Goal: Task Accomplishment & Management: Use online tool/utility

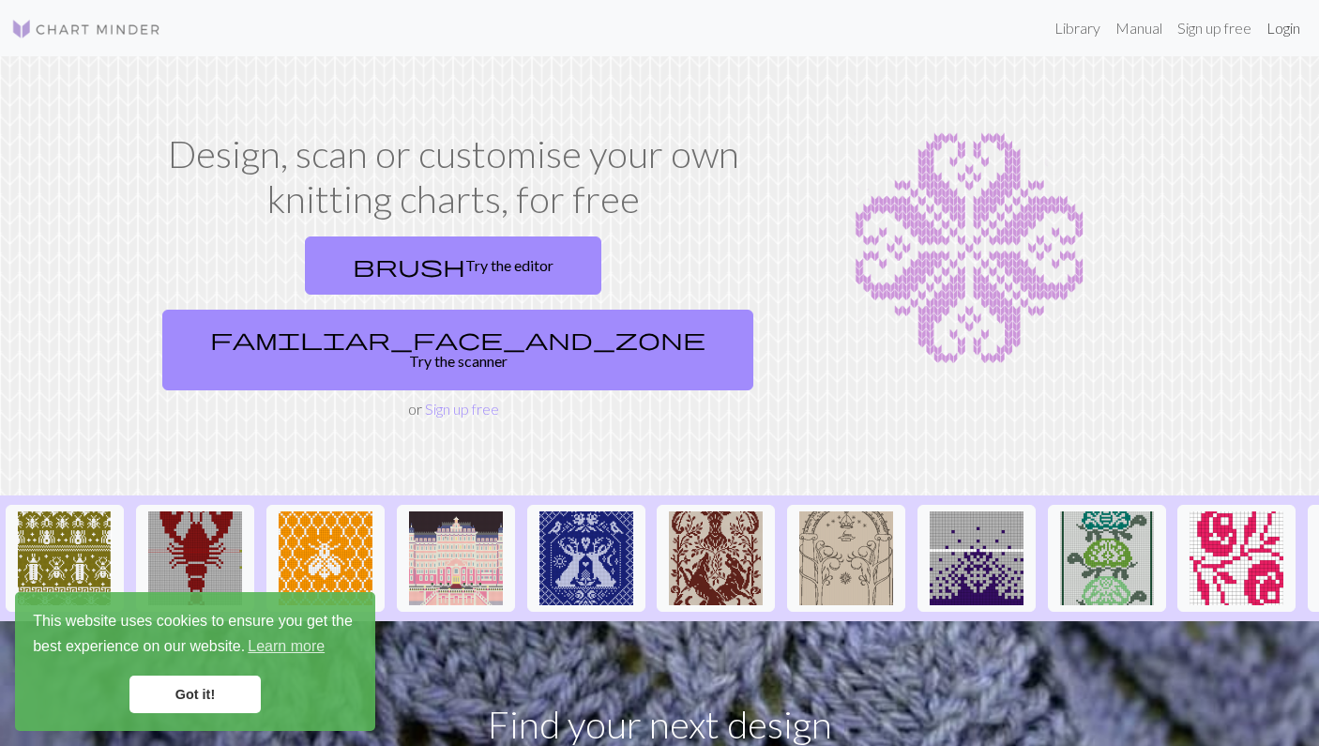
click at [1271, 43] on link "Login" at bounding box center [1283, 28] width 49 height 38
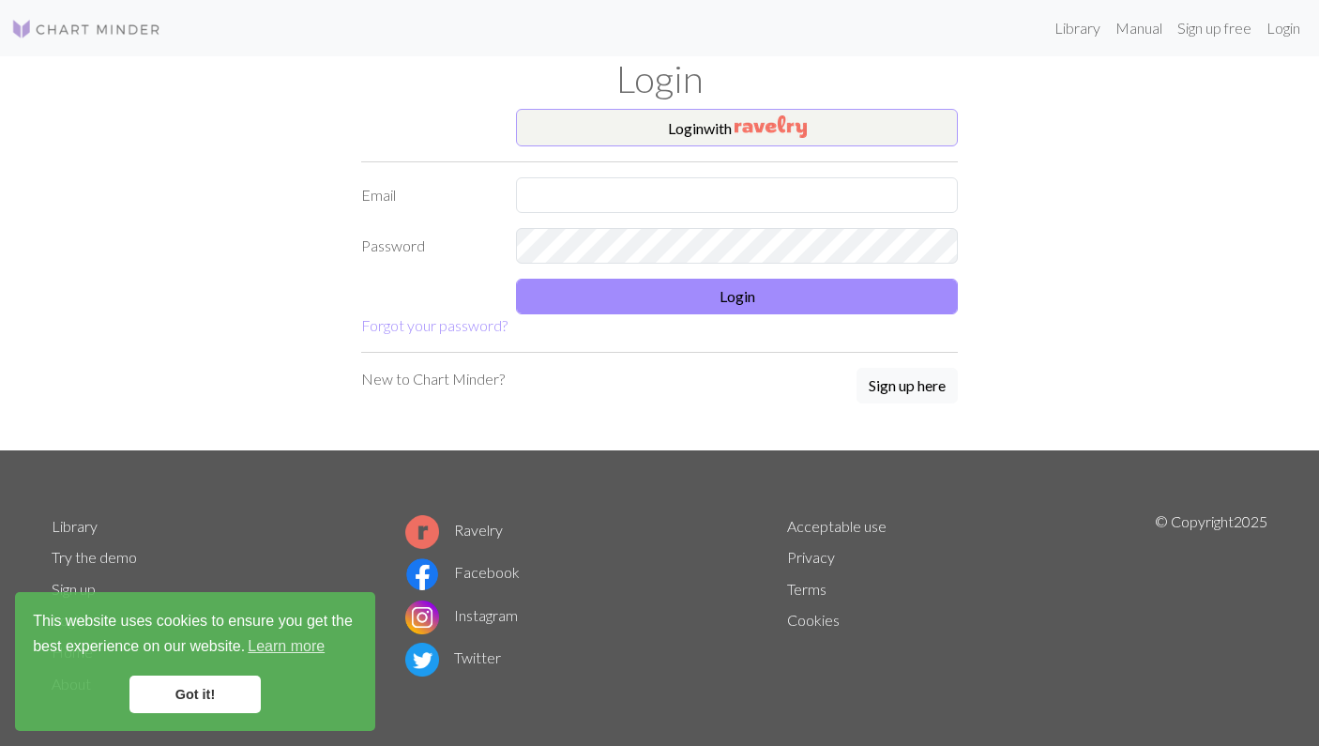
click at [773, 122] on img "button" at bounding box center [770, 126] width 72 height 23
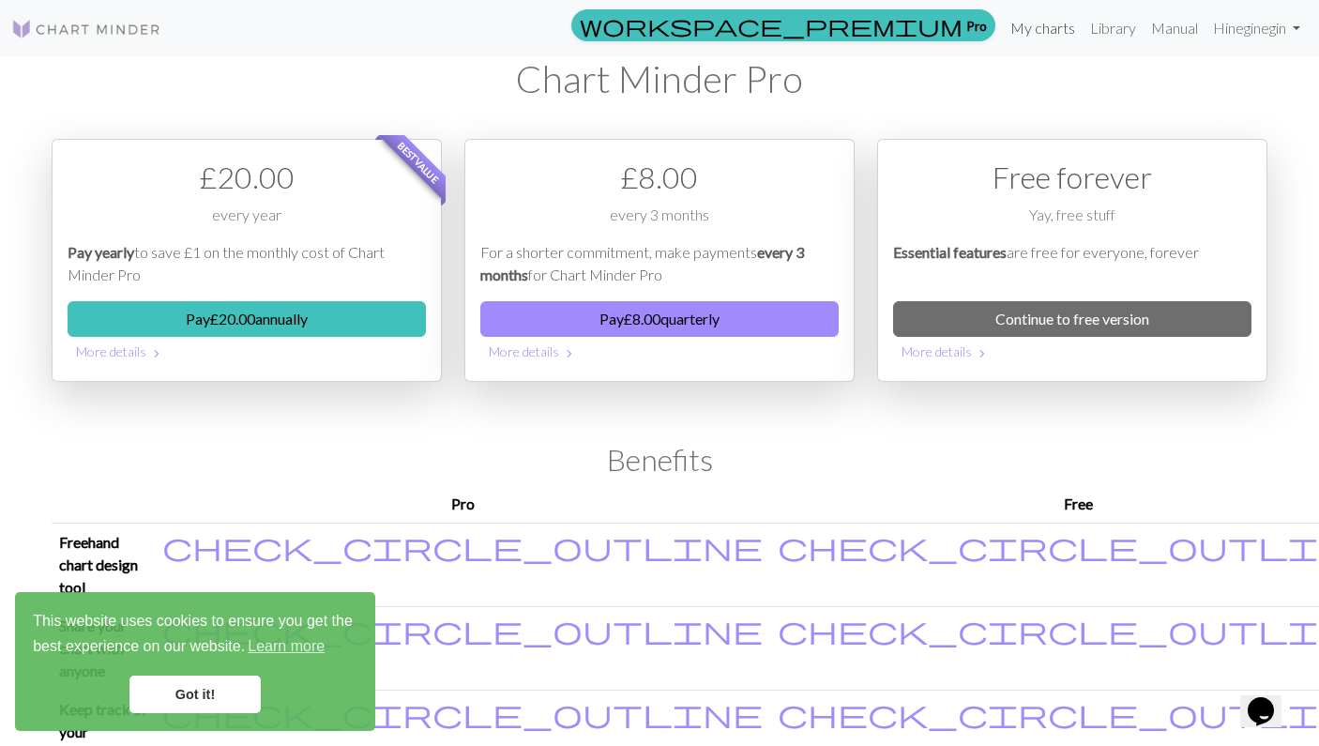
click at [1037, 18] on link "My charts" at bounding box center [1043, 28] width 80 height 38
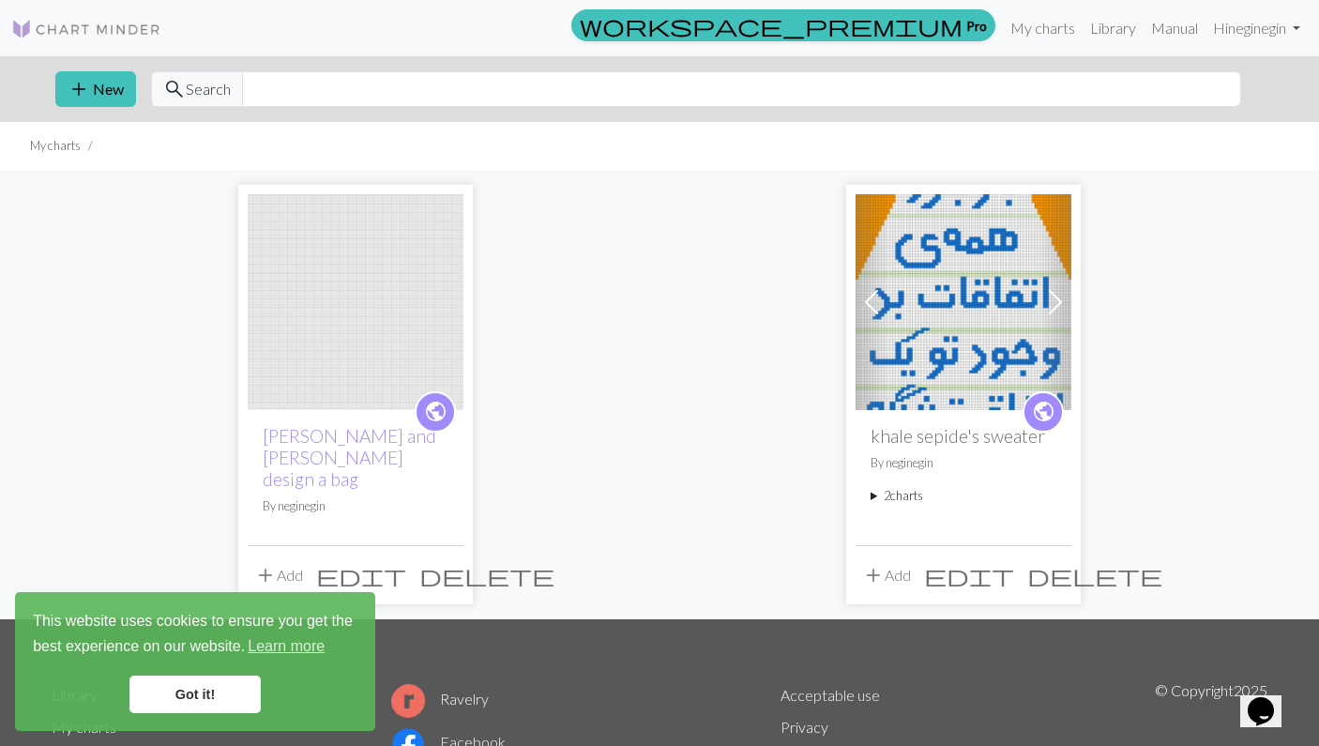
click at [443, 562] on span "delete" at bounding box center [486, 575] width 135 height 26
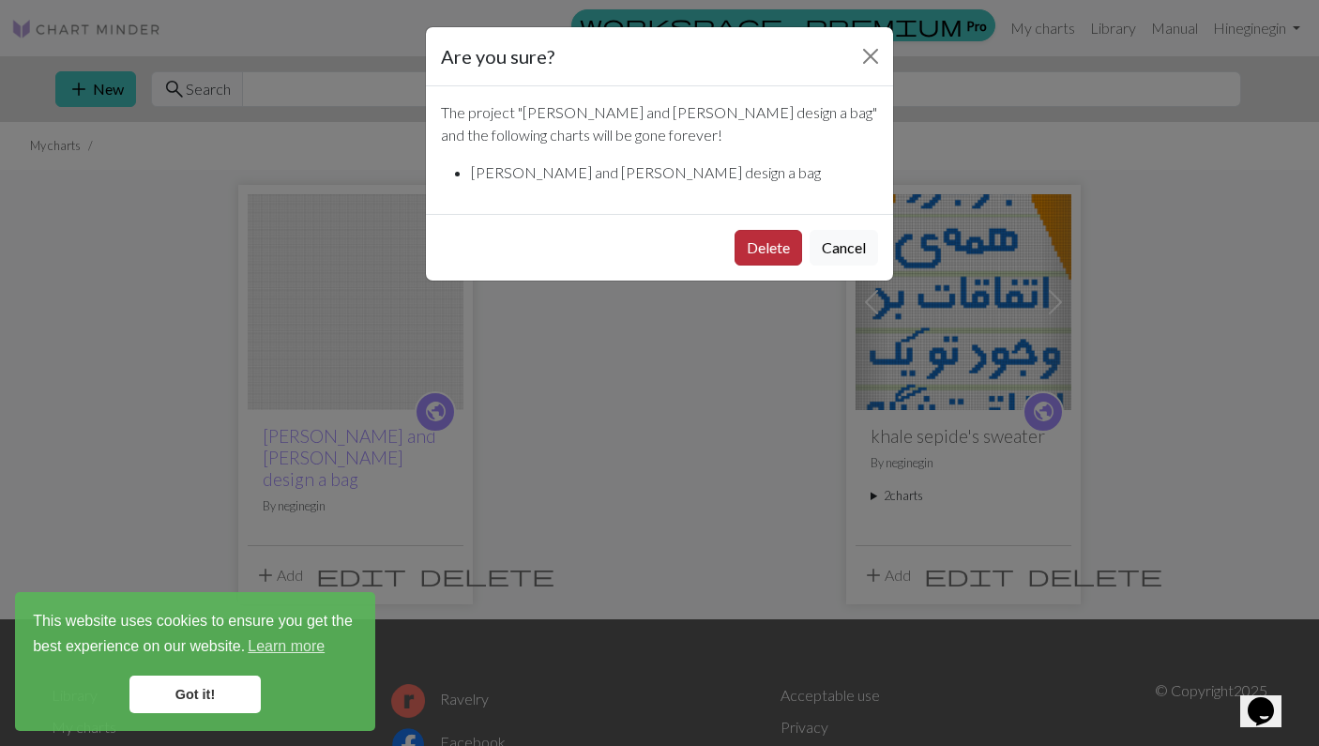
click at [764, 238] on button "Delete" at bounding box center [768, 248] width 68 height 36
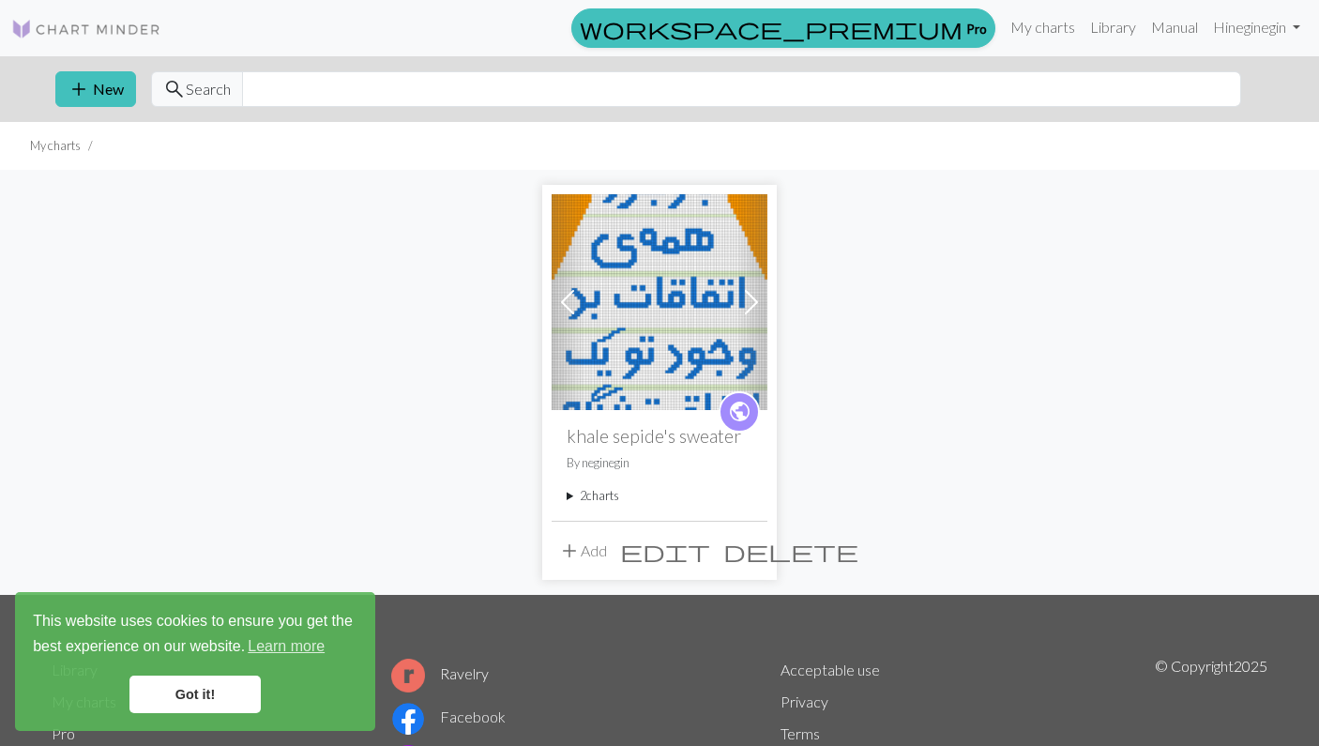
click at [669, 321] on img at bounding box center [660, 302] width 216 height 216
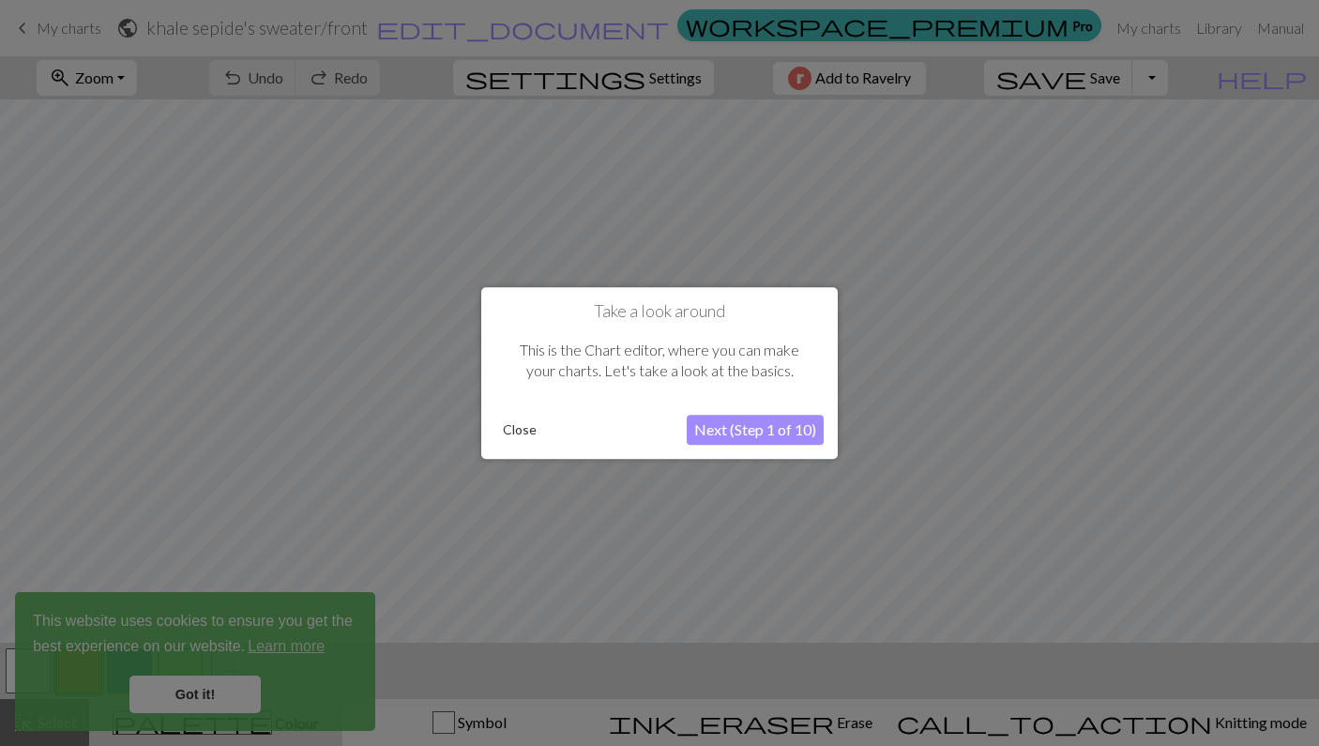
click at [503, 431] on button "Close" at bounding box center [519, 430] width 49 height 28
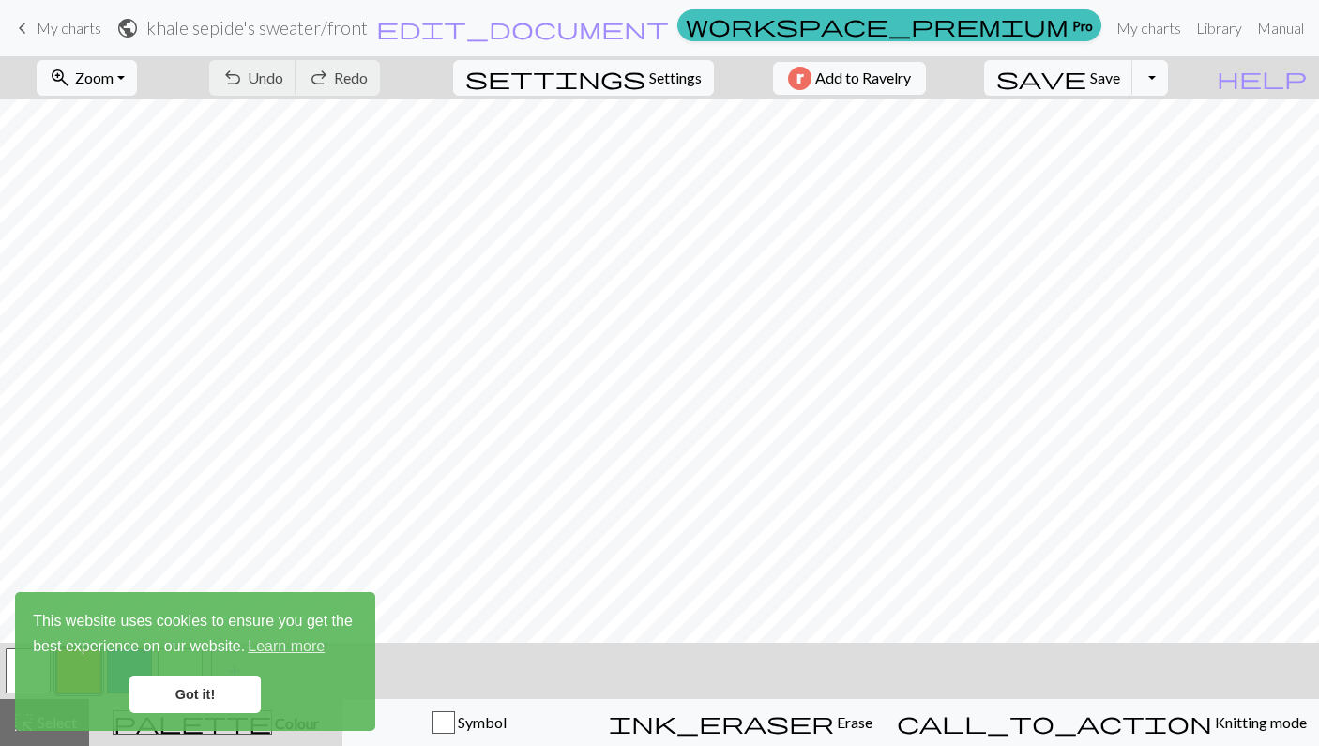
click at [183, 695] on link "Got it!" at bounding box center [194, 694] width 131 height 38
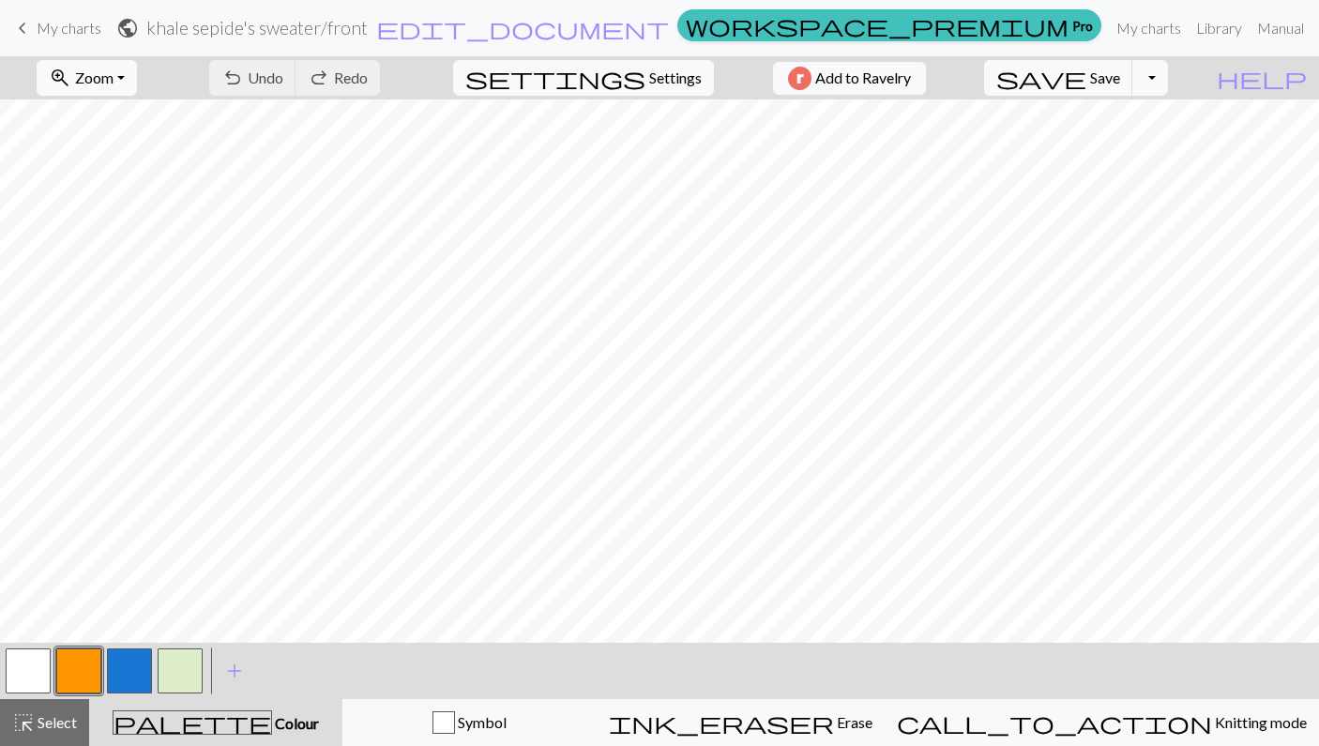
click at [137, 82] on button "zoom_in Zoom Zoom" at bounding box center [87, 78] width 100 height 36
click at [98, 235] on button "50%" at bounding box center [112, 225] width 148 height 30
click at [60, 36] on span "My charts" at bounding box center [69, 28] width 65 height 18
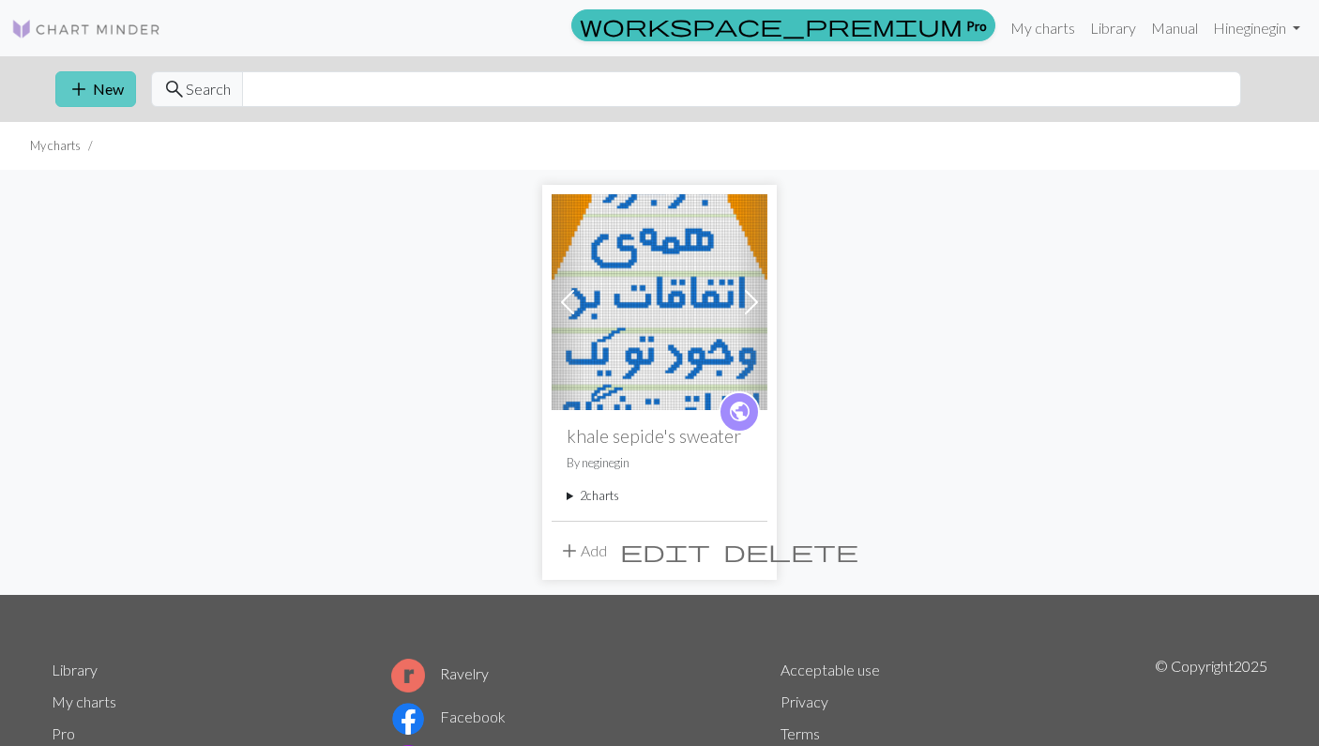
click at [101, 104] on button "add New" at bounding box center [95, 89] width 81 height 36
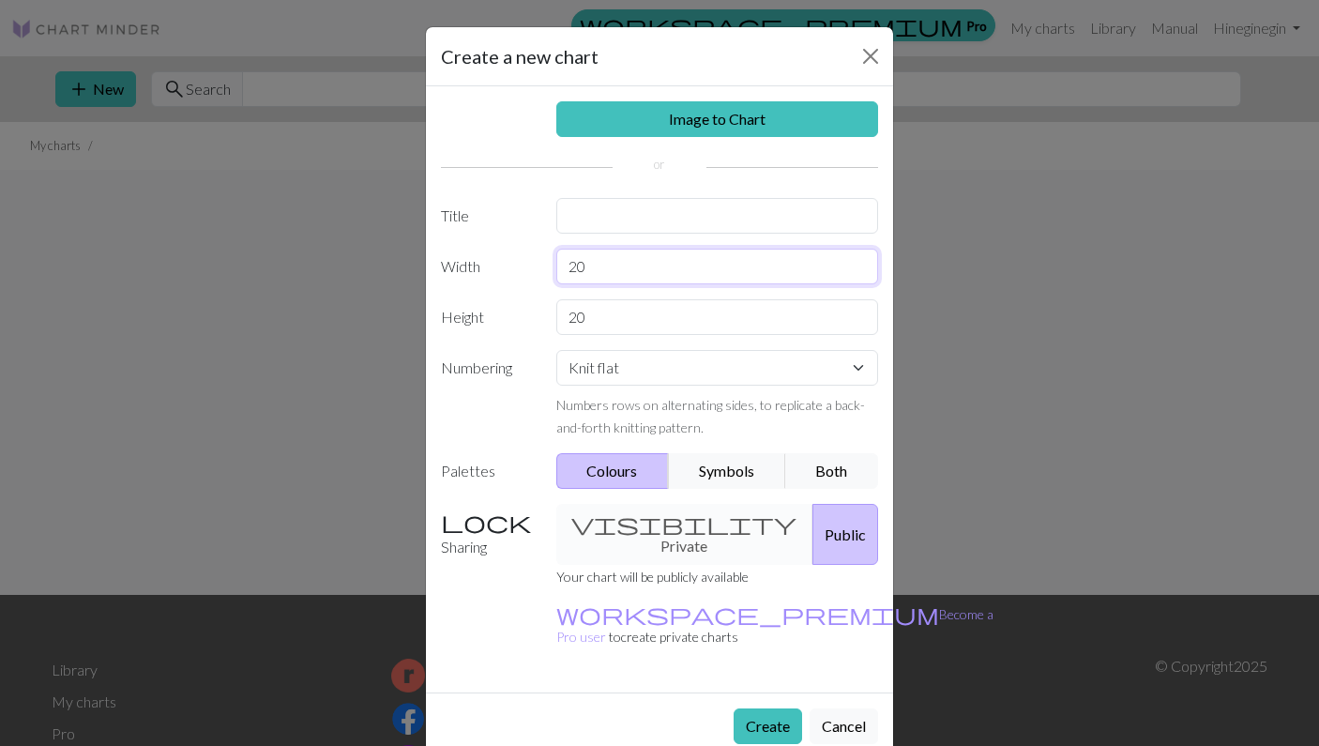
click at [617, 266] on input "20" at bounding box center [717, 267] width 323 height 36
type input "37"
click at [600, 321] on input "20" at bounding box center [717, 317] width 323 height 36
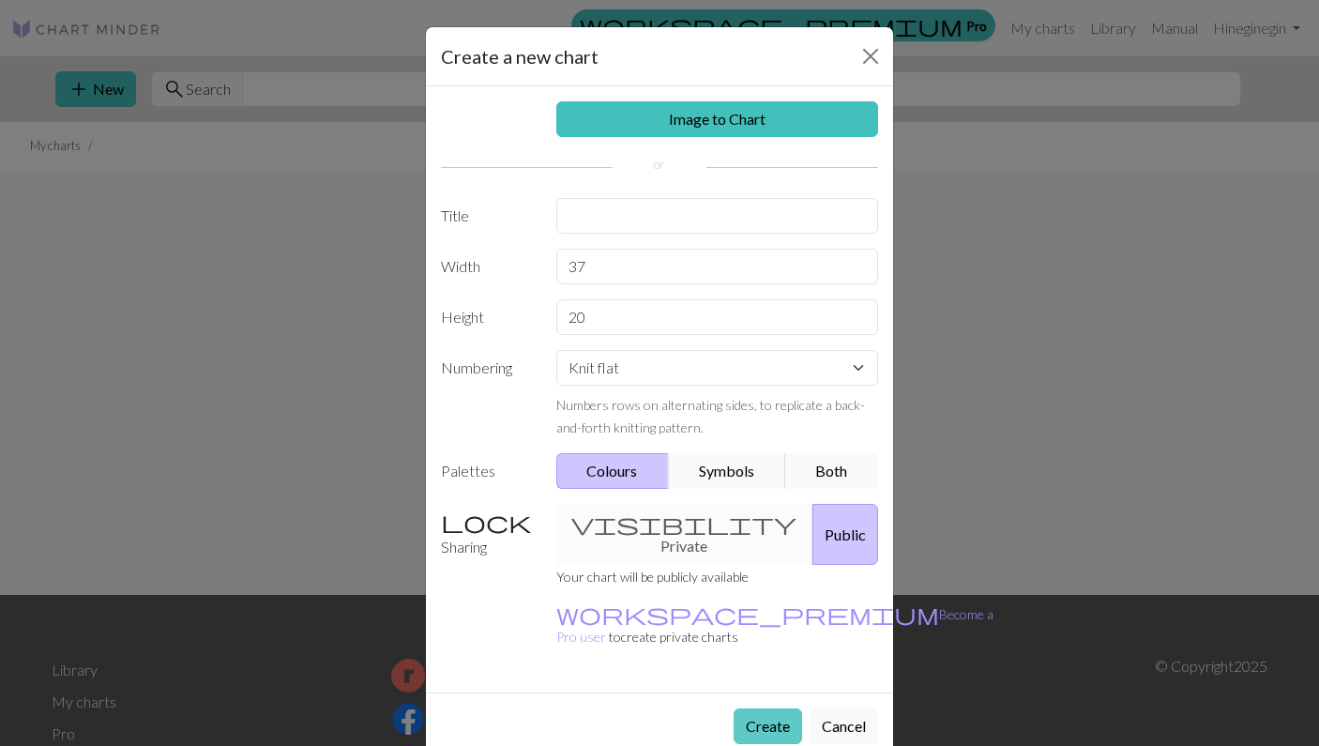
click at [749, 708] on button "Create" at bounding box center [768, 726] width 68 height 36
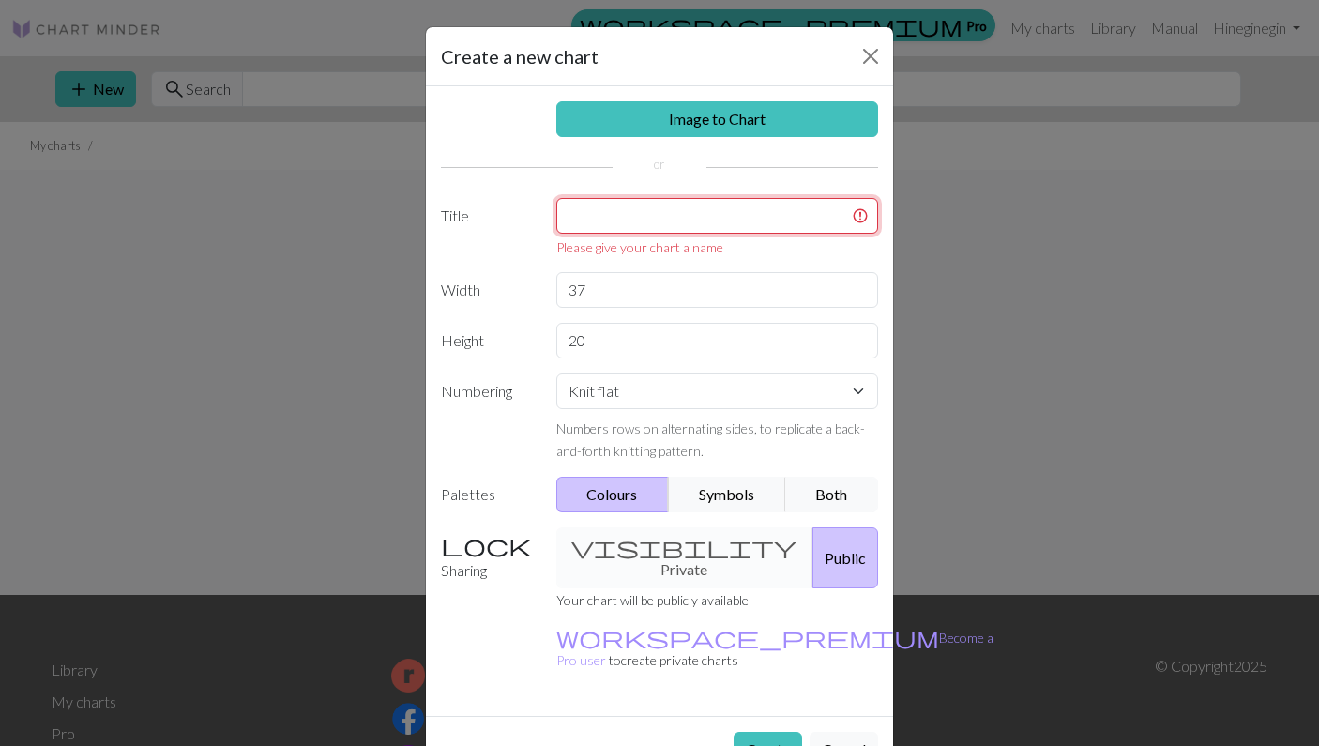
click at [691, 213] on input "text" at bounding box center [717, 216] width 323 height 36
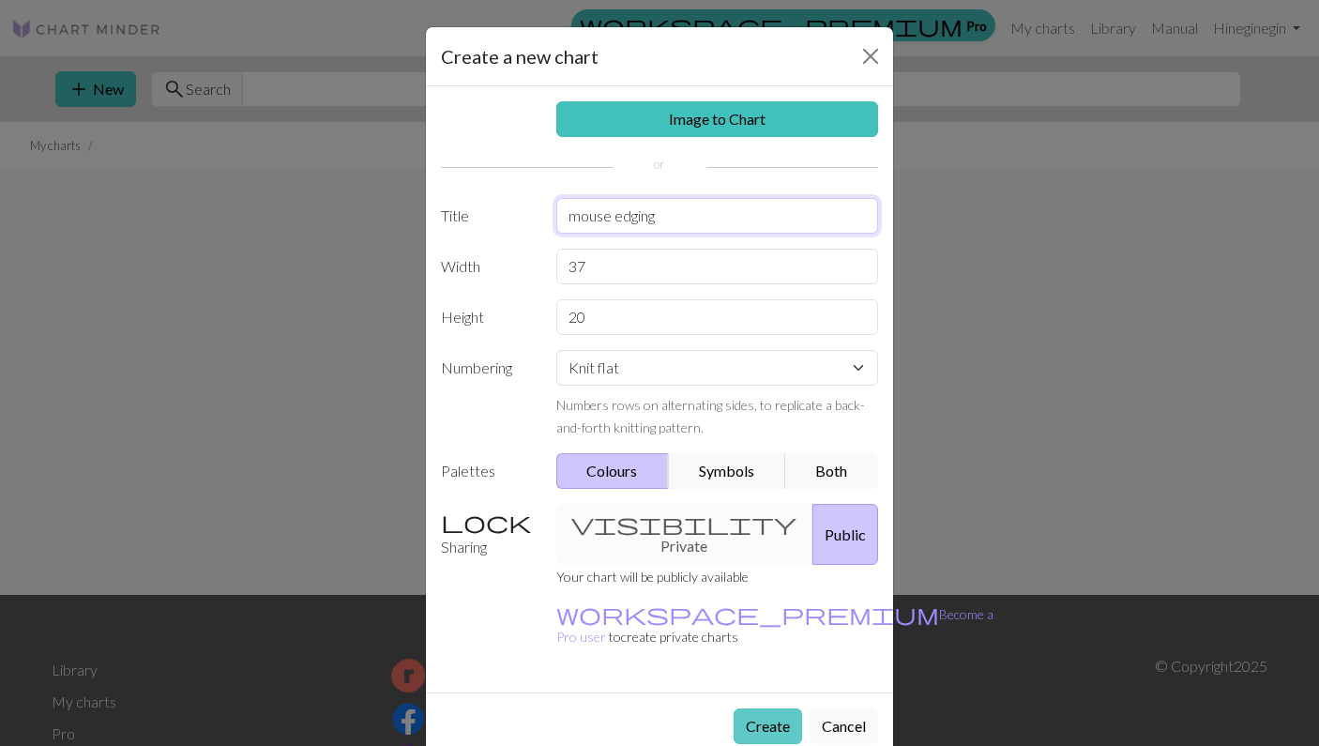
type input "mouse edging"
click at [757, 708] on button "Create" at bounding box center [768, 726] width 68 height 36
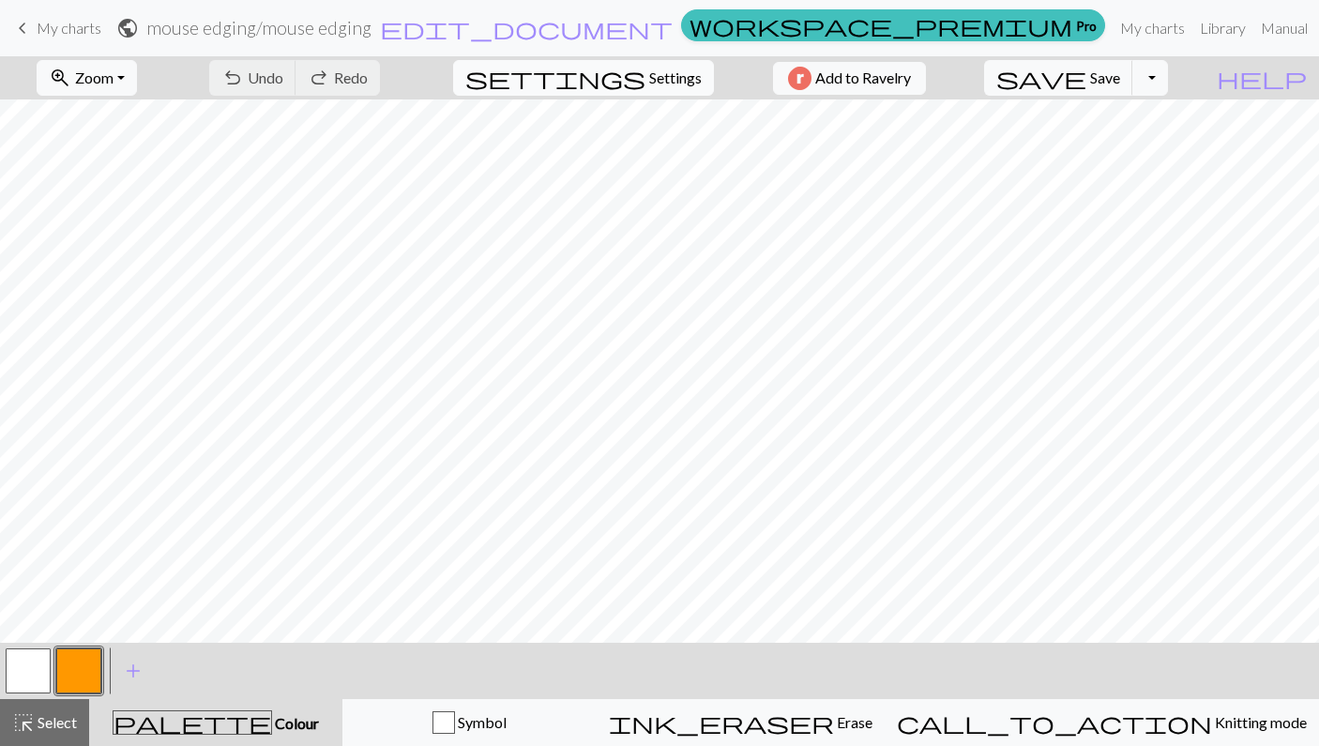
click at [660, 76] on span "Settings" at bounding box center [675, 78] width 53 height 23
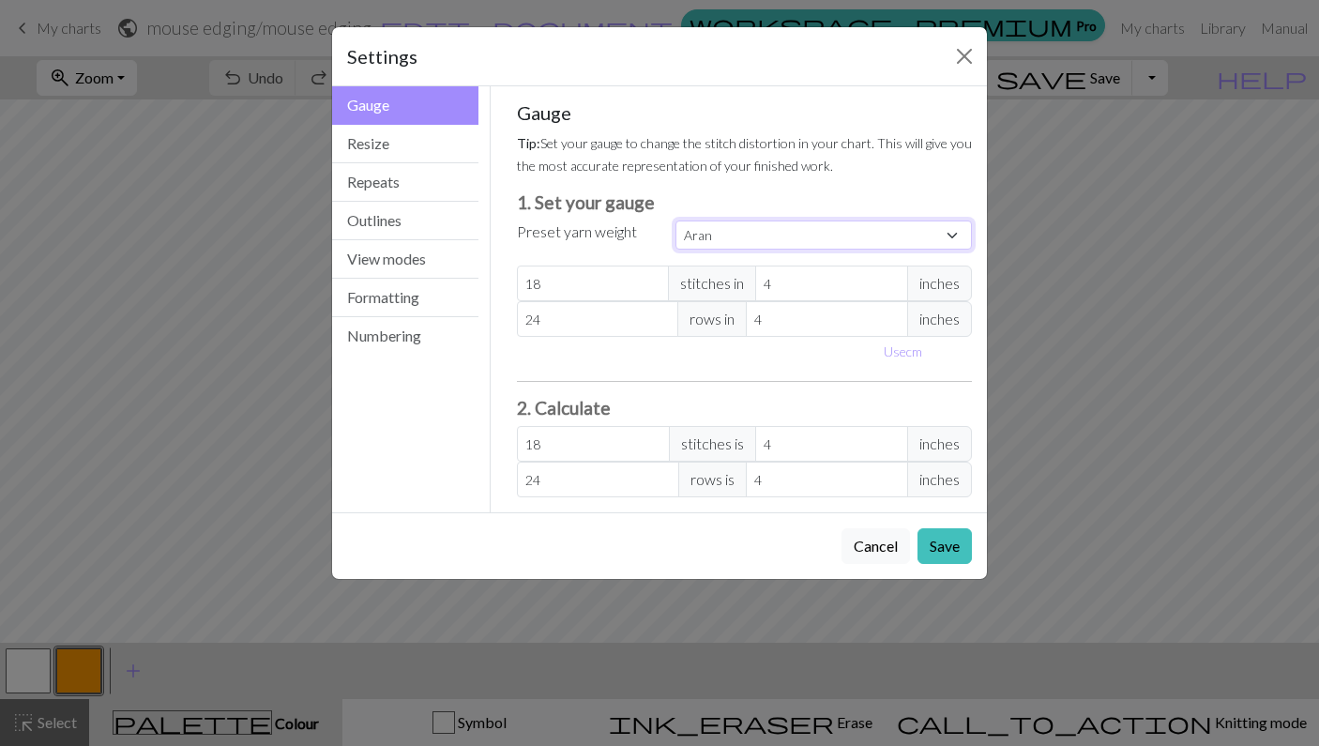
select select "square"
type input "32"
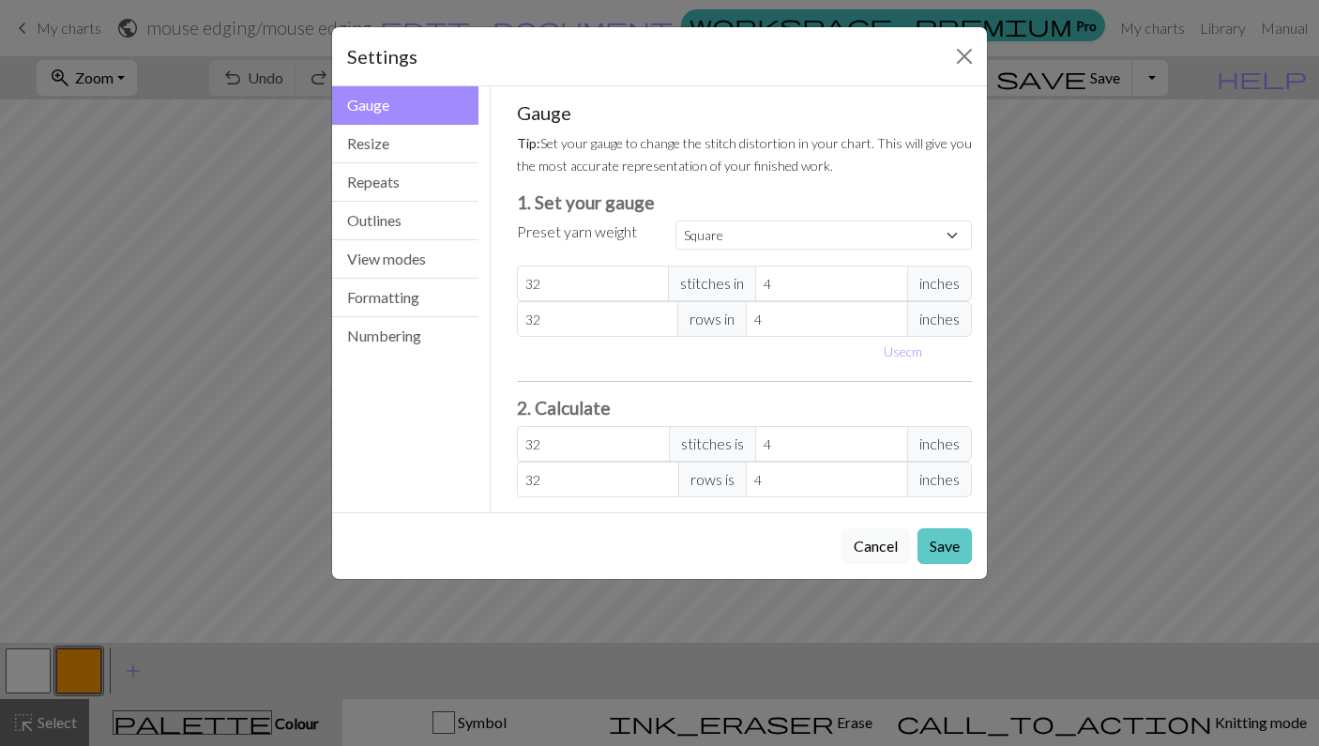
click at [943, 544] on button "Save" at bounding box center [944, 546] width 54 height 36
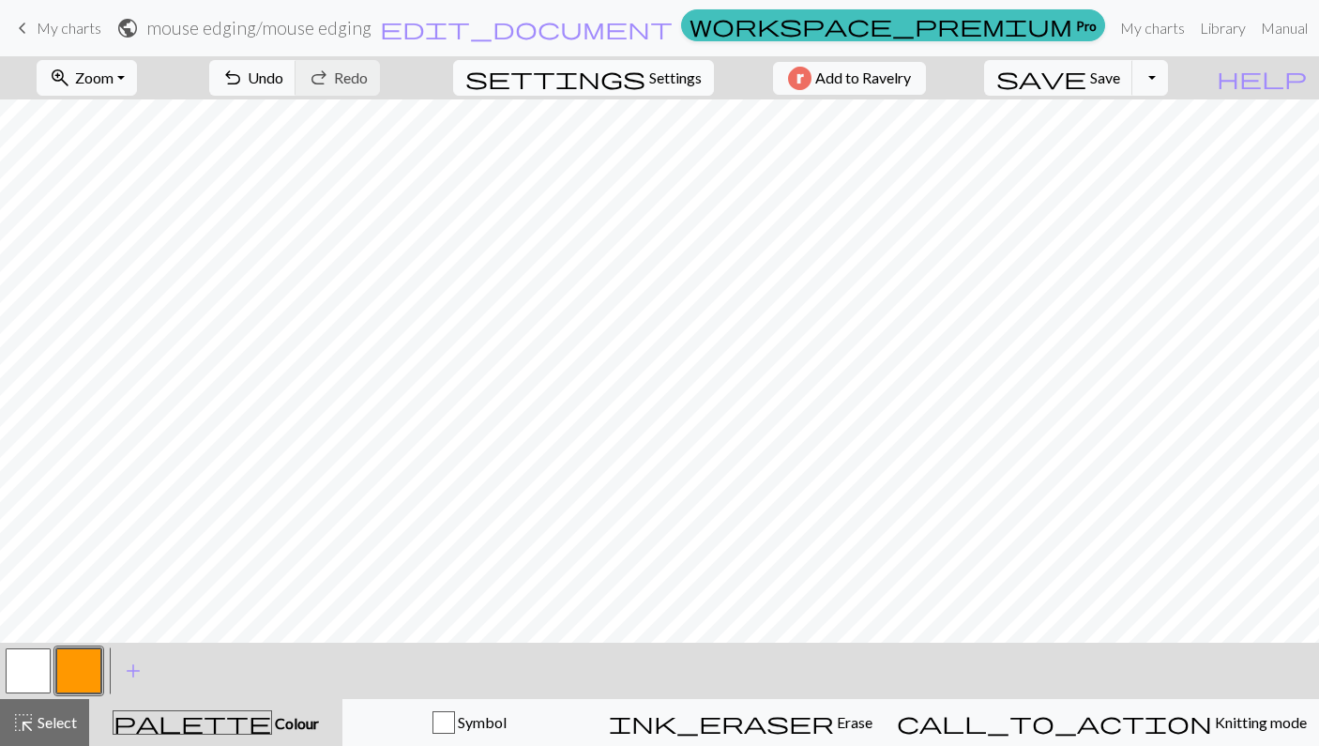
click at [643, 60] on button "settings Settings" at bounding box center [583, 78] width 261 height 36
select select "square"
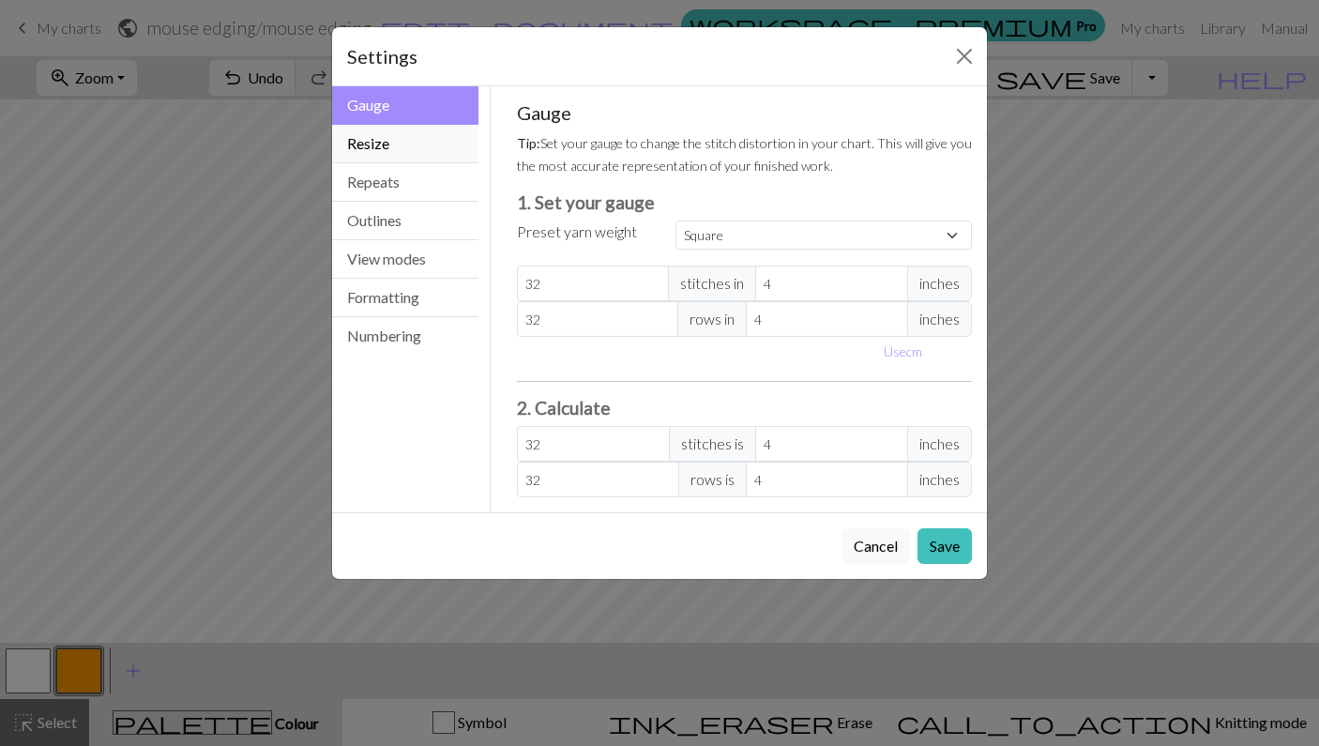
click at [416, 149] on button "Resize" at bounding box center [405, 144] width 146 height 38
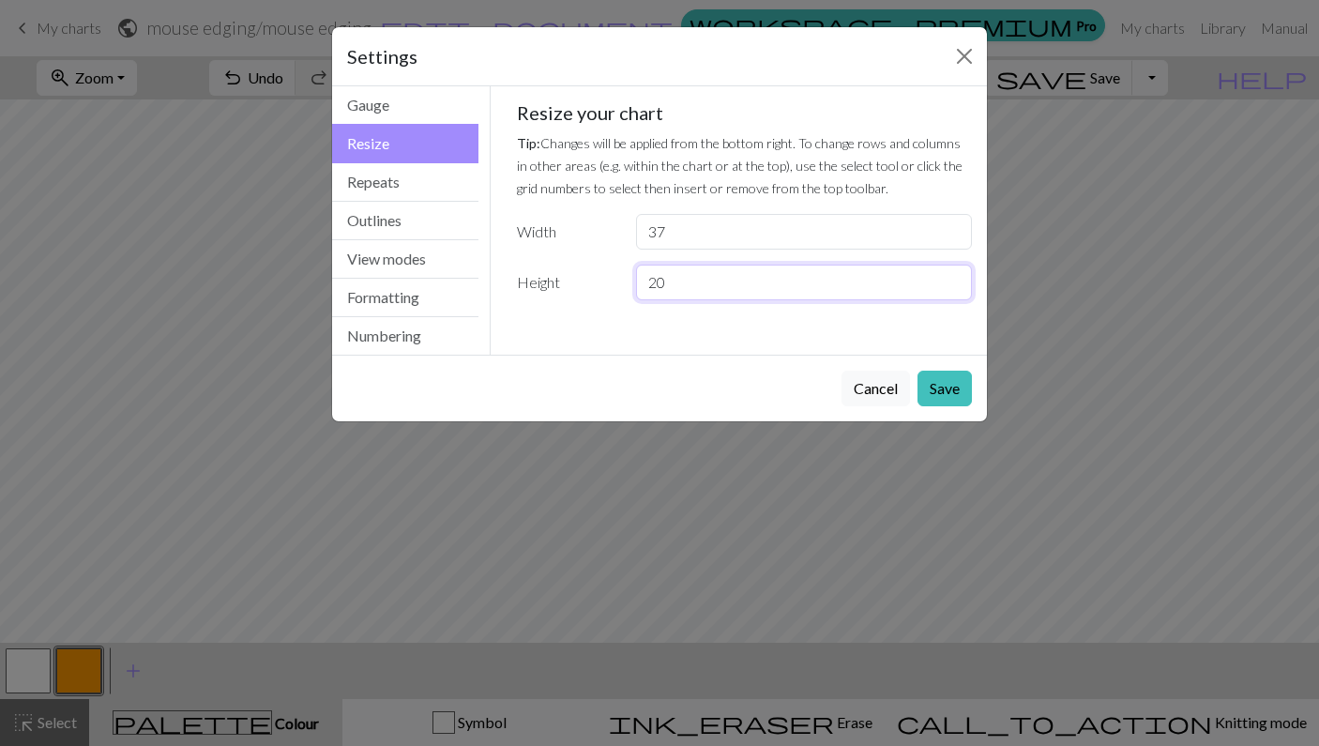
click at [769, 290] on input "20" at bounding box center [804, 283] width 336 height 36
type input "2"
type input "40"
click at [940, 387] on button "Save" at bounding box center [944, 389] width 54 height 36
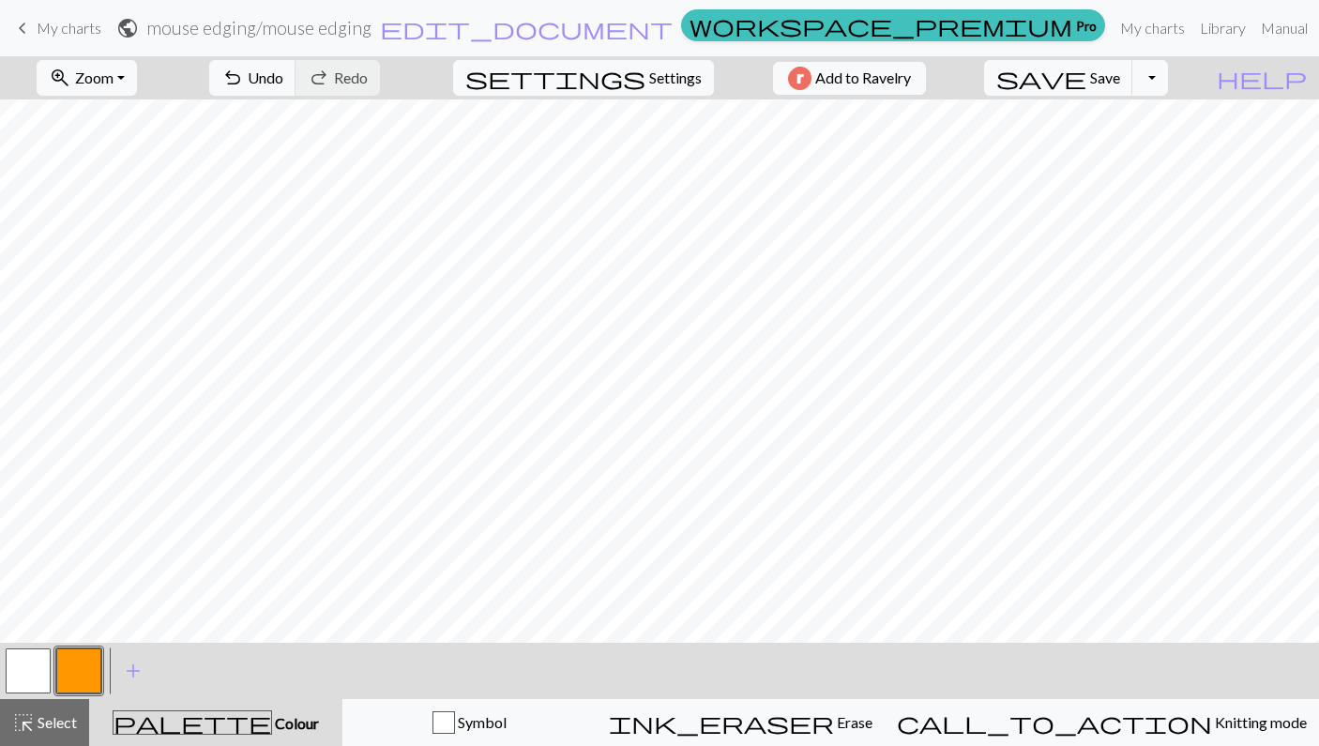
click at [43, 670] on button "button" at bounding box center [28, 670] width 45 height 45
click at [78, 661] on button "button" at bounding box center [78, 670] width 45 height 45
click at [20, 680] on button "button" at bounding box center [28, 670] width 45 height 45
click at [84, 675] on button "button" at bounding box center [78, 670] width 45 height 45
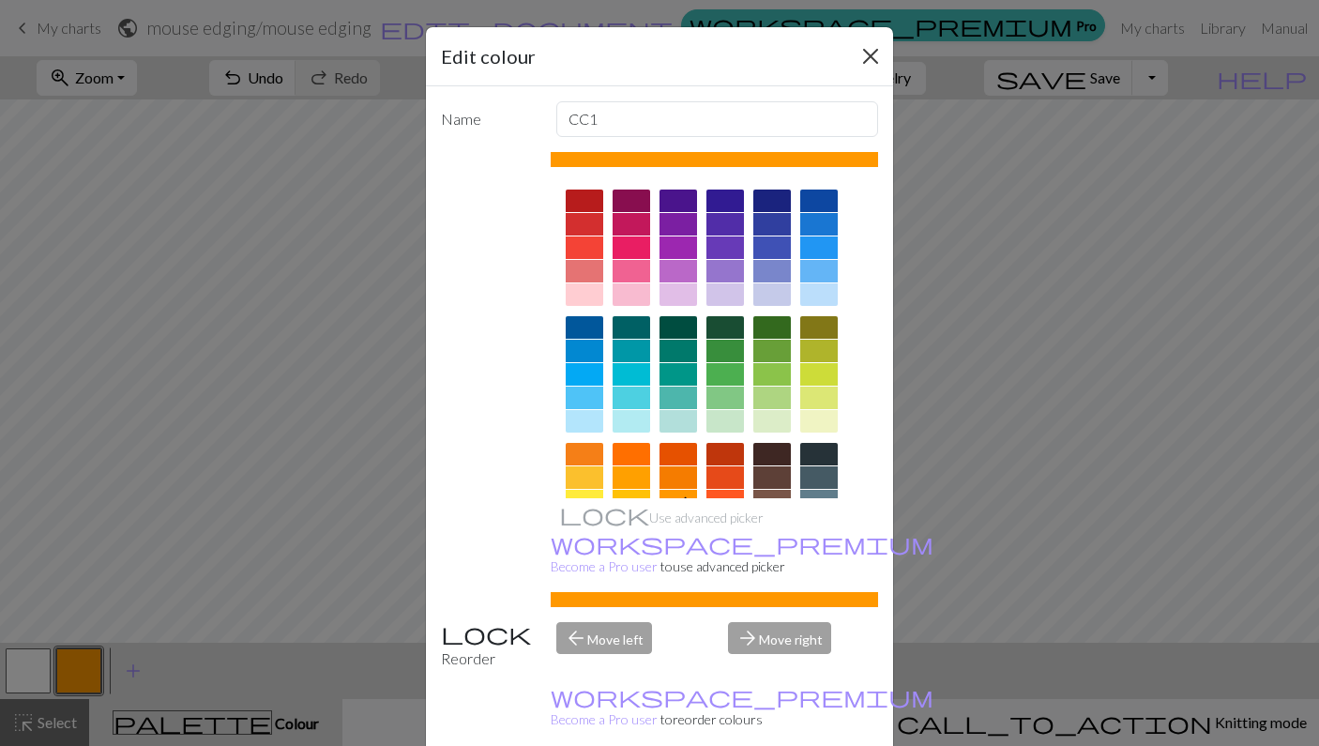
click at [867, 59] on button "Close" at bounding box center [870, 56] width 30 height 30
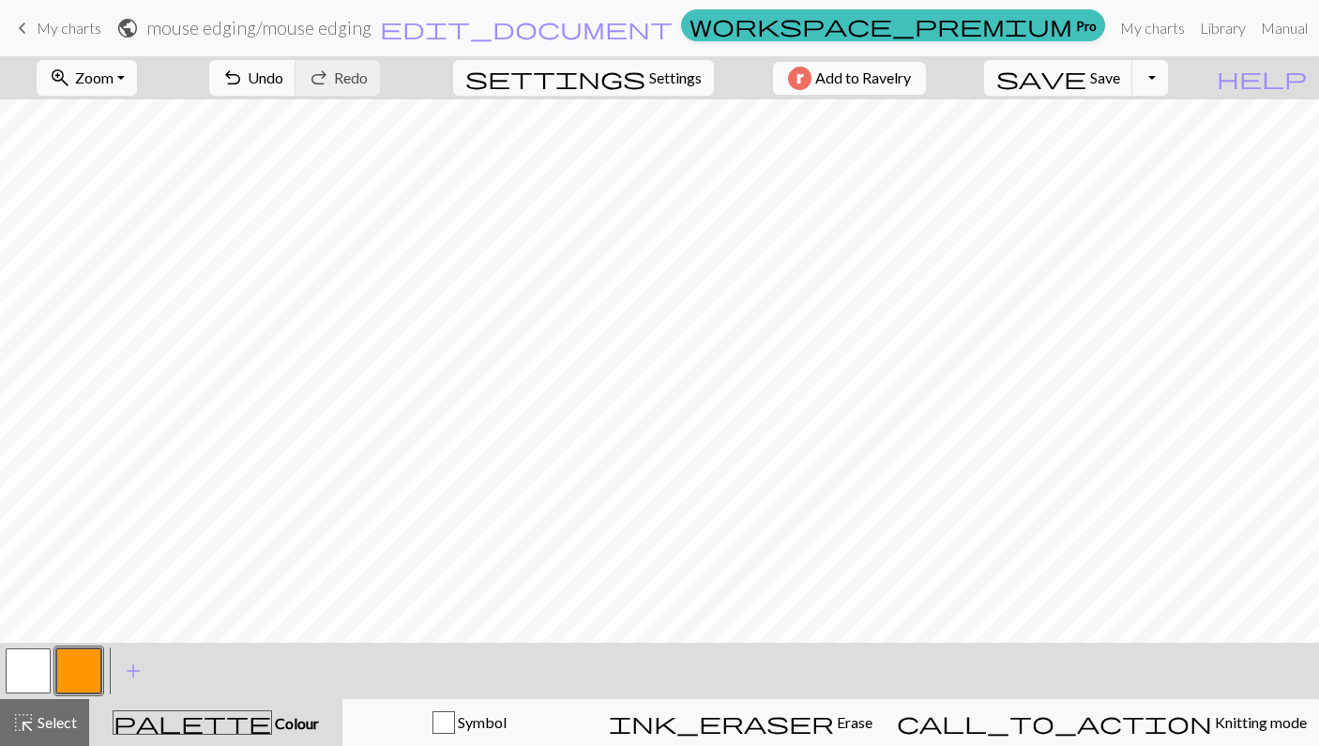
click at [0, 673] on html "This website uses cookies to ensure you get the best experience on our website.…" at bounding box center [659, 373] width 1319 height 746
click at [39, 675] on button "button" at bounding box center [28, 670] width 45 height 45
click at [72, 672] on button "button" at bounding box center [78, 670] width 45 height 45
click at [22, 690] on button "button" at bounding box center [28, 670] width 45 height 45
click at [90, 668] on button "button" at bounding box center [78, 670] width 45 height 45
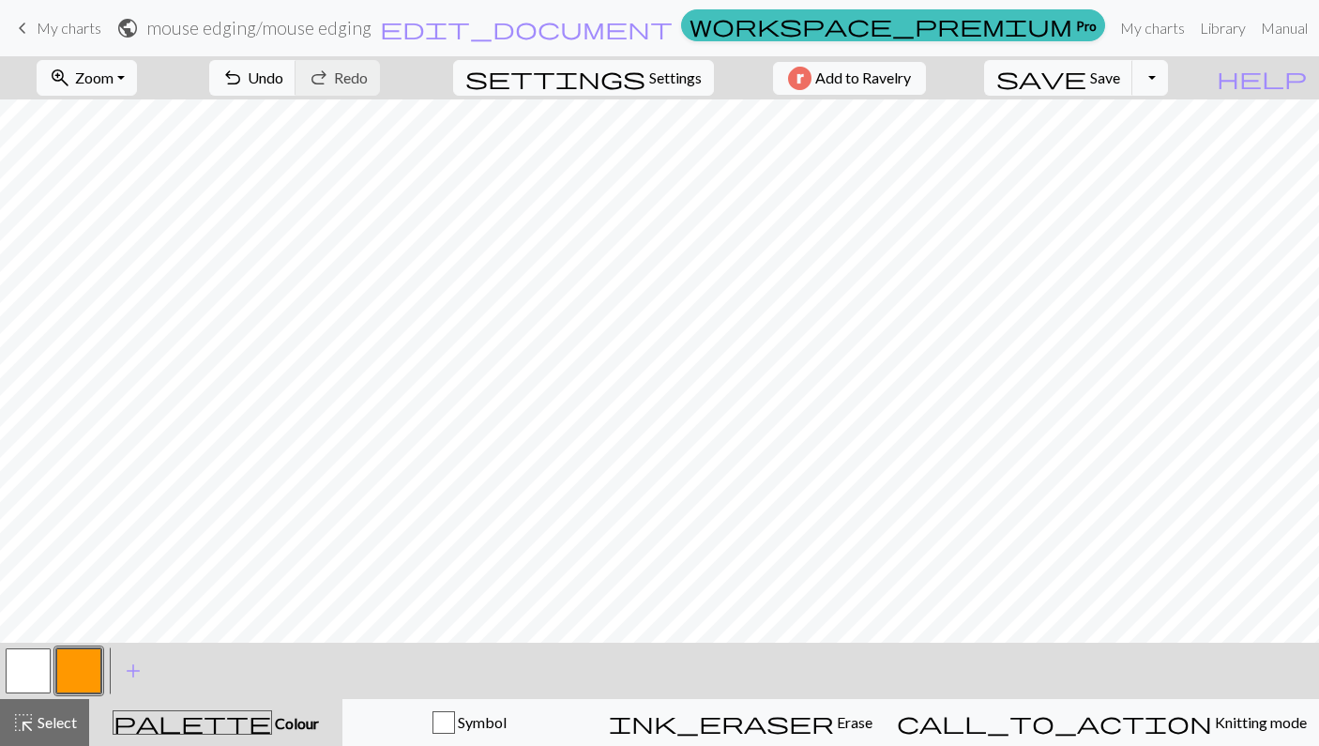
click at [33, 676] on button "button" at bounding box center [28, 670] width 45 height 45
click at [95, 671] on button "button" at bounding box center [78, 670] width 45 height 45
click at [13, 672] on button "button" at bounding box center [28, 670] width 45 height 45
click at [75, 661] on button "button" at bounding box center [78, 670] width 45 height 45
click at [30, 660] on button "button" at bounding box center [28, 670] width 45 height 45
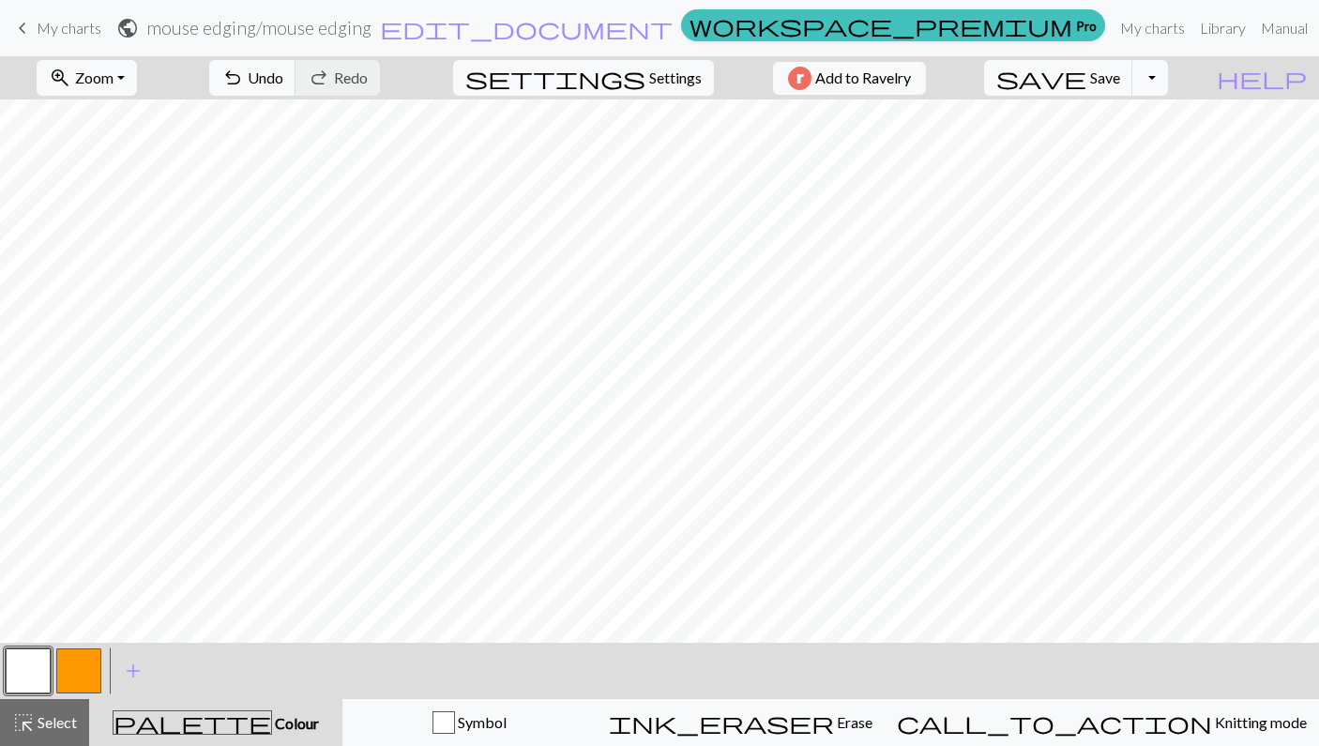
click at [88, 670] on button "button" at bounding box center [78, 670] width 45 height 45
click at [34, 677] on button "button" at bounding box center [28, 670] width 45 height 45
click at [82, 683] on button "button" at bounding box center [78, 670] width 45 height 45
click at [23, 668] on button "button" at bounding box center [28, 670] width 45 height 45
click at [643, 22] on span "edit_document" at bounding box center [526, 28] width 293 height 26
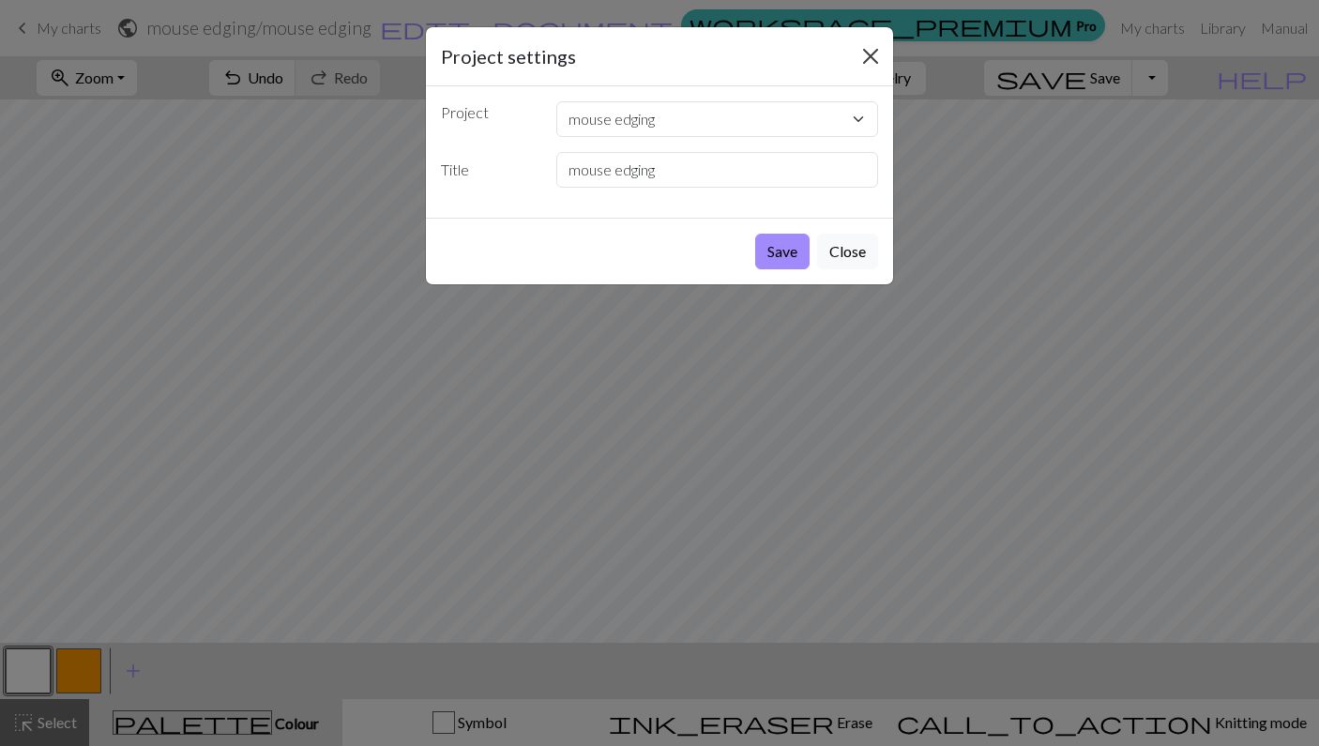
click at [871, 65] on button "Close" at bounding box center [870, 56] width 30 height 30
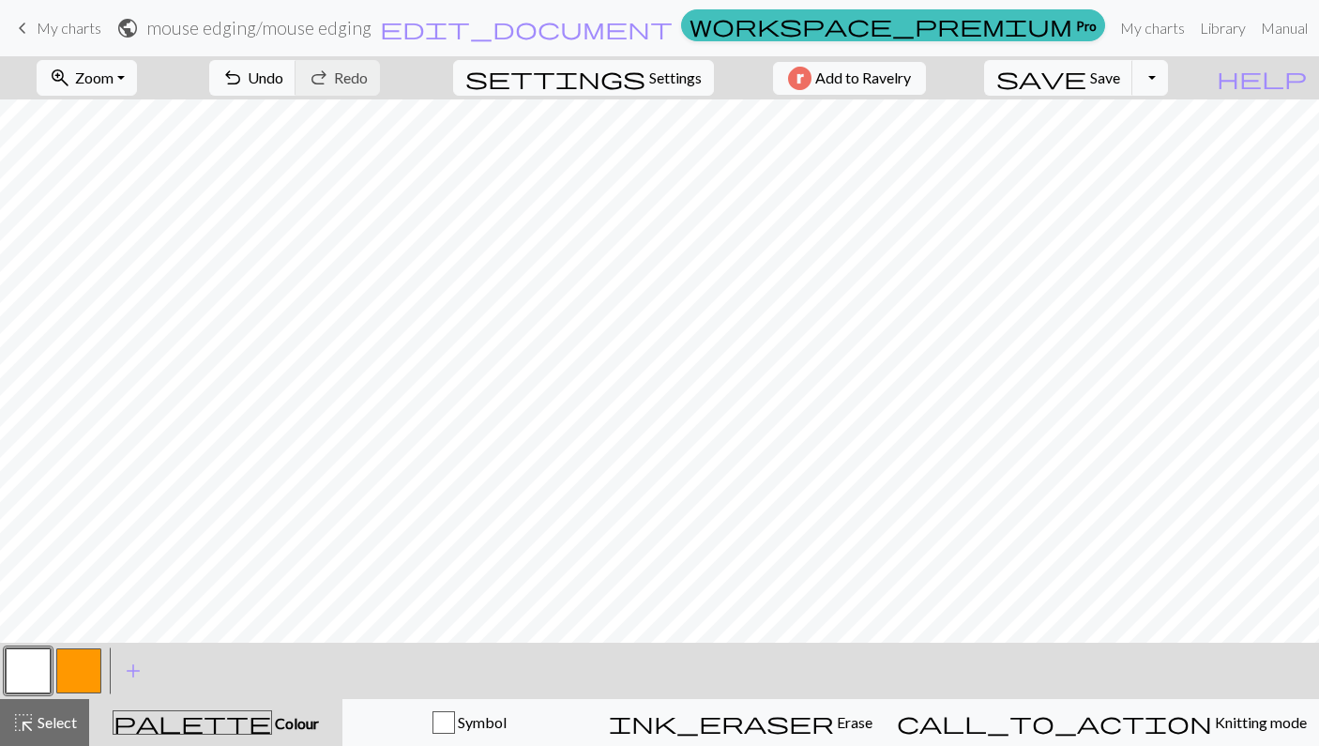
click at [71, 665] on button "button" at bounding box center [78, 670] width 45 height 45
click at [28, 657] on button "button" at bounding box center [28, 670] width 45 height 45
click at [67, 661] on button "button" at bounding box center [78, 670] width 45 height 45
click at [24, 662] on button "button" at bounding box center [28, 670] width 45 height 45
click at [76, 680] on button "button" at bounding box center [78, 670] width 45 height 45
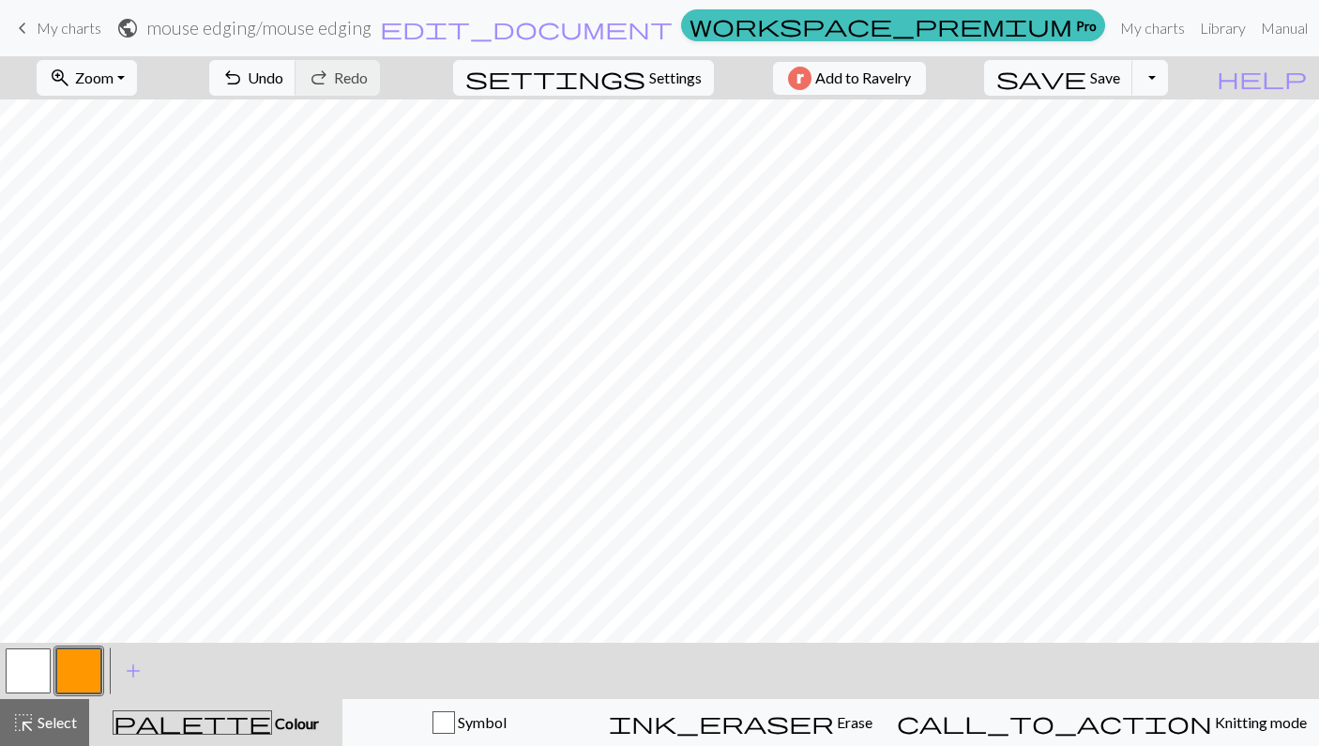
click at [31, 673] on button "button" at bounding box center [28, 670] width 45 height 45
click at [83, 674] on button "button" at bounding box center [78, 670] width 45 height 45
click at [21, 669] on button "button" at bounding box center [28, 670] width 45 height 45
click at [80, 689] on button "button" at bounding box center [78, 670] width 45 height 45
click at [29, 654] on button "button" at bounding box center [28, 670] width 45 height 45
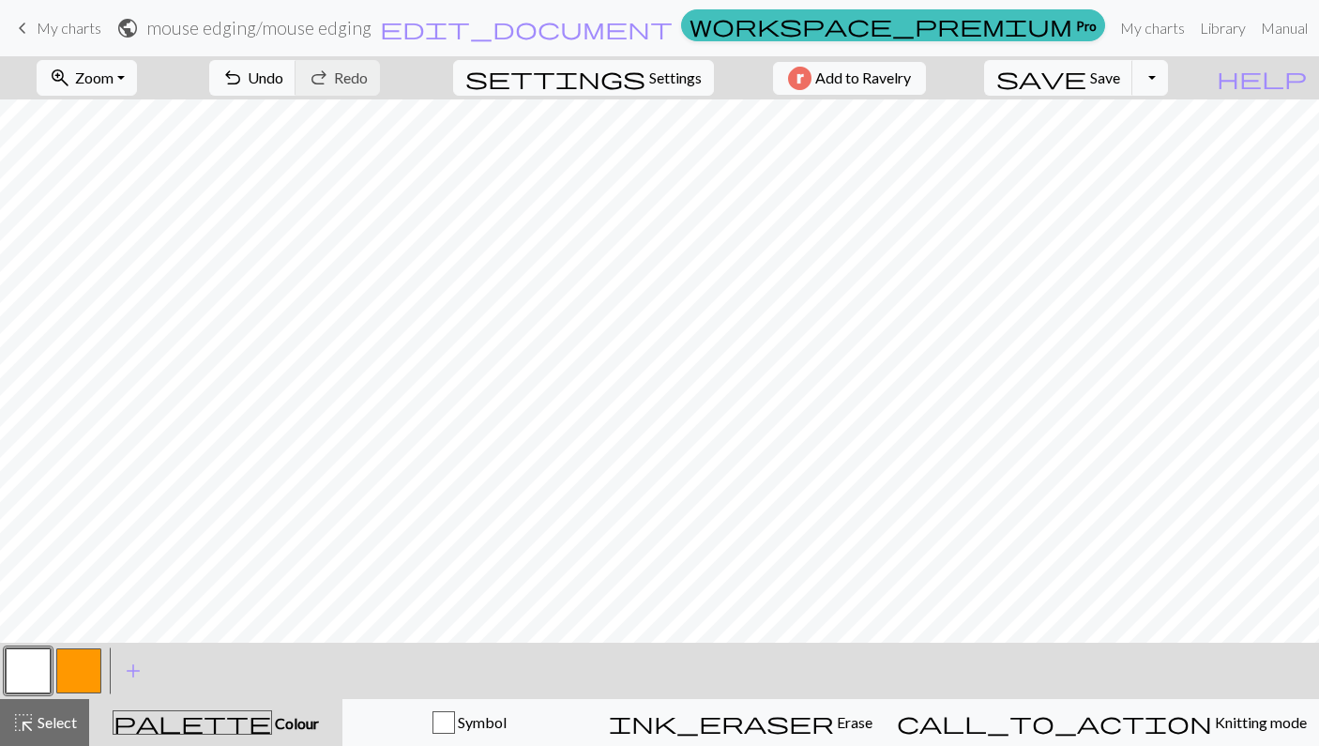
click at [98, 665] on button "button" at bounding box center [78, 670] width 45 height 45
click at [30, 673] on button "button" at bounding box center [28, 670] width 45 height 45
click at [89, 664] on button "button" at bounding box center [78, 670] width 45 height 45
click at [73, 670] on button "button" at bounding box center [78, 670] width 45 height 45
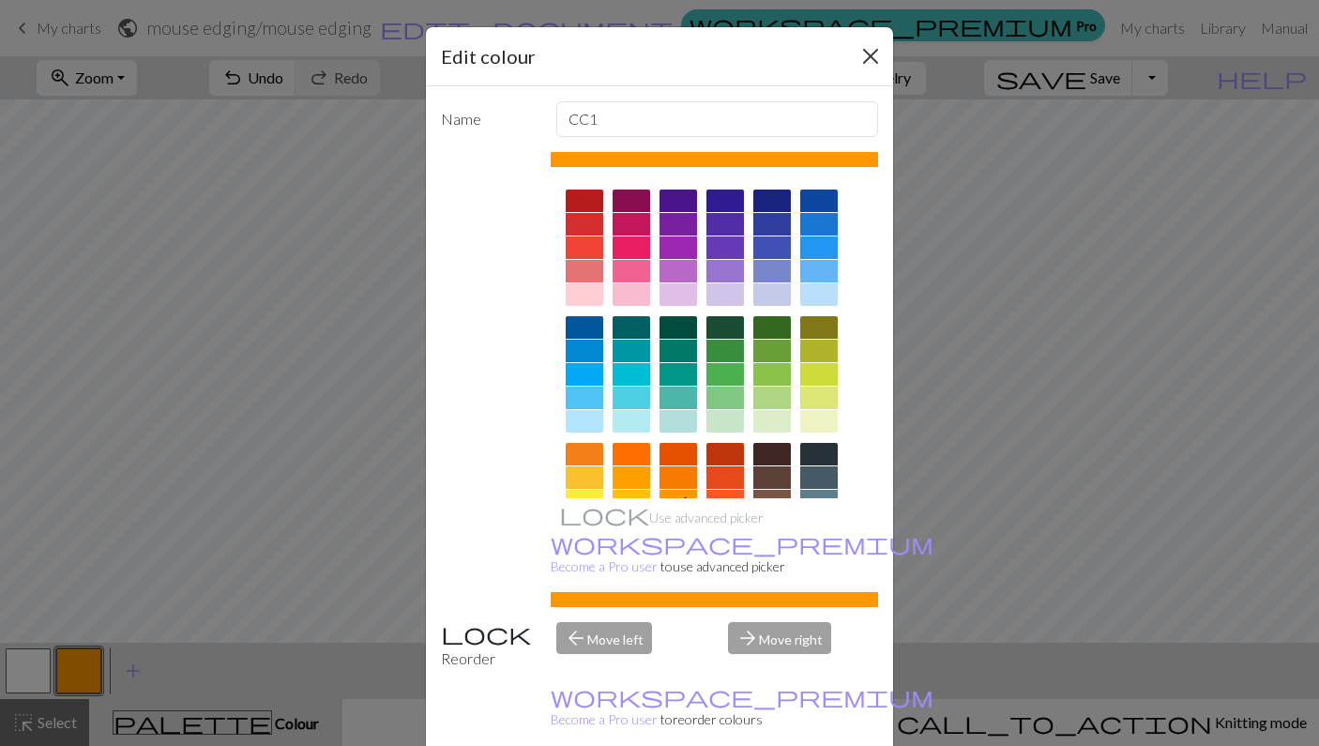
click at [880, 45] on button "Close" at bounding box center [870, 56] width 30 height 30
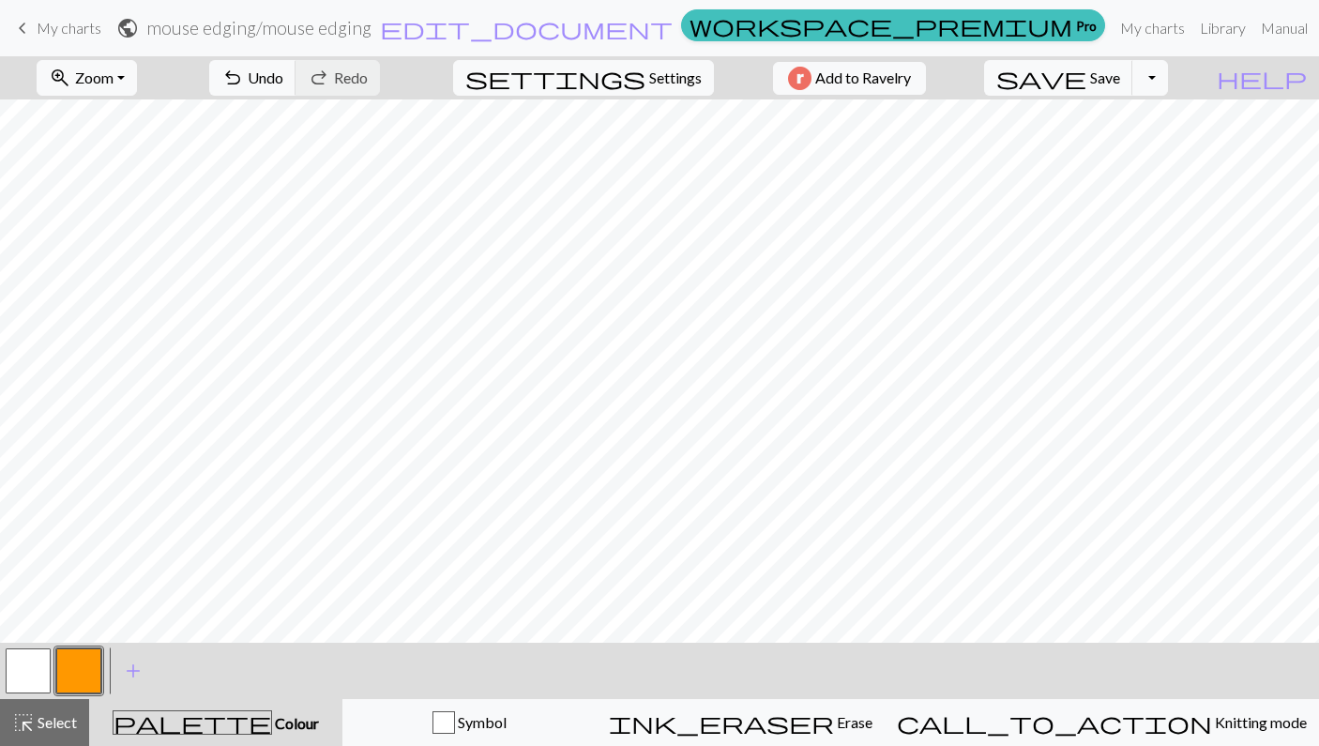
click at [17, 655] on button "button" at bounding box center [28, 670] width 45 height 45
click at [72, 670] on button "button" at bounding box center [78, 670] width 45 height 45
click at [27, 671] on button "button" at bounding box center [28, 670] width 45 height 45
click at [87, 669] on button "button" at bounding box center [78, 670] width 45 height 45
click at [16, 654] on button "button" at bounding box center [28, 670] width 45 height 45
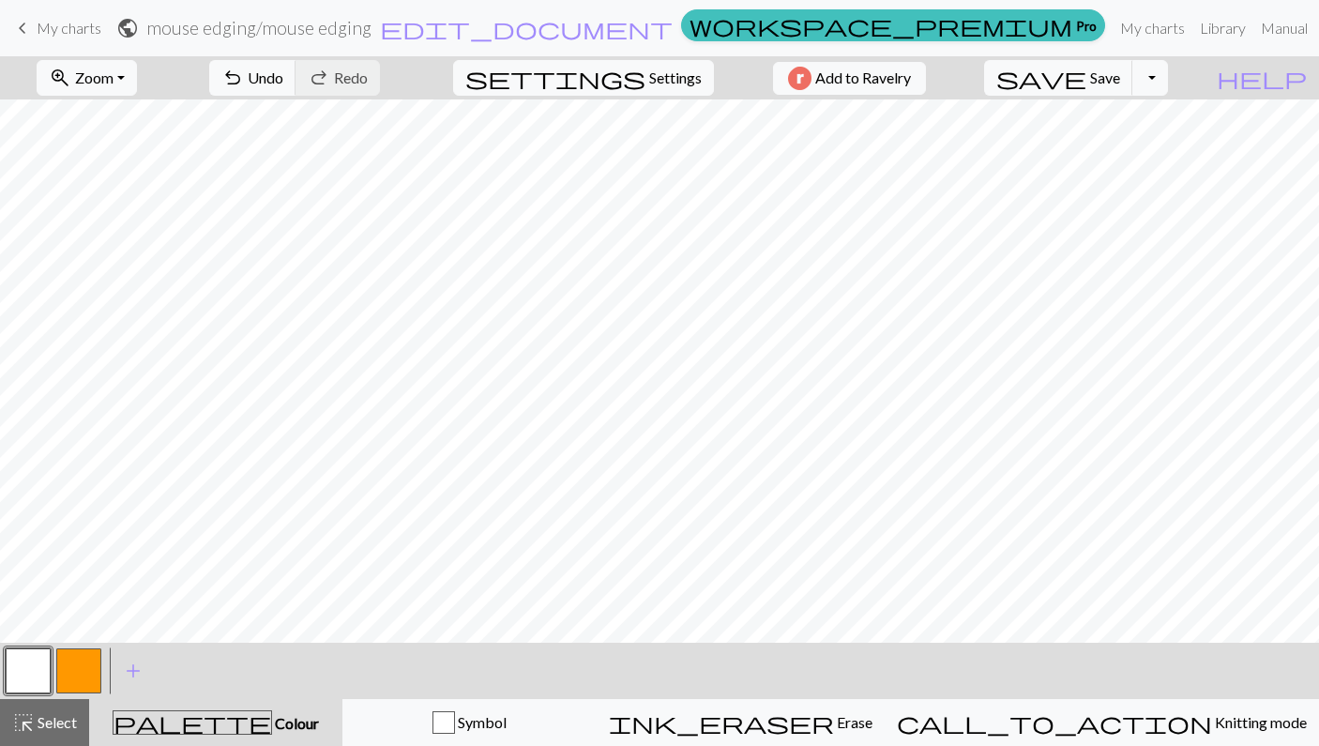
click at [82, 669] on button "button" at bounding box center [78, 670] width 45 height 45
click at [10, 666] on button "button" at bounding box center [28, 670] width 45 height 45
click at [94, 655] on button "button" at bounding box center [78, 670] width 45 height 45
click at [44, 659] on button "button" at bounding box center [28, 670] width 45 height 45
click at [83, 672] on button "button" at bounding box center [78, 670] width 45 height 45
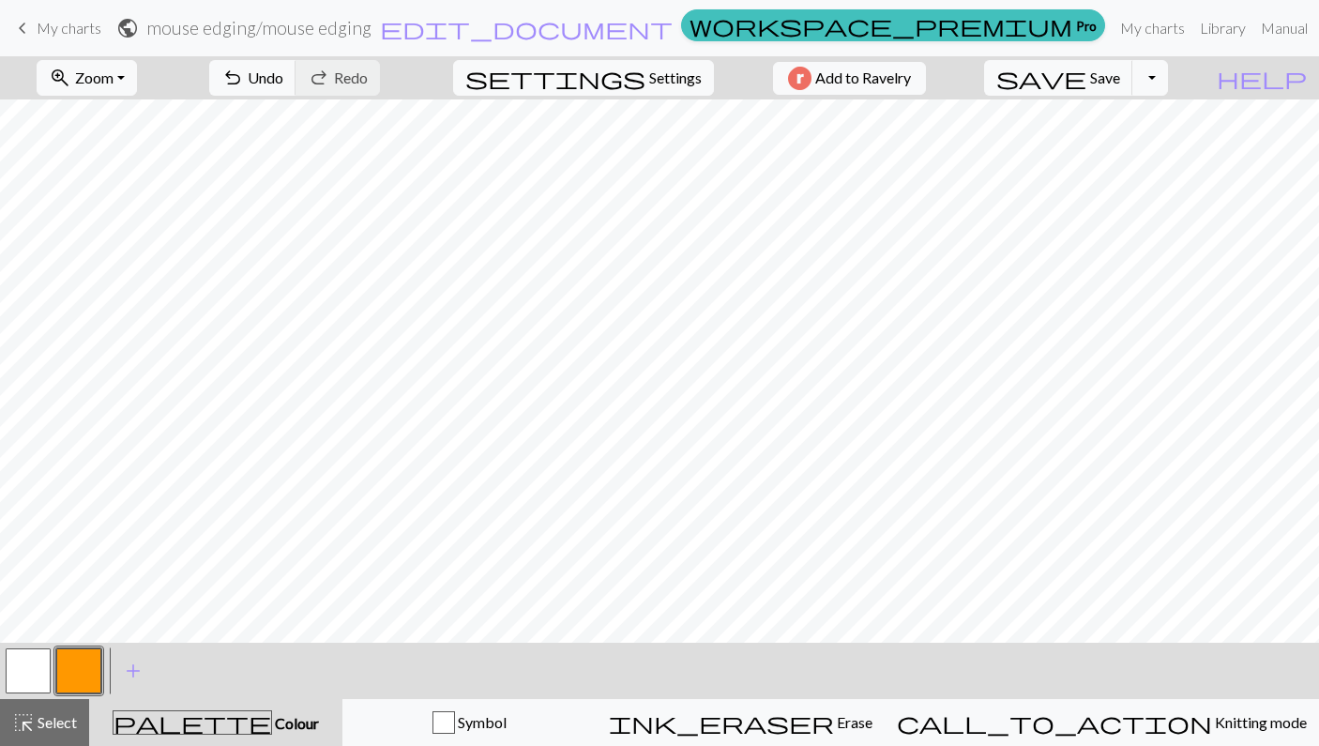
click at [40, 677] on button "button" at bounding box center [28, 670] width 45 height 45
click at [86, 658] on button "button" at bounding box center [78, 670] width 45 height 45
click at [25, 671] on button "button" at bounding box center [28, 670] width 45 height 45
click at [80, 659] on button "button" at bounding box center [78, 670] width 45 height 45
click at [41, 664] on button "button" at bounding box center [28, 670] width 45 height 45
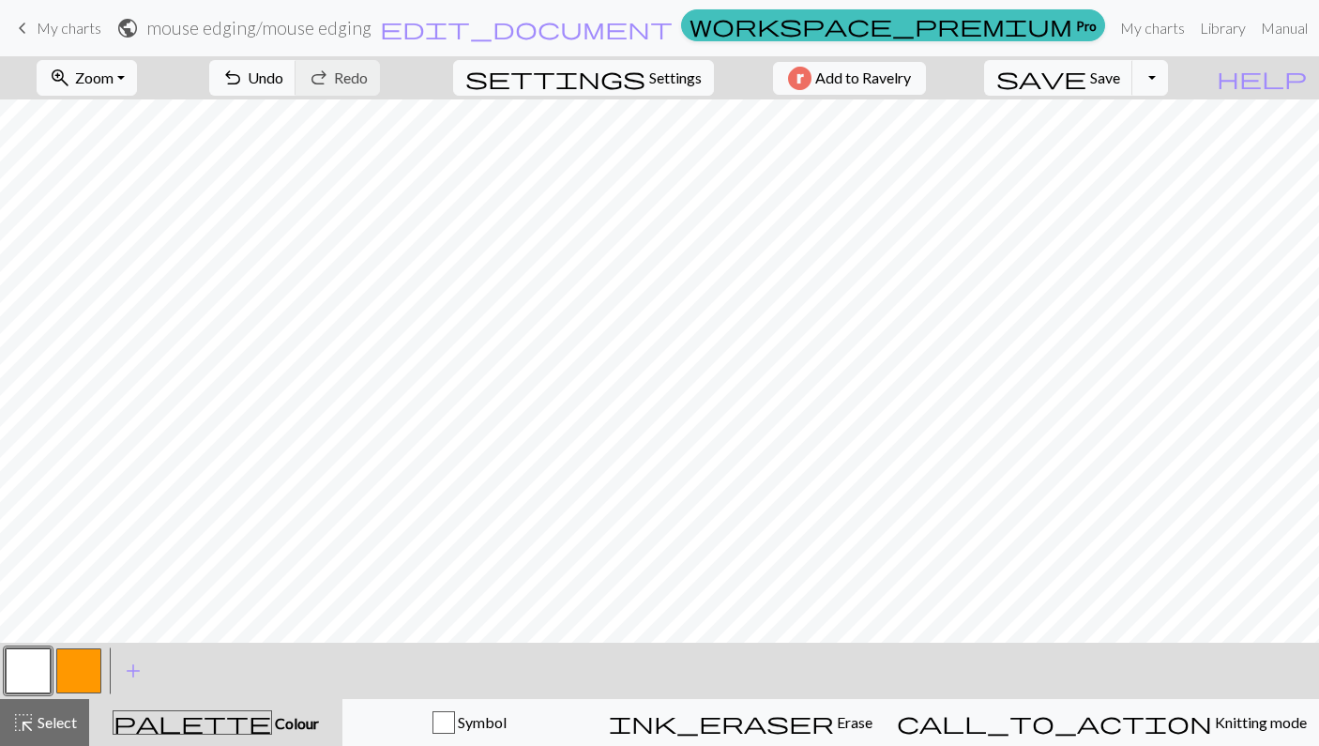
click at [74, 664] on button "button" at bounding box center [78, 670] width 45 height 45
click at [25, 675] on button "button" at bounding box center [28, 670] width 45 height 45
click at [80, 664] on button "button" at bounding box center [78, 670] width 45 height 45
click at [30, 665] on button "button" at bounding box center [28, 670] width 45 height 45
click at [68, 672] on button "button" at bounding box center [78, 670] width 45 height 45
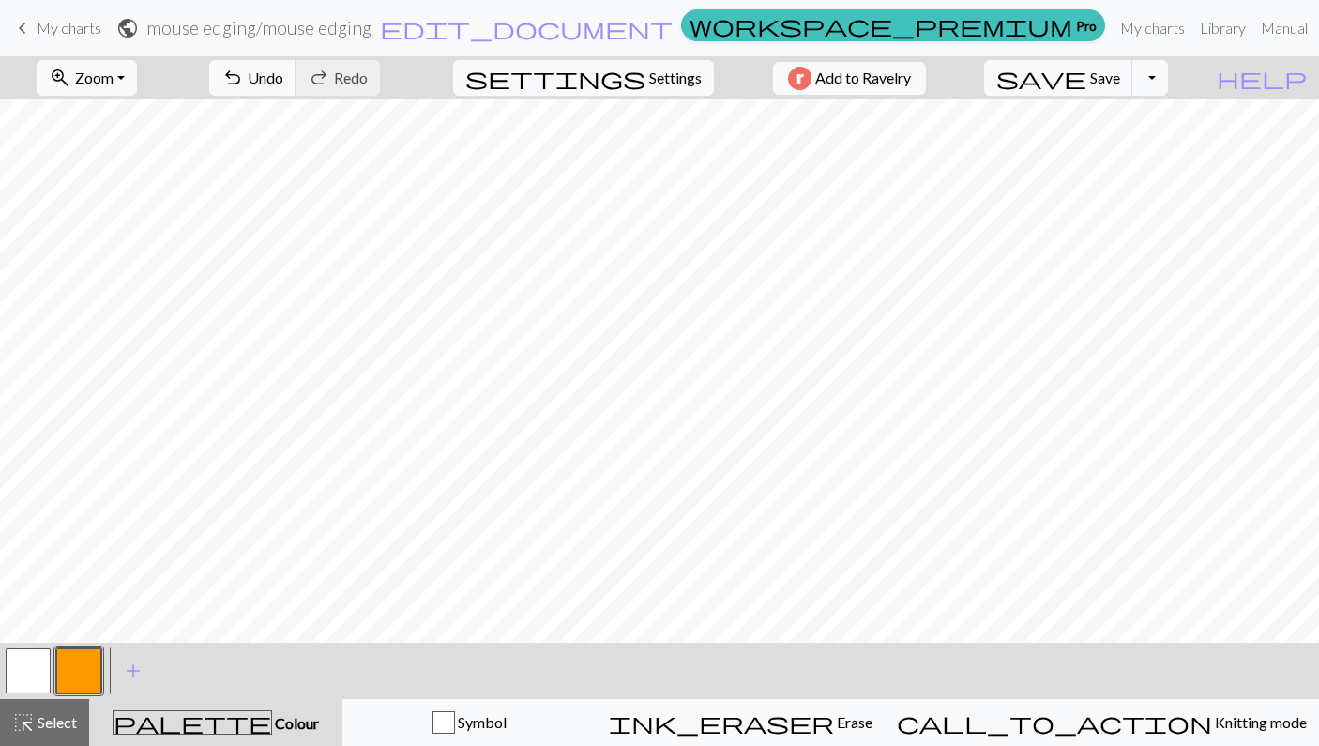
click at [42, 674] on button "button" at bounding box center [28, 670] width 45 height 45
click at [76, 675] on button "button" at bounding box center [78, 670] width 45 height 45
click at [27, 661] on button "button" at bounding box center [28, 670] width 45 height 45
click at [72, 666] on button "button" at bounding box center [78, 670] width 45 height 45
click at [37, 648] on button "button" at bounding box center [28, 670] width 45 height 45
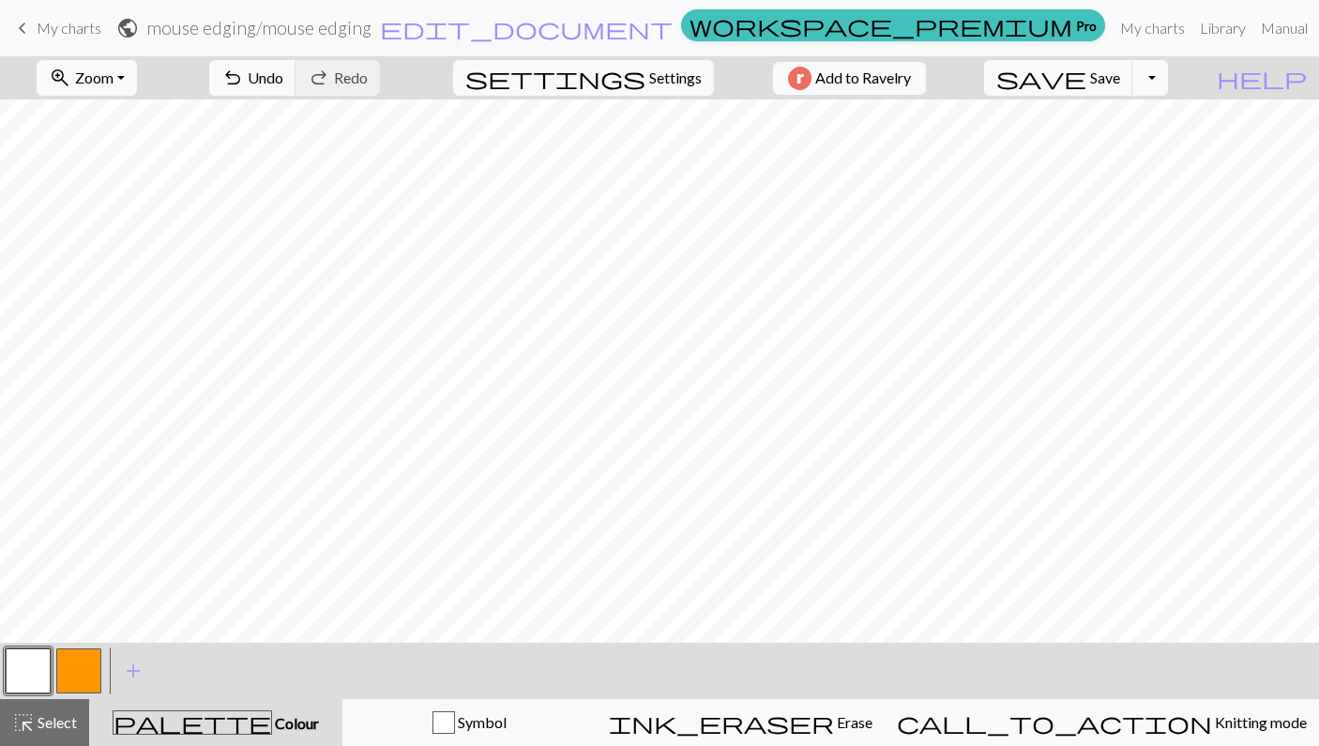
click at [74, 674] on button "button" at bounding box center [78, 670] width 45 height 45
click at [31, 657] on button "button" at bounding box center [28, 670] width 45 height 45
click at [76, 663] on button "button" at bounding box center [78, 670] width 45 height 45
click at [25, 676] on button "button" at bounding box center [28, 670] width 45 height 45
click at [65, 669] on button "button" at bounding box center [78, 670] width 45 height 45
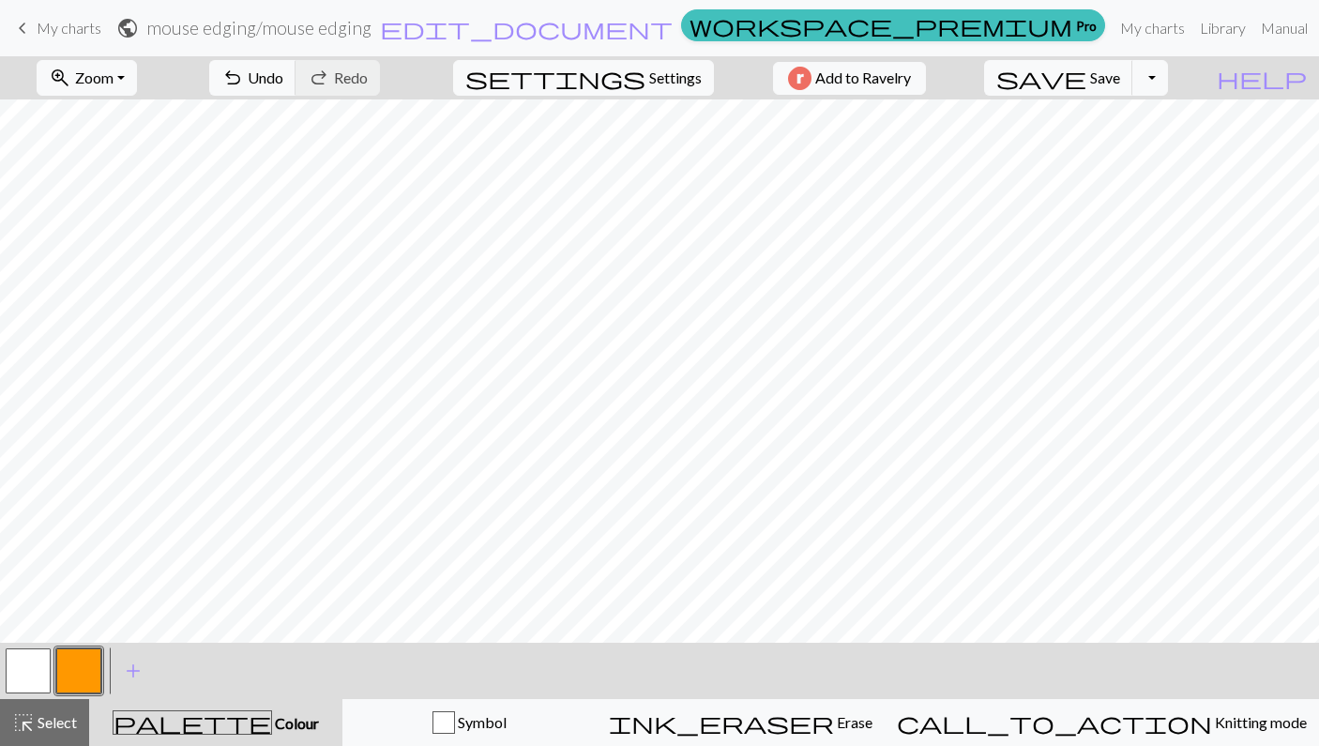
click at [24, 658] on button "button" at bounding box center [28, 670] width 45 height 45
click at [75, 670] on button "button" at bounding box center [78, 670] width 45 height 45
click at [36, 664] on button "button" at bounding box center [28, 670] width 45 height 45
click at [664, 69] on span "Settings" at bounding box center [675, 78] width 53 height 23
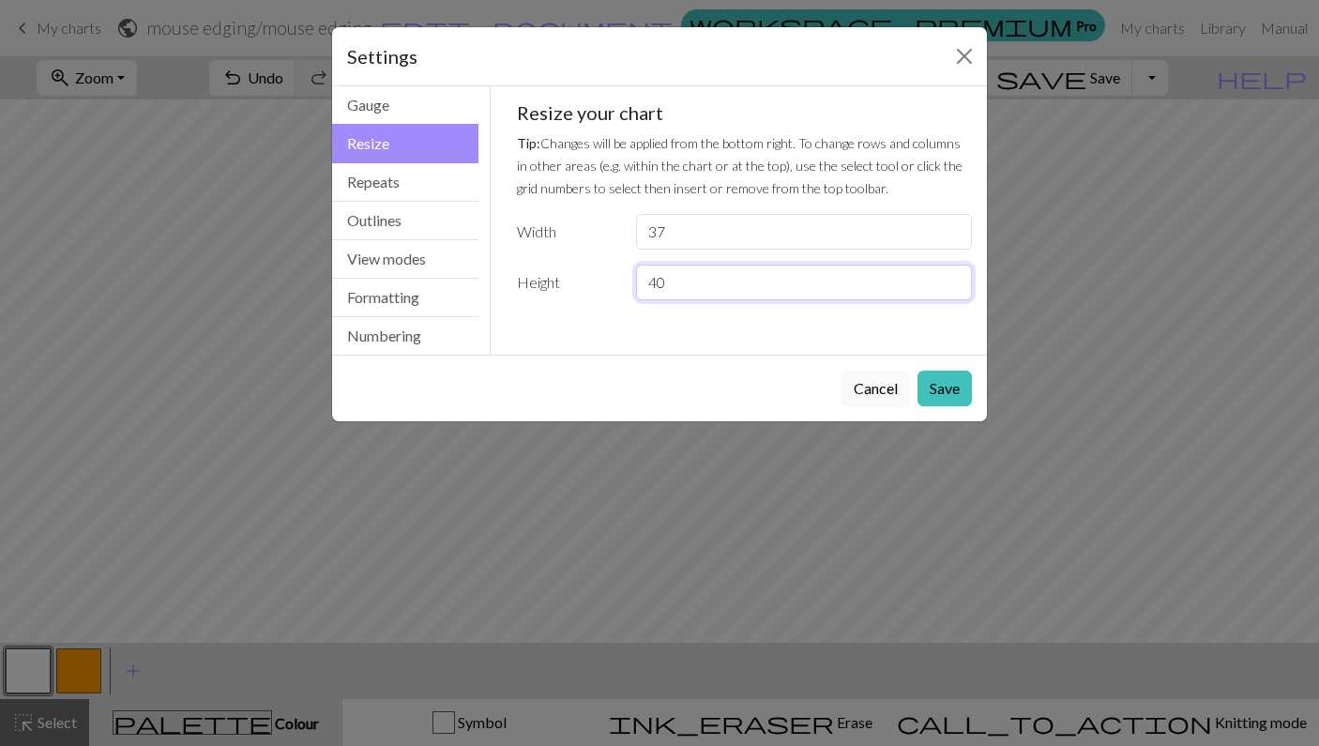
click at [684, 280] on input "40" at bounding box center [804, 283] width 336 height 36
type input "4"
type input "38"
click at [947, 387] on button "Save" at bounding box center [944, 389] width 54 height 36
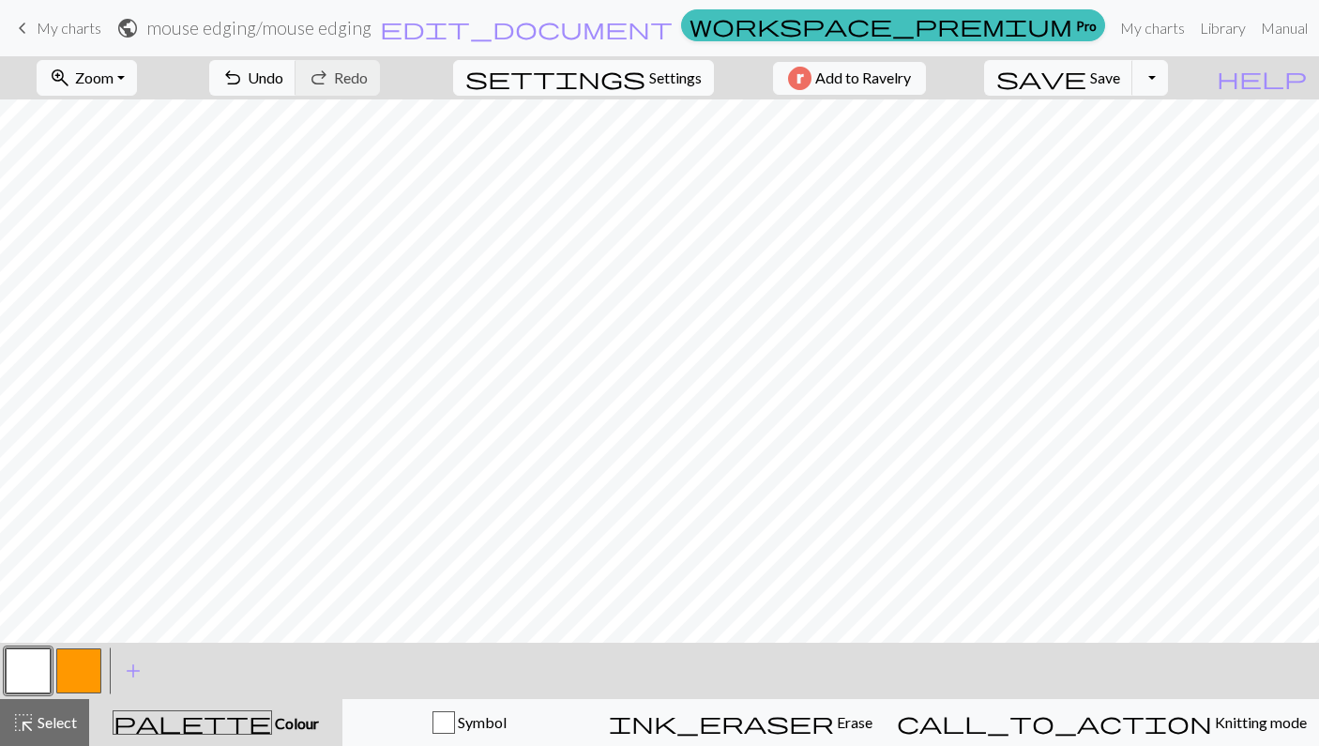
click at [679, 66] on button "settings Settings" at bounding box center [583, 78] width 261 height 36
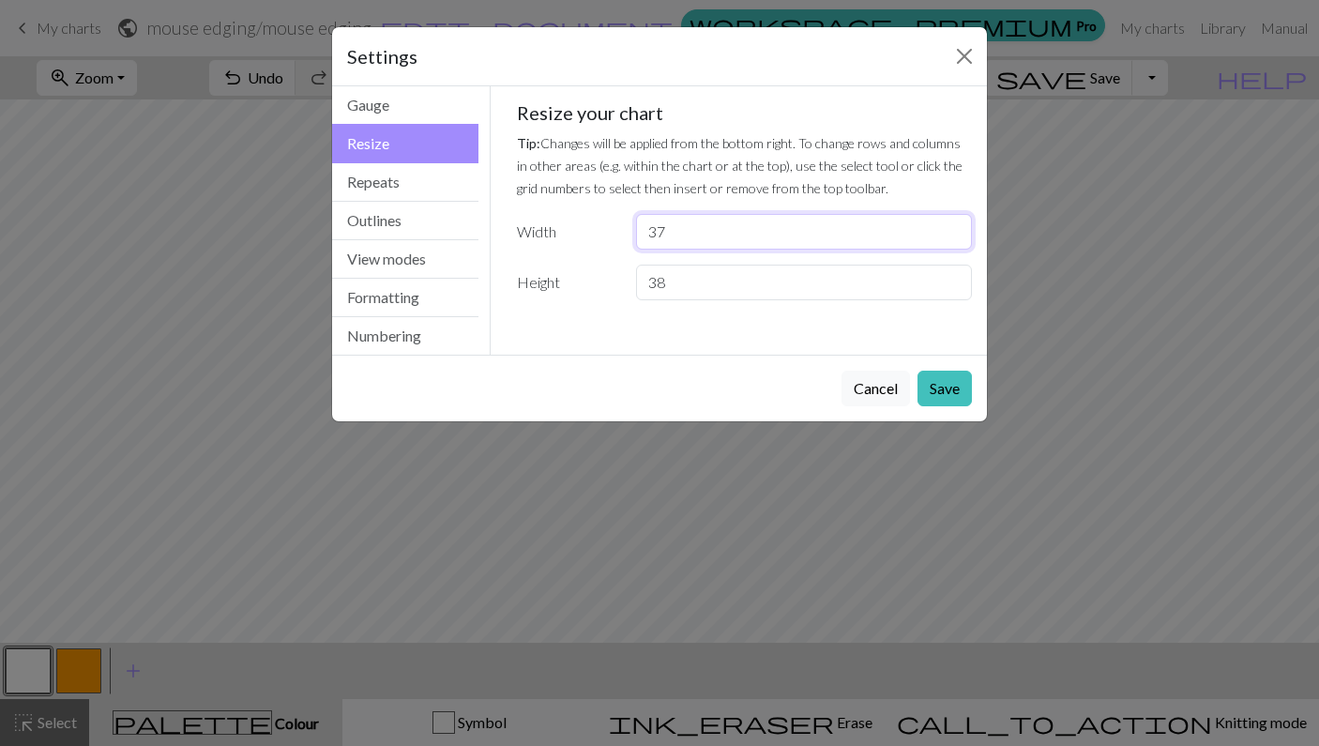
click at [691, 232] on input "37" at bounding box center [804, 232] width 336 height 36
click at [694, 281] on input "38" at bounding box center [804, 283] width 336 height 36
type input "36"
click at [951, 390] on button "Save" at bounding box center [944, 389] width 54 height 36
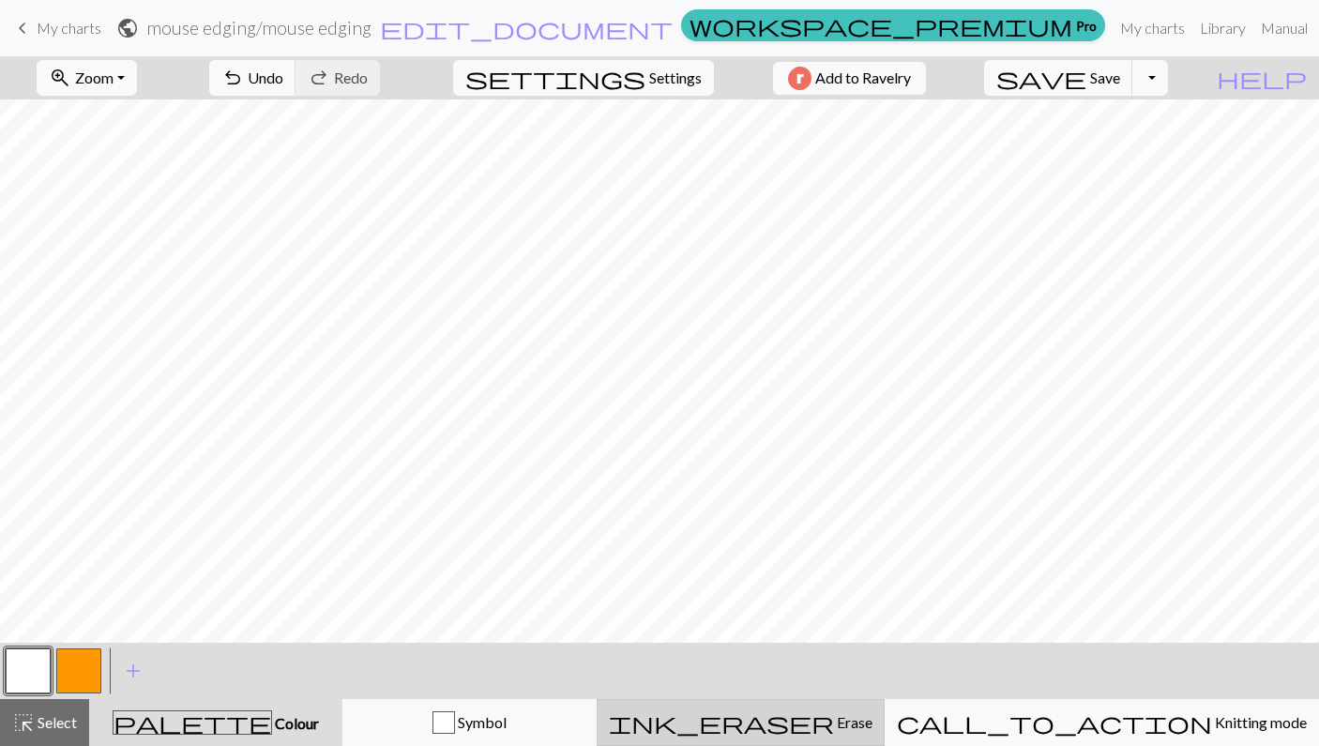
click at [865, 714] on span "Erase" at bounding box center [853, 722] width 38 height 18
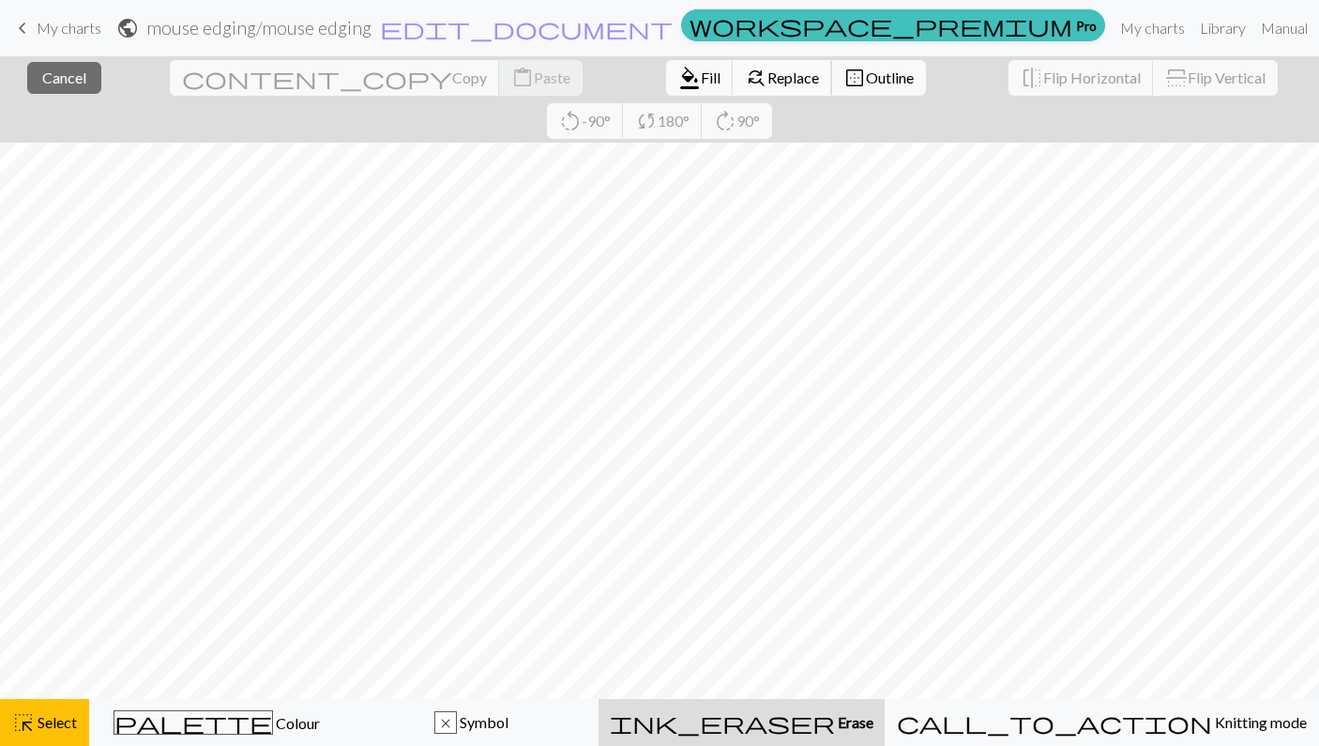
click at [733, 91] on button "find_replace Replace" at bounding box center [782, 78] width 99 height 36
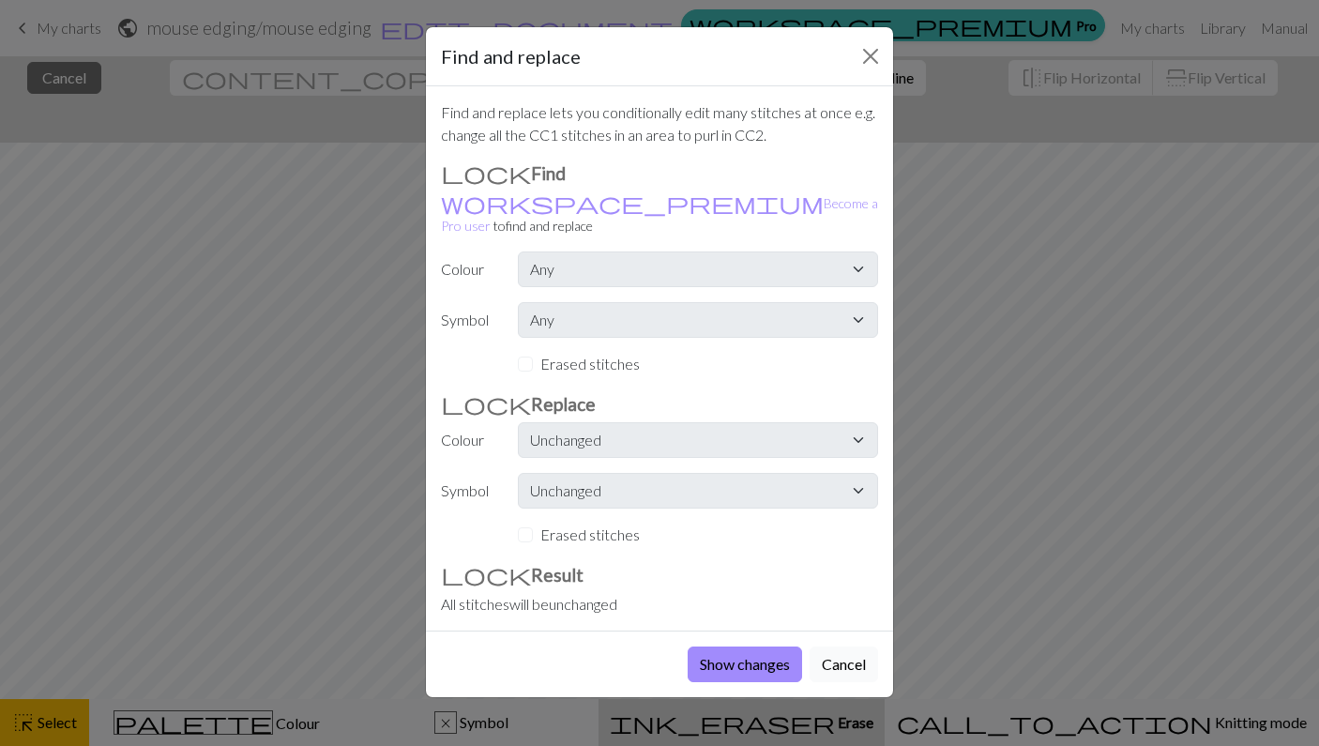
click at [855, 646] on button "Cancel" at bounding box center [844, 664] width 68 height 36
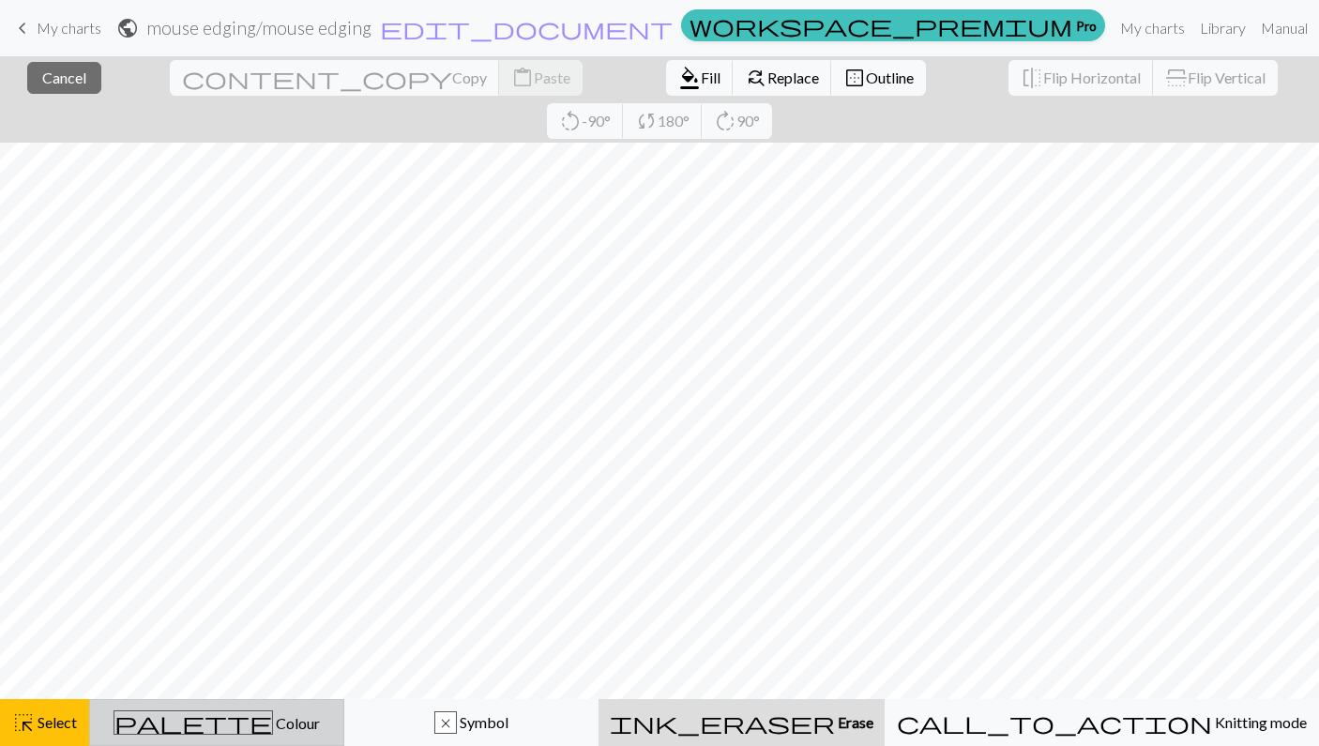
click at [289, 719] on div "palette Colour Colour" at bounding box center [216, 722] width 231 height 24
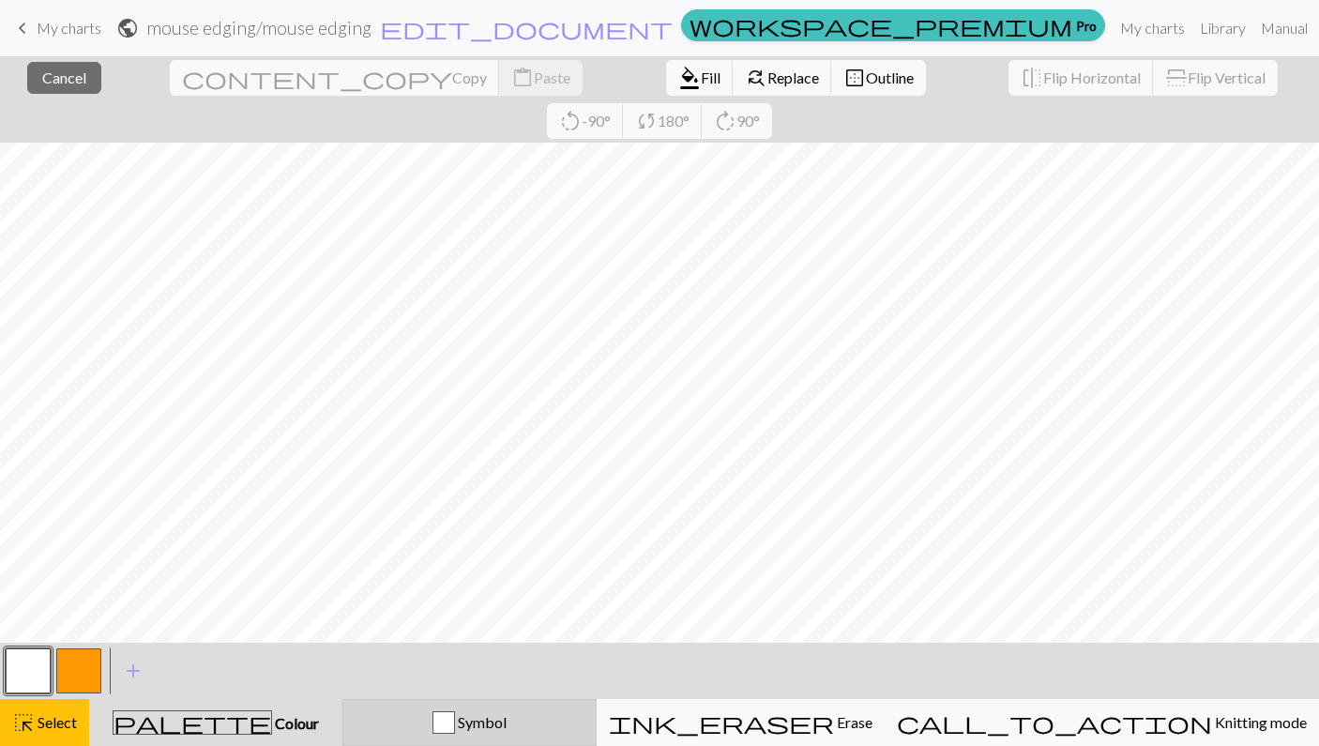
click at [505, 719] on div "Symbol" at bounding box center [470, 722] width 230 height 23
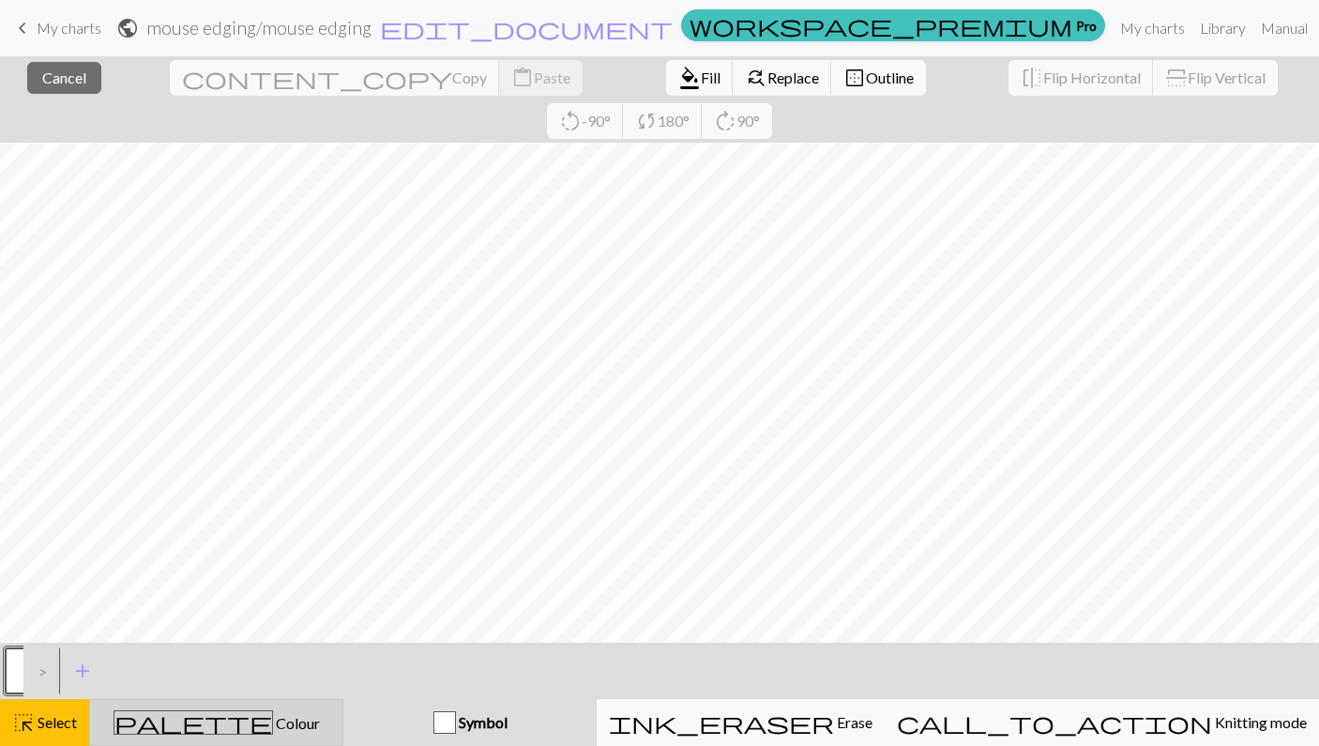
click at [331, 734] on div "palette Colour Colour" at bounding box center [216, 722] width 230 height 24
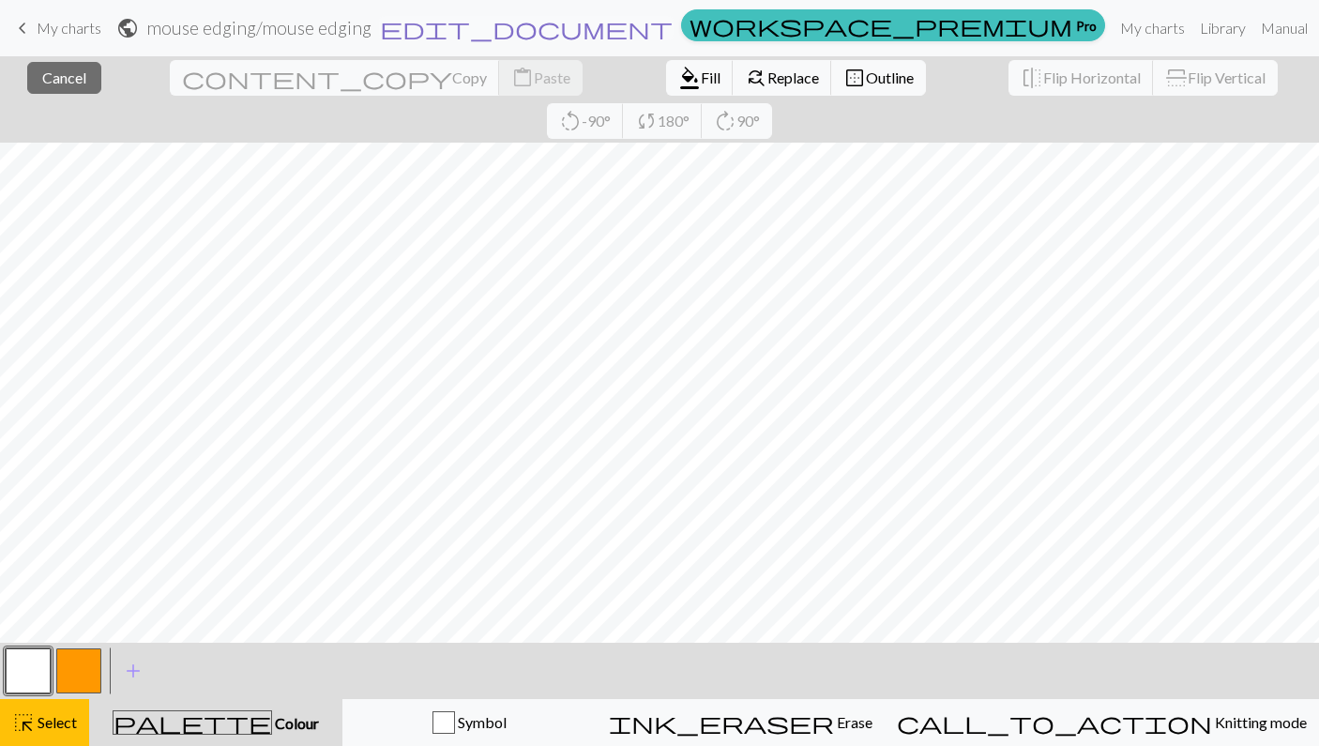
click at [647, 23] on span "edit_document" at bounding box center [526, 28] width 293 height 26
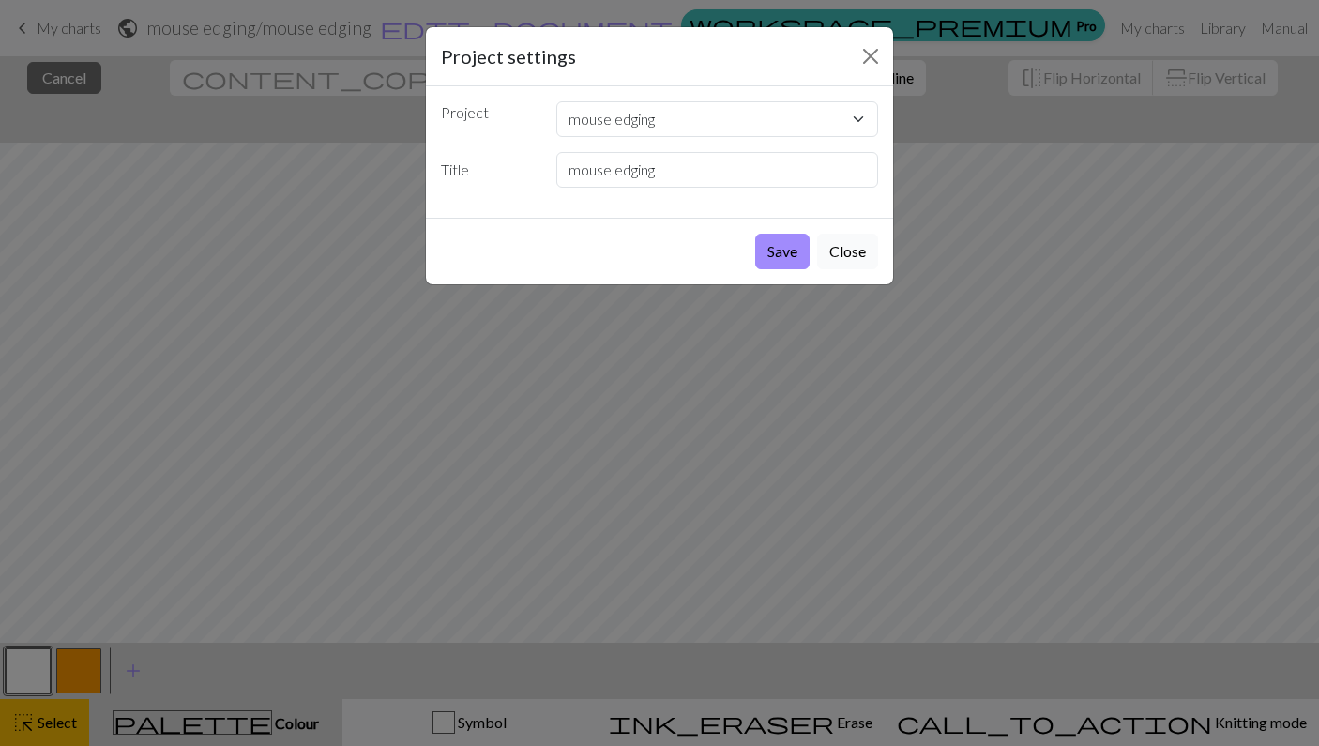
click at [839, 241] on button "Close" at bounding box center [847, 252] width 61 height 36
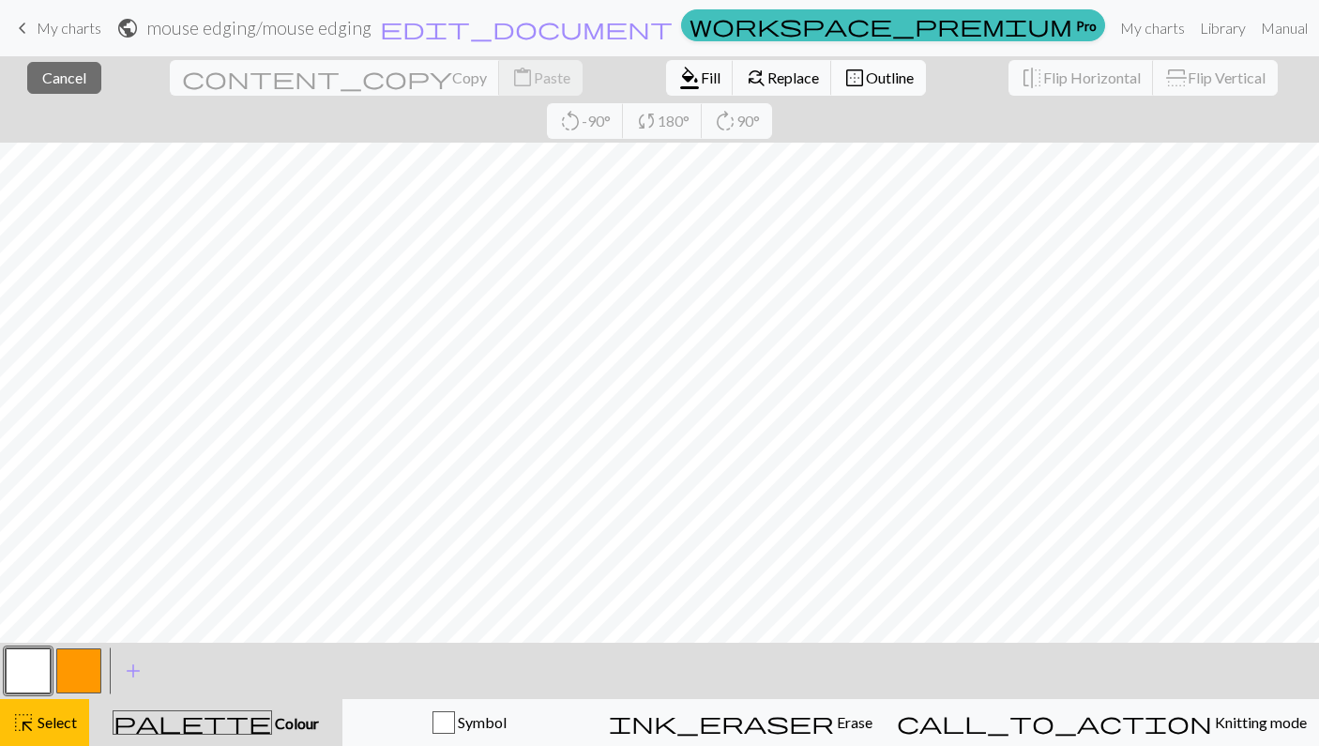
click at [843, 75] on span "border_outer" at bounding box center [854, 78] width 23 height 26
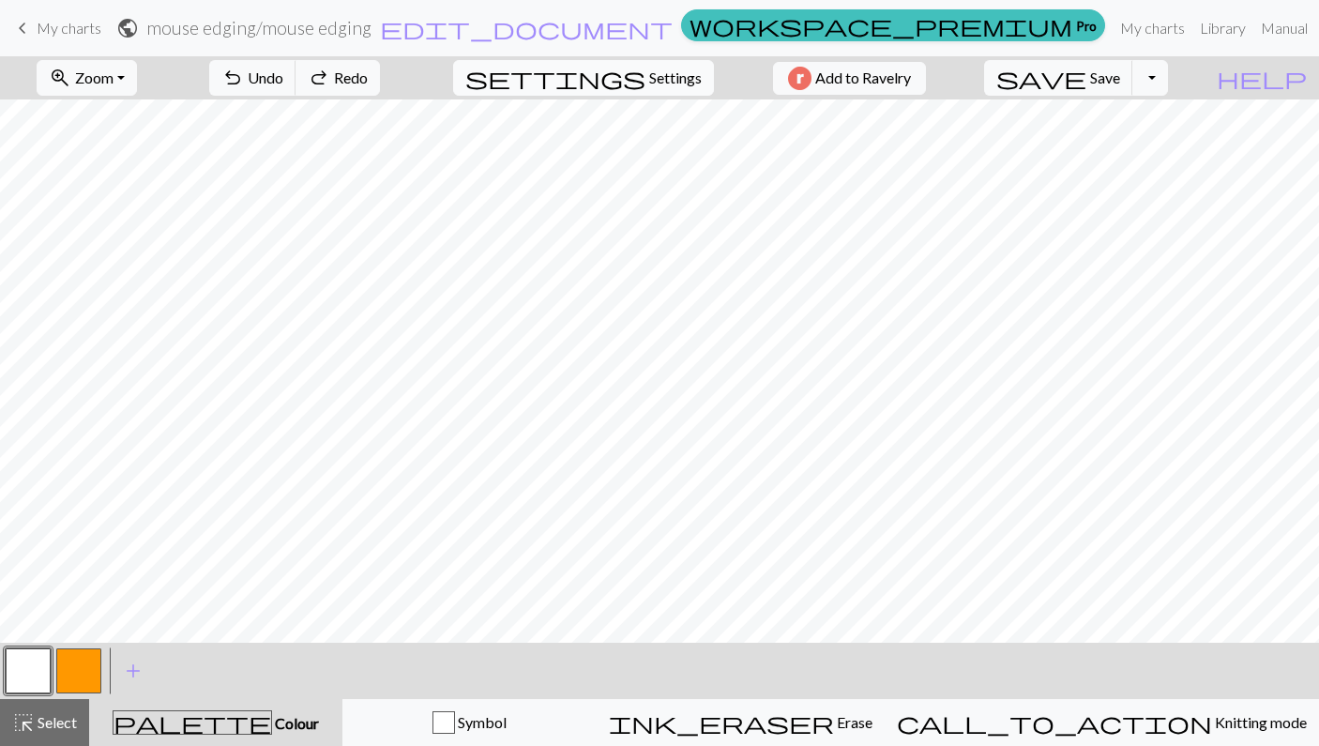
click at [646, 65] on button "settings Settings" at bounding box center [583, 78] width 261 height 36
select select "square"
select select "flat"
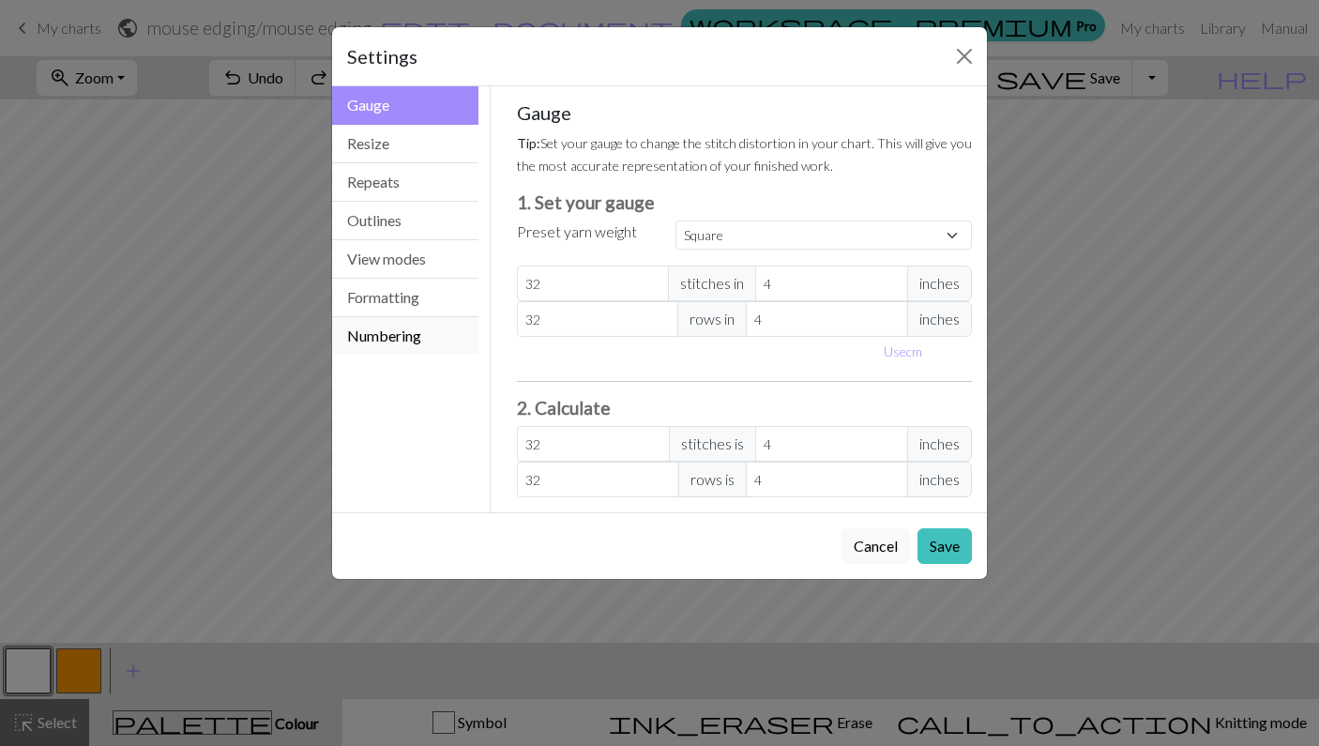
click at [401, 324] on button "Numbering" at bounding box center [405, 336] width 146 height 38
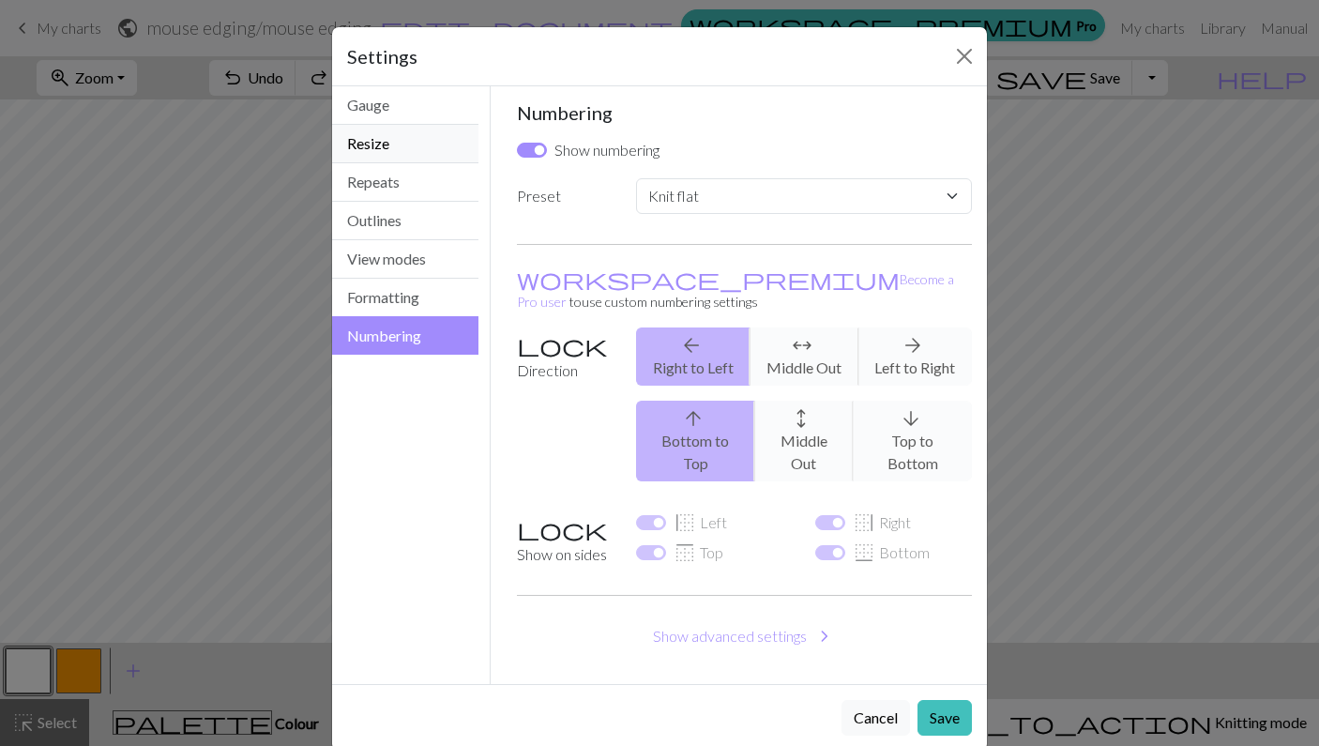
click at [402, 152] on button "Resize" at bounding box center [405, 144] width 146 height 38
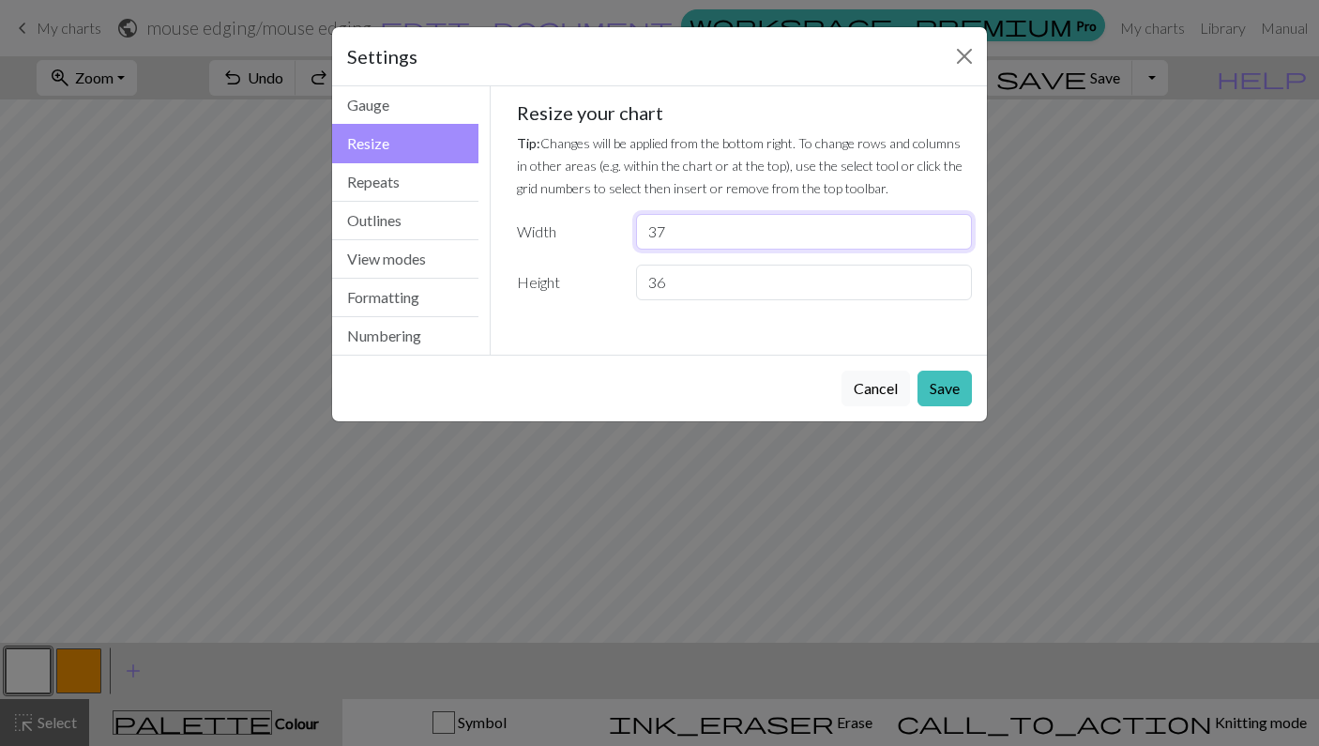
click at [692, 235] on input "37" at bounding box center [804, 232] width 336 height 36
click at [685, 280] on input "36" at bounding box center [804, 283] width 336 height 36
type input "40"
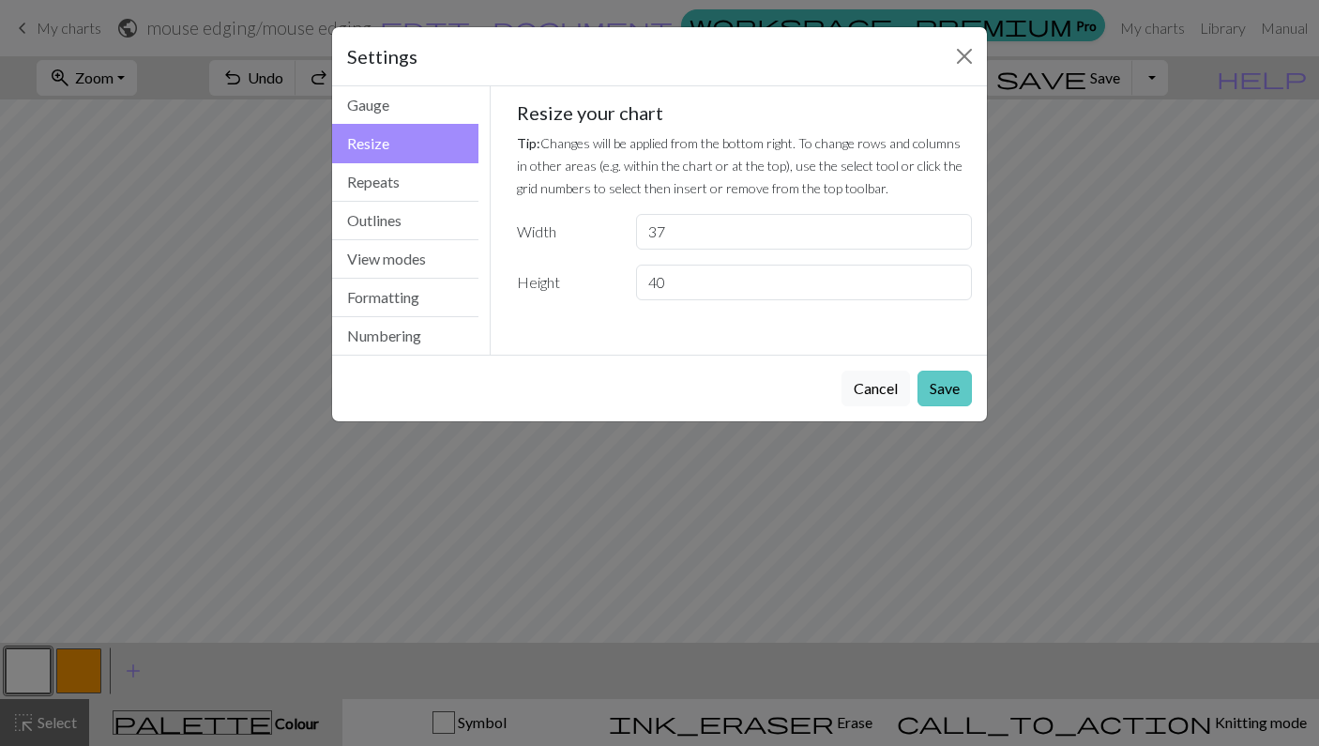
click at [930, 395] on button "Save" at bounding box center [944, 389] width 54 height 36
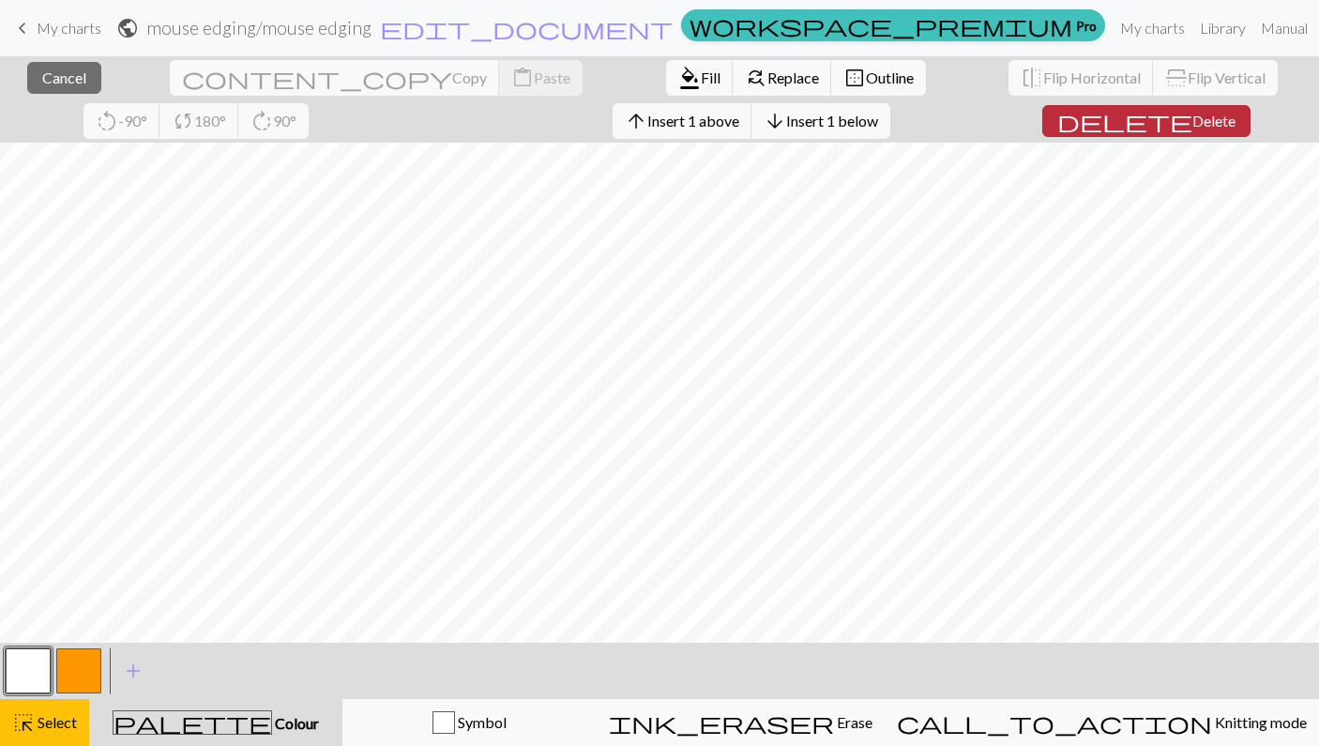
click at [1192, 115] on span "Delete" at bounding box center [1213, 121] width 43 height 18
click at [1192, 124] on span "Delete" at bounding box center [1213, 121] width 43 height 18
click at [1192, 114] on span "Delete" at bounding box center [1213, 121] width 43 height 18
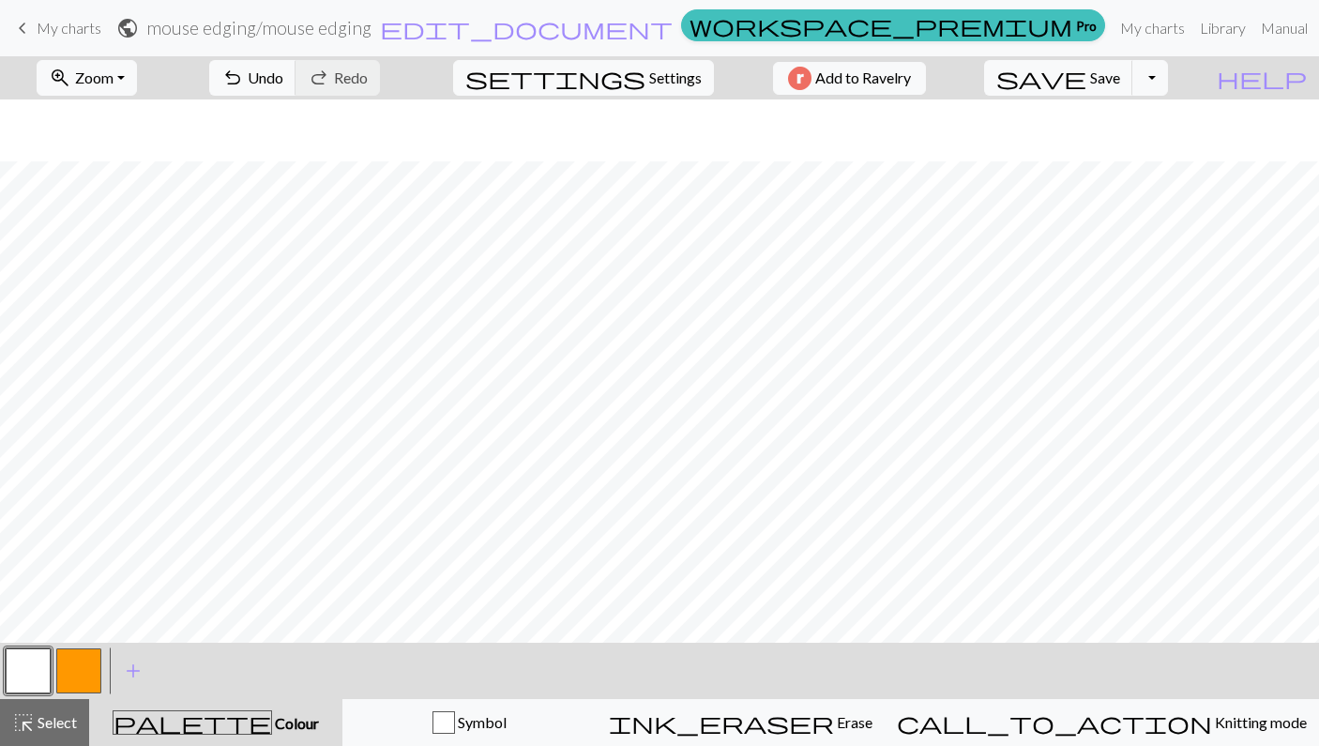
scroll to position [235, 0]
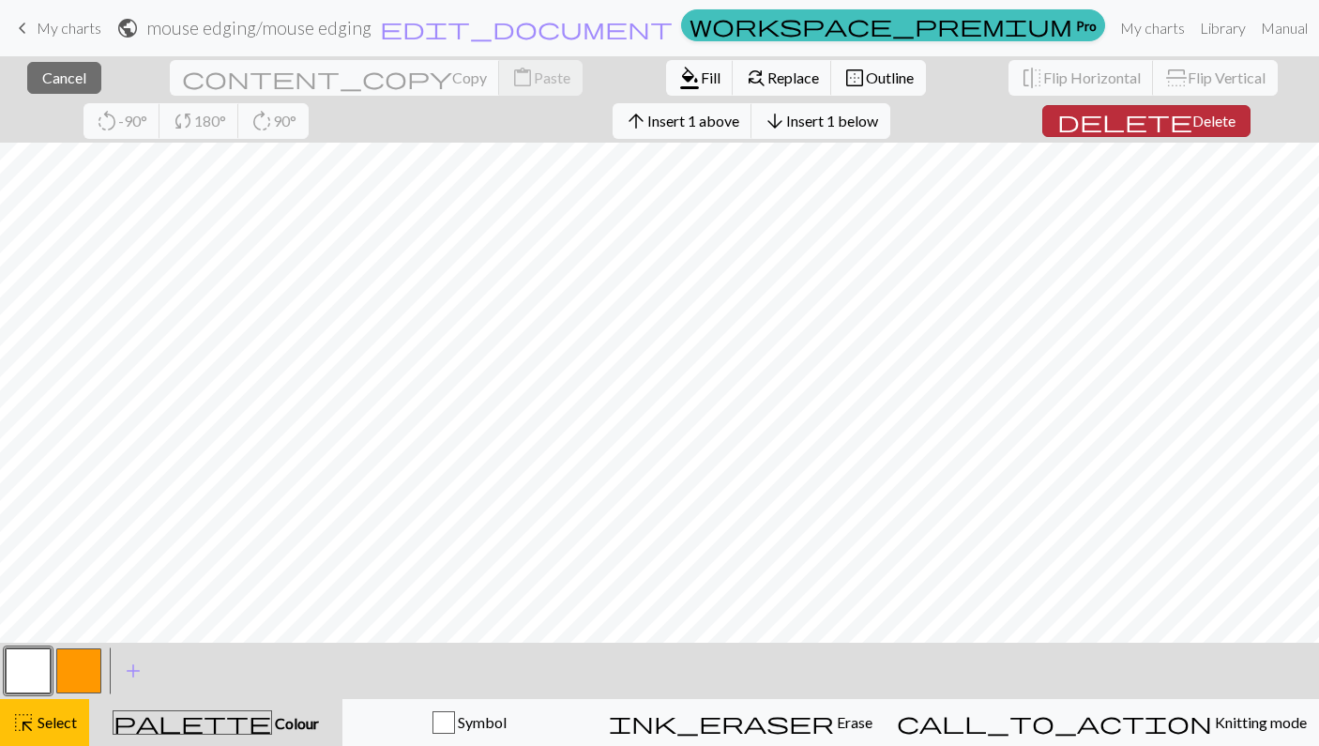
click at [1066, 131] on button "delete Delete" at bounding box center [1146, 121] width 208 height 32
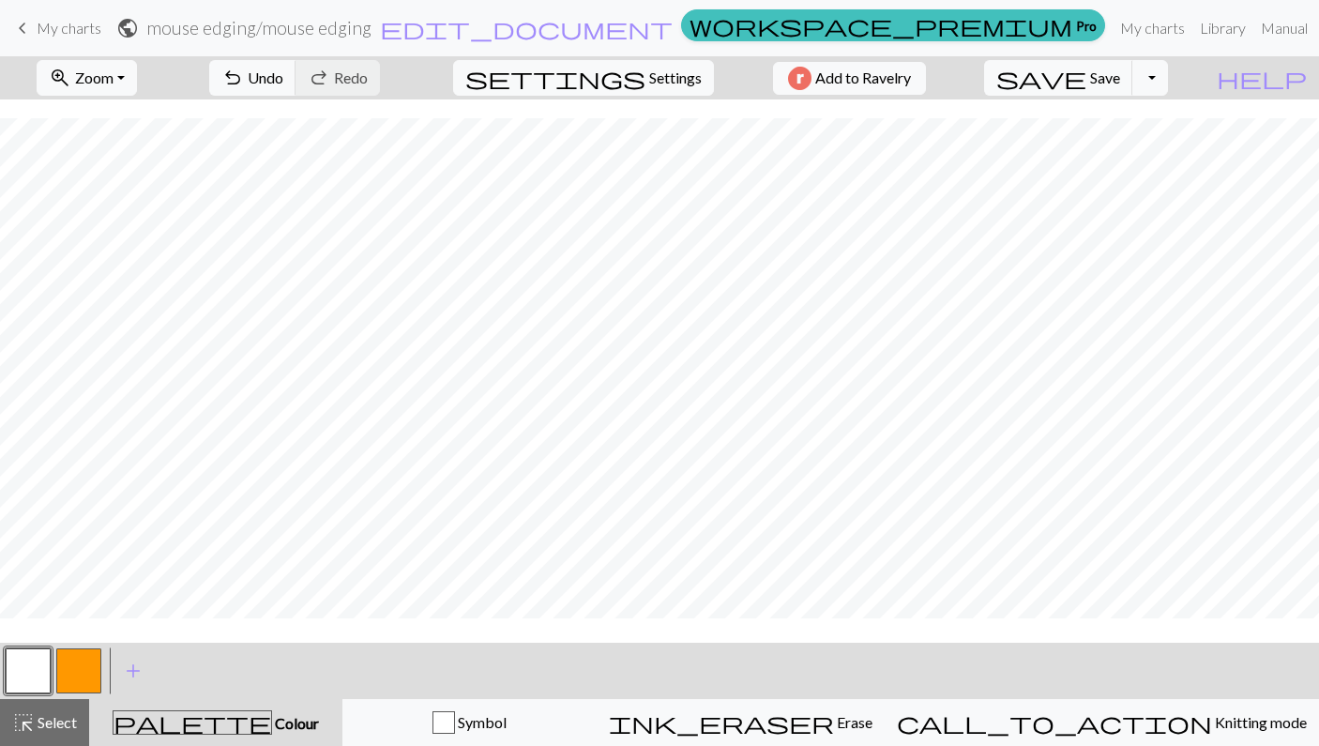
scroll to position [217, 0]
click at [655, 80] on span "Settings" at bounding box center [675, 78] width 53 height 23
select select "square"
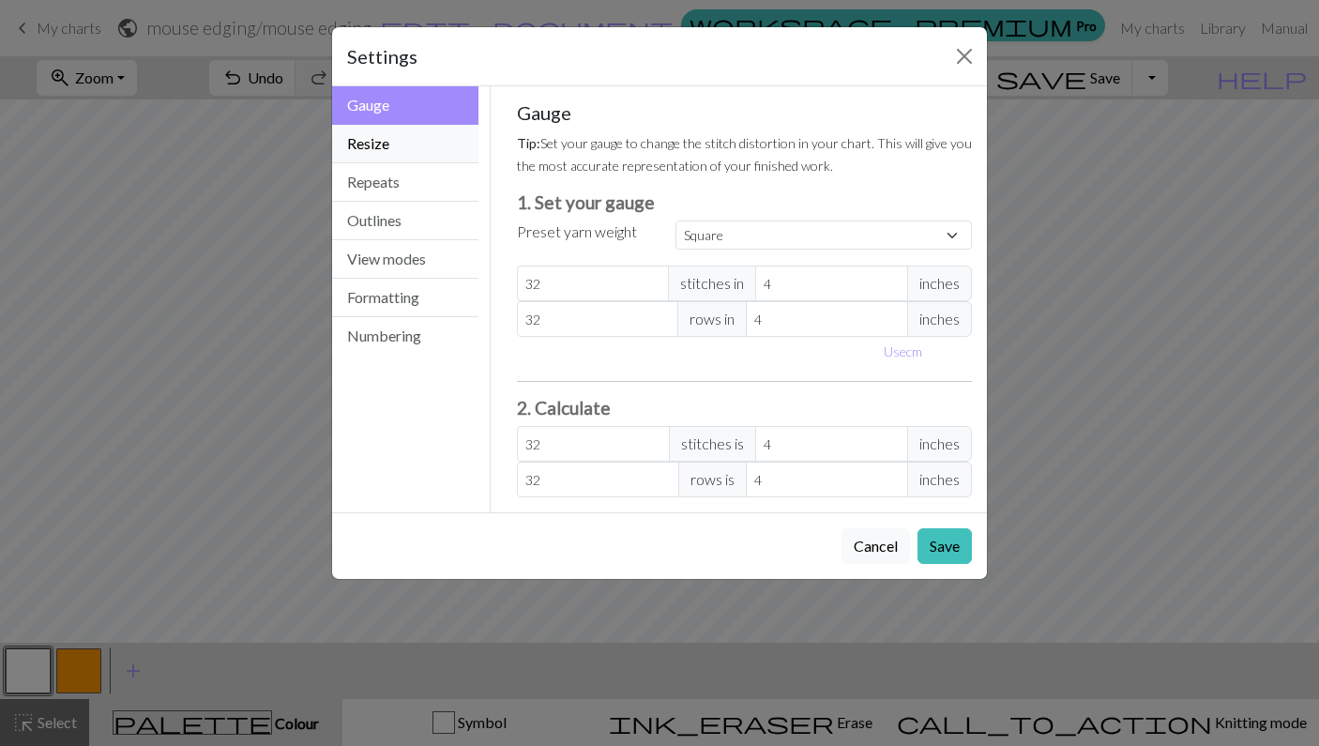
click at [411, 144] on button "Resize" at bounding box center [405, 144] width 146 height 38
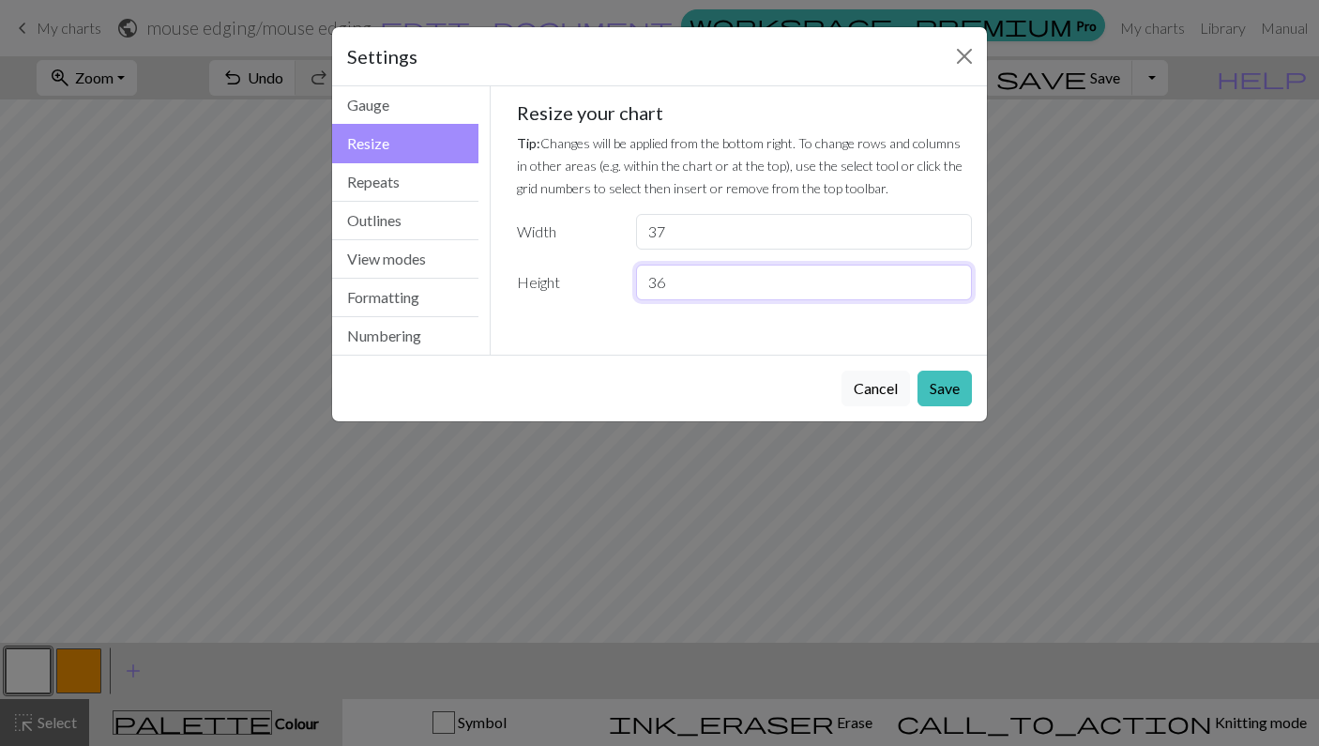
click at [680, 276] on input "36" at bounding box center [804, 283] width 336 height 36
type input "30"
click at [962, 383] on button "Save" at bounding box center [944, 389] width 54 height 36
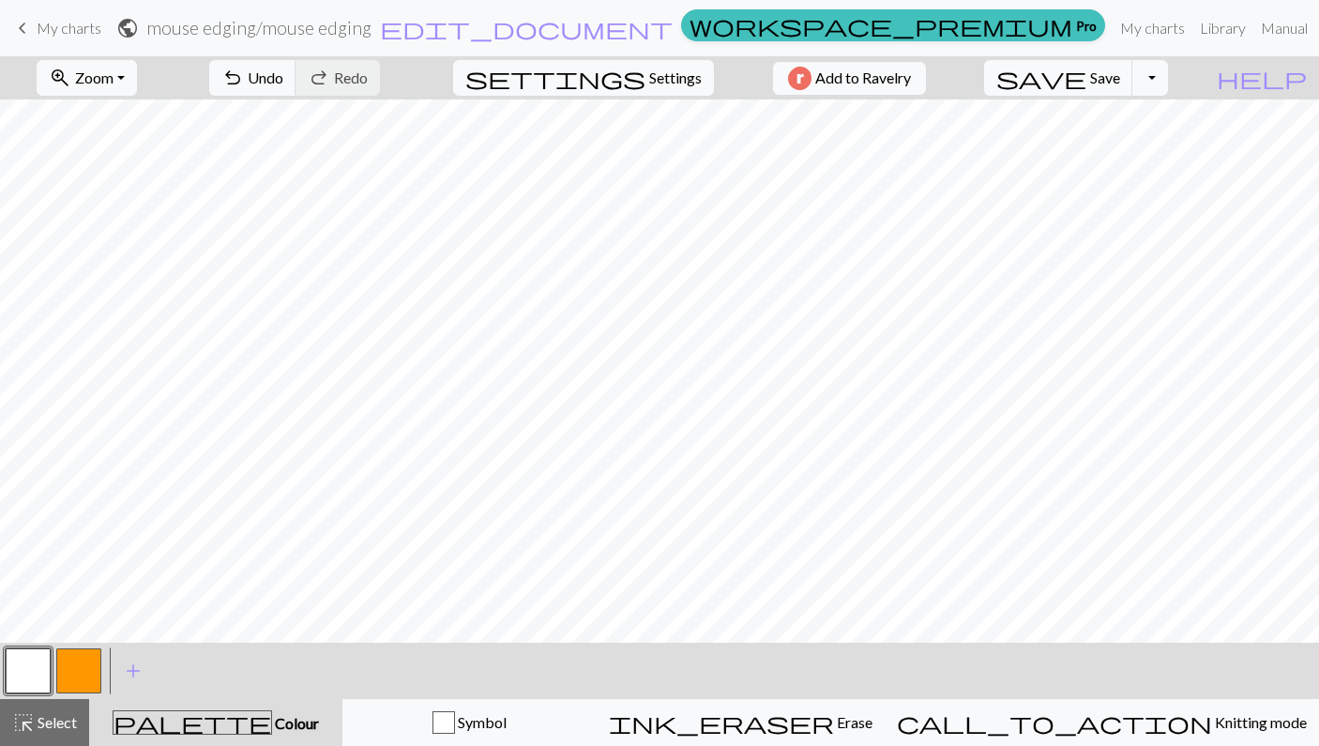
scroll to position [0, 0]
click at [668, 73] on span "Settings" at bounding box center [675, 78] width 53 height 23
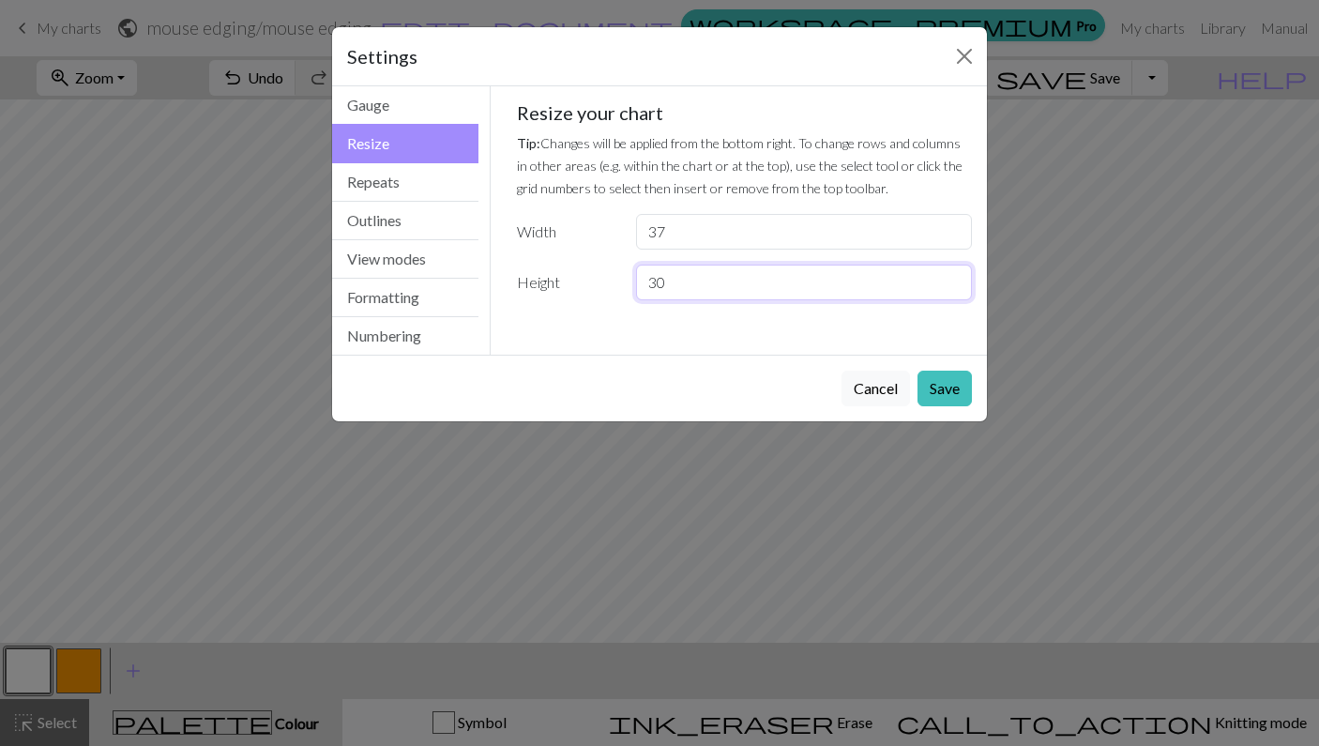
click at [686, 282] on input "30" at bounding box center [804, 283] width 336 height 36
type input "28"
click at [930, 386] on button "Save" at bounding box center [944, 389] width 54 height 36
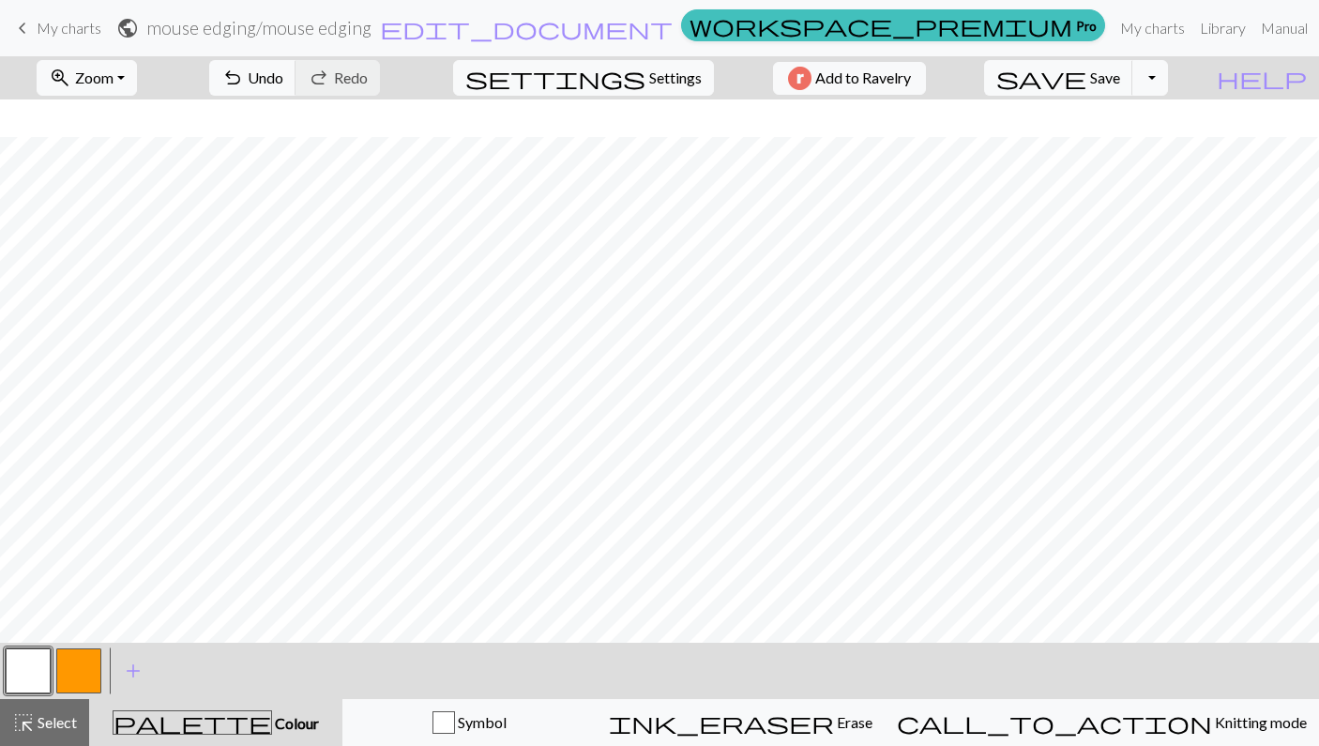
scroll to position [67, 0]
click at [649, 72] on span "Settings" at bounding box center [675, 78] width 53 height 23
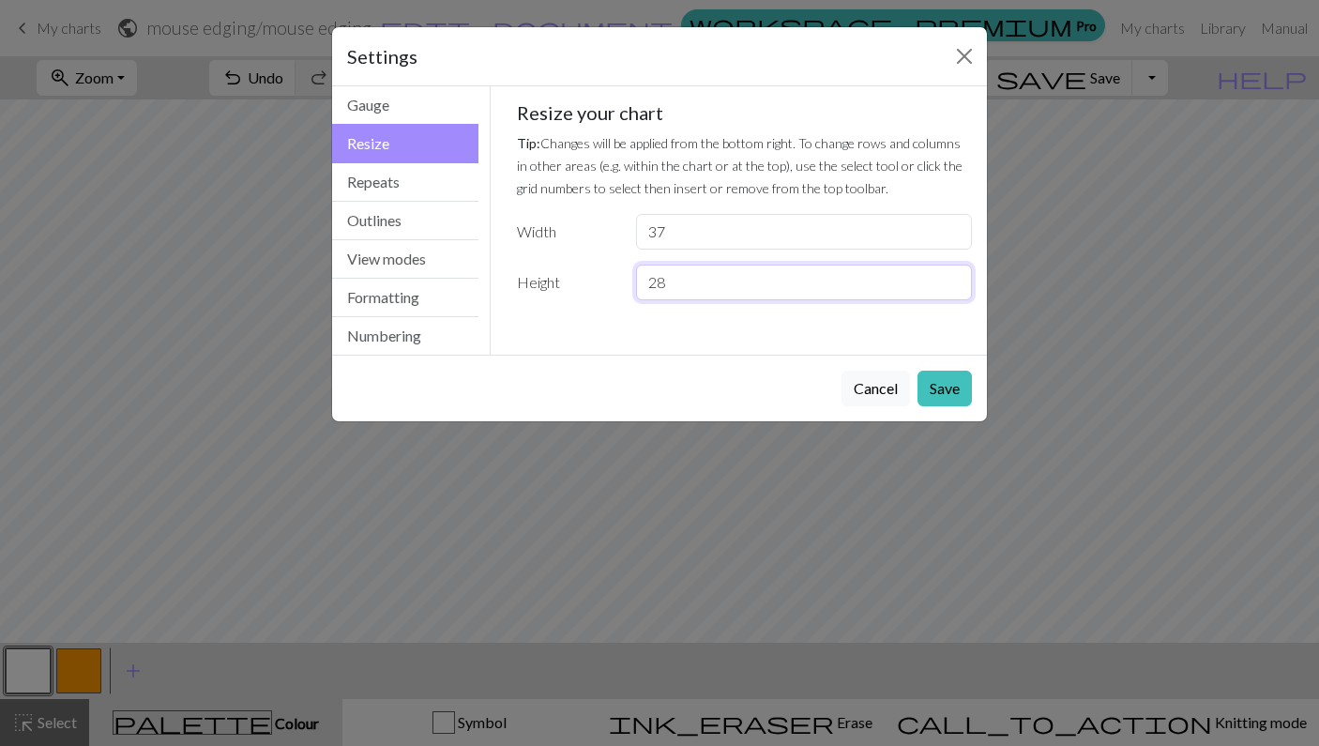
click at [672, 278] on input "28" at bounding box center [804, 283] width 336 height 36
type input "25"
click at [948, 385] on button "Save" at bounding box center [944, 389] width 54 height 36
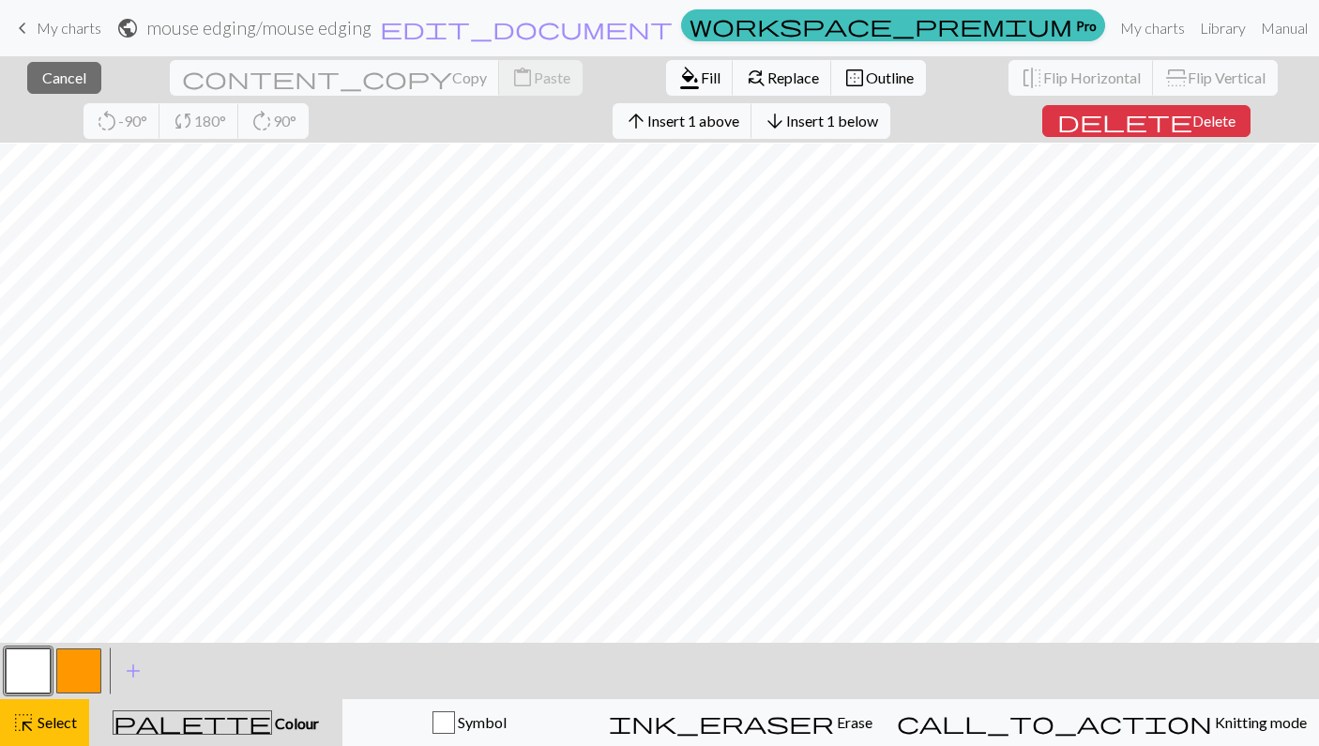
scroll to position [53, 0]
click at [1192, 125] on span "Delete" at bounding box center [1213, 121] width 43 height 18
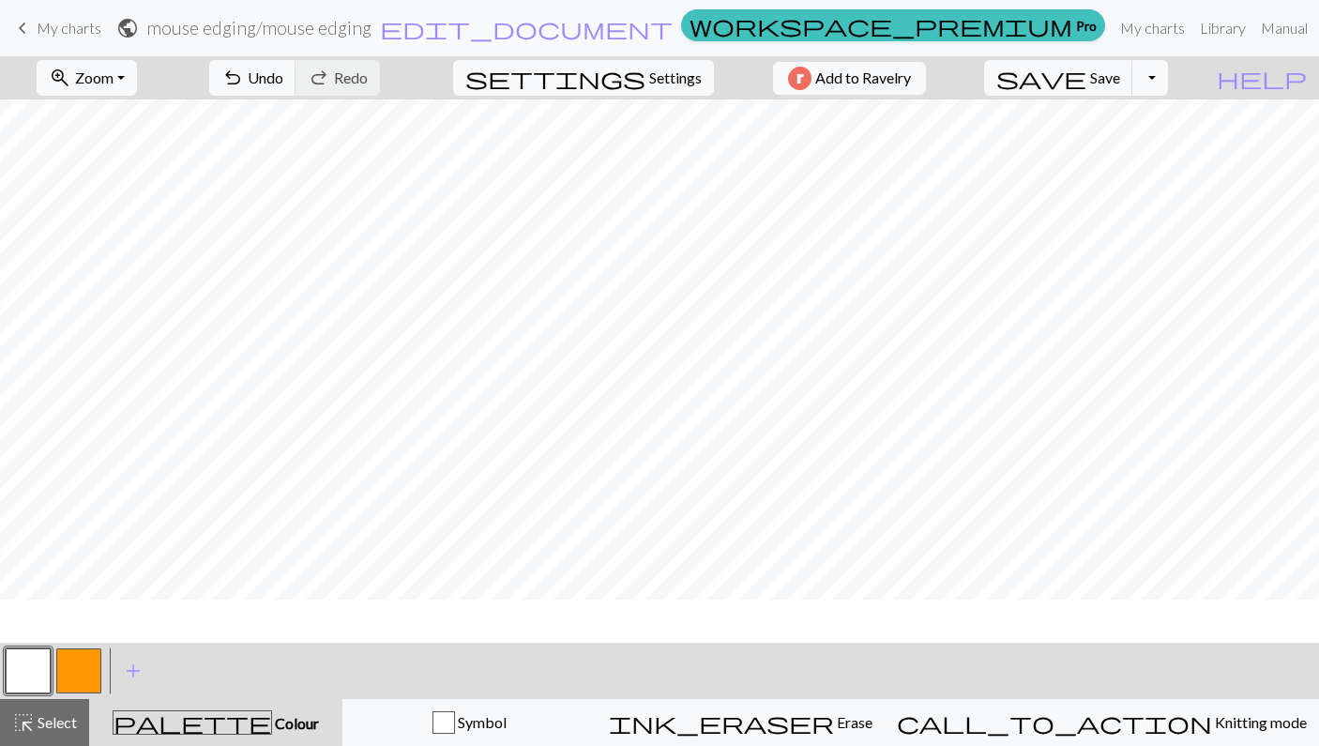
scroll to position [0, 0]
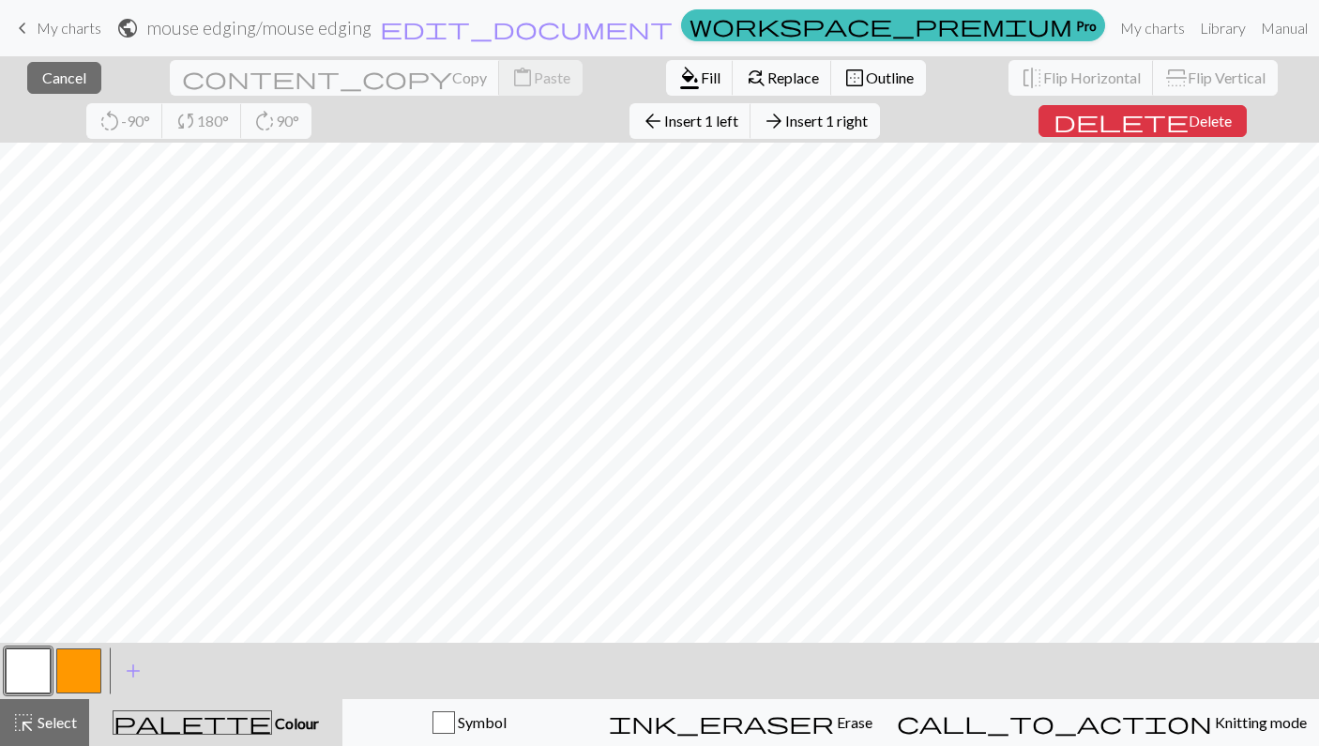
click at [922, 132] on div "close Cancel content_copy Copy content_paste Paste format_color_fill Fill find_…" at bounding box center [659, 400] width 1319 height 689
click at [1053, 121] on span "delete" at bounding box center [1120, 121] width 135 height 26
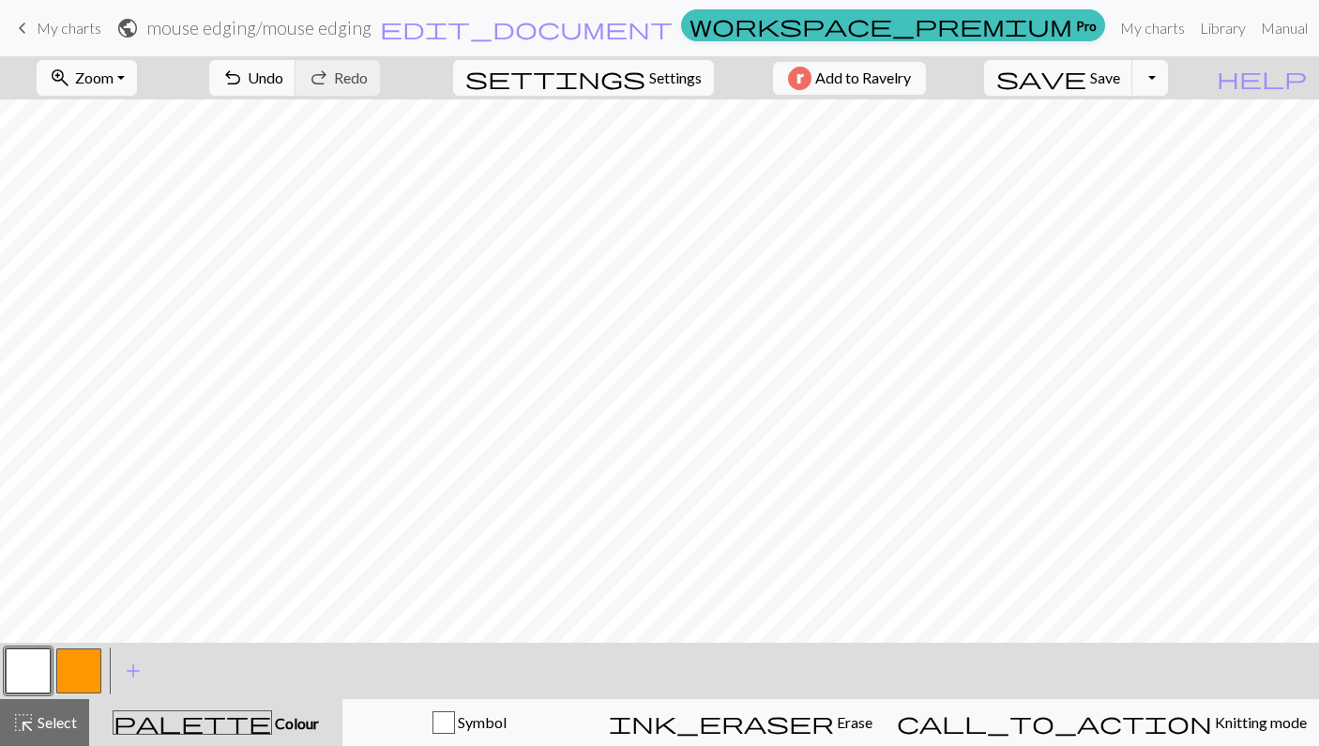
click at [330, 132] on div "zoom_in Zoom Zoom Fit all Fit width Fit height 50% 100% 150% 200% undo Undo Und…" at bounding box center [659, 400] width 1319 height 689
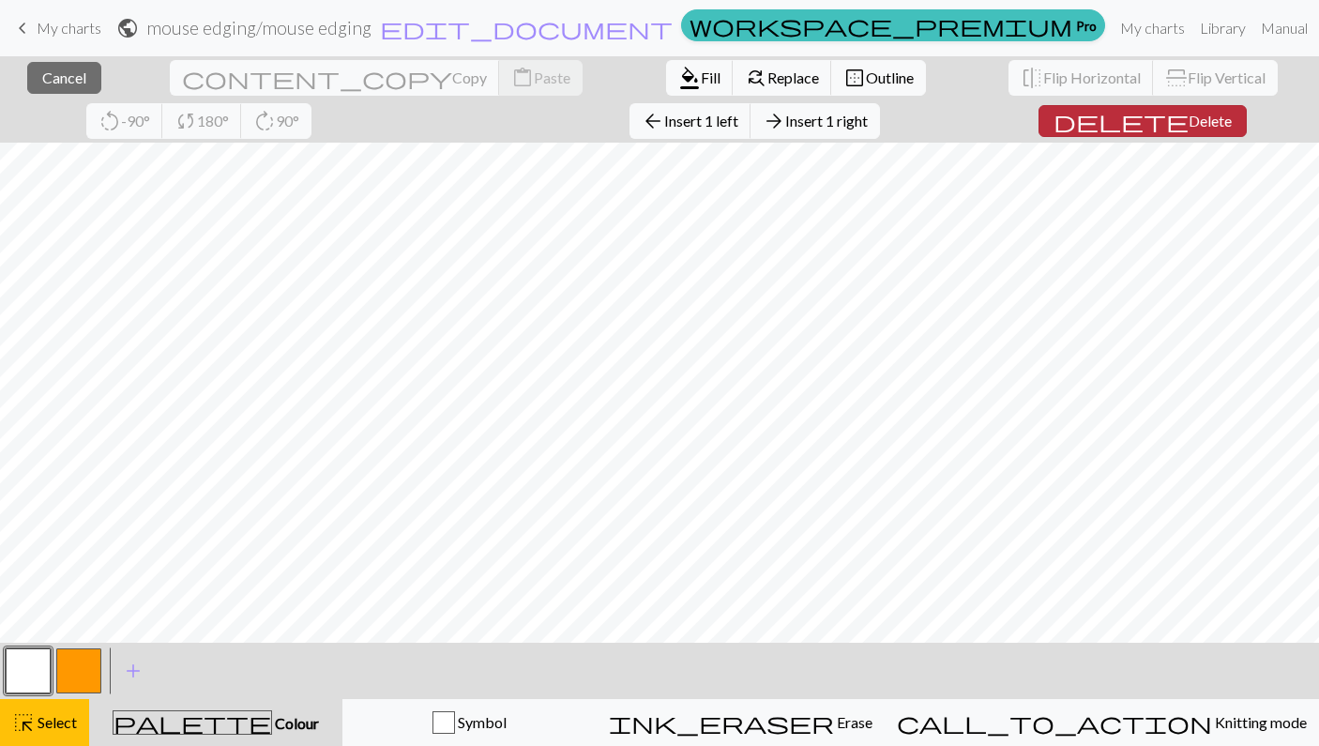
click at [1038, 133] on button "delete Delete" at bounding box center [1142, 121] width 208 height 32
click at [347, 133] on div "close Cancel content_copy Copy content_paste Paste format_color_fill Fill find_…" at bounding box center [659, 400] width 1319 height 689
click at [1188, 117] on span "Delete" at bounding box center [1209, 121] width 43 height 18
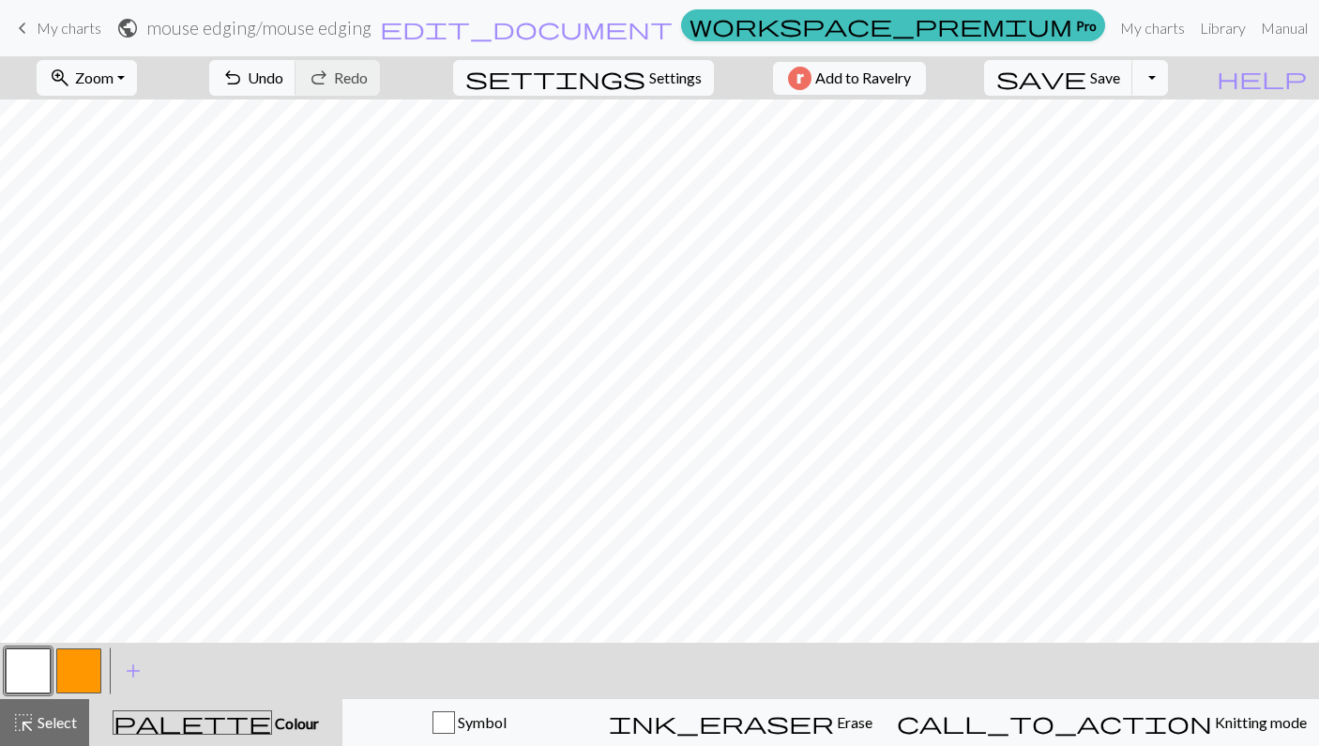
click at [390, 129] on div "zoom_in Zoom Zoom Fit all Fit width Fit height 50% 100% 150% 200% undo Undo Und…" at bounding box center [659, 400] width 1319 height 689
click at [90, 681] on button "button" at bounding box center [78, 670] width 45 height 45
click at [922, 132] on div "zoom_in Zoom Zoom Fit all Fit width Fit height 50% 100% 150% 200% undo Undo Und…" at bounding box center [659, 400] width 1319 height 689
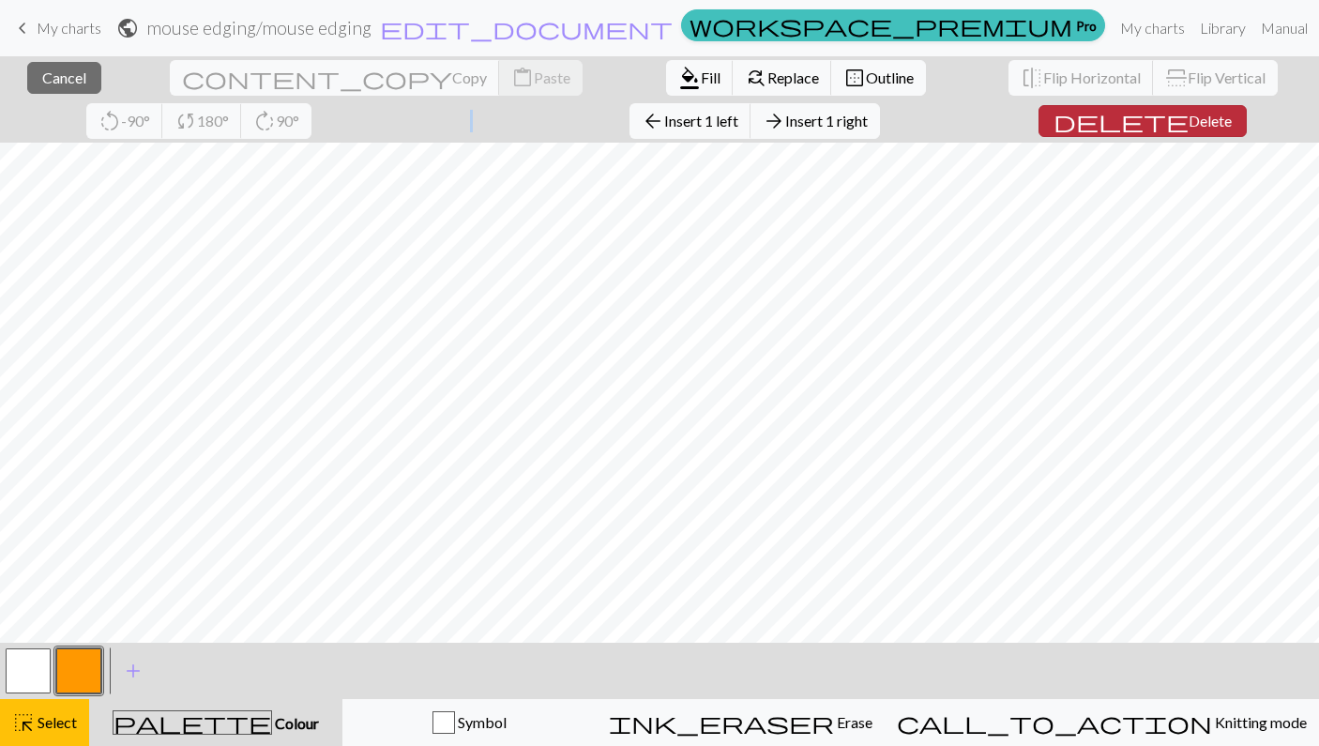
click at [1188, 118] on span "Delete" at bounding box center [1209, 121] width 43 height 18
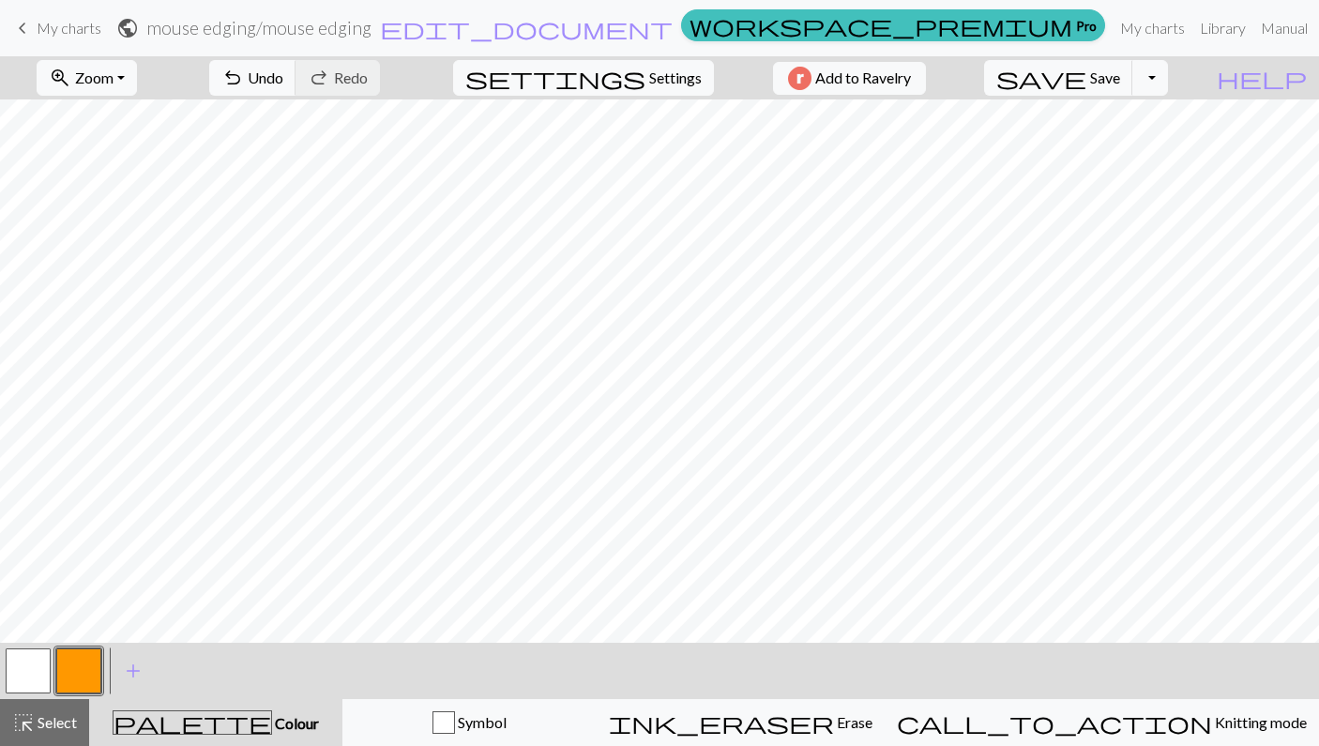
click at [13, 669] on button "button" at bounding box center [28, 670] width 45 height 45
click at [673, 31] on form "public mouse edging / mouse edging edit_document Edit settings" at bounding box center [394, 27] width 557 height 37
click at [56, 668] on button "button" at bounding box center [78, 670] width 45 height 45
click at [34, 671] on button "button" at bounding box center [28, 670] width 45 height 45
click at [610, 128] on div "zoom_in Zoom Zoom Fit all Fit width Fit height 50% 100% 150% 200% undo Undo Und…" at bounding box center [659, 400] width 1319 height 689
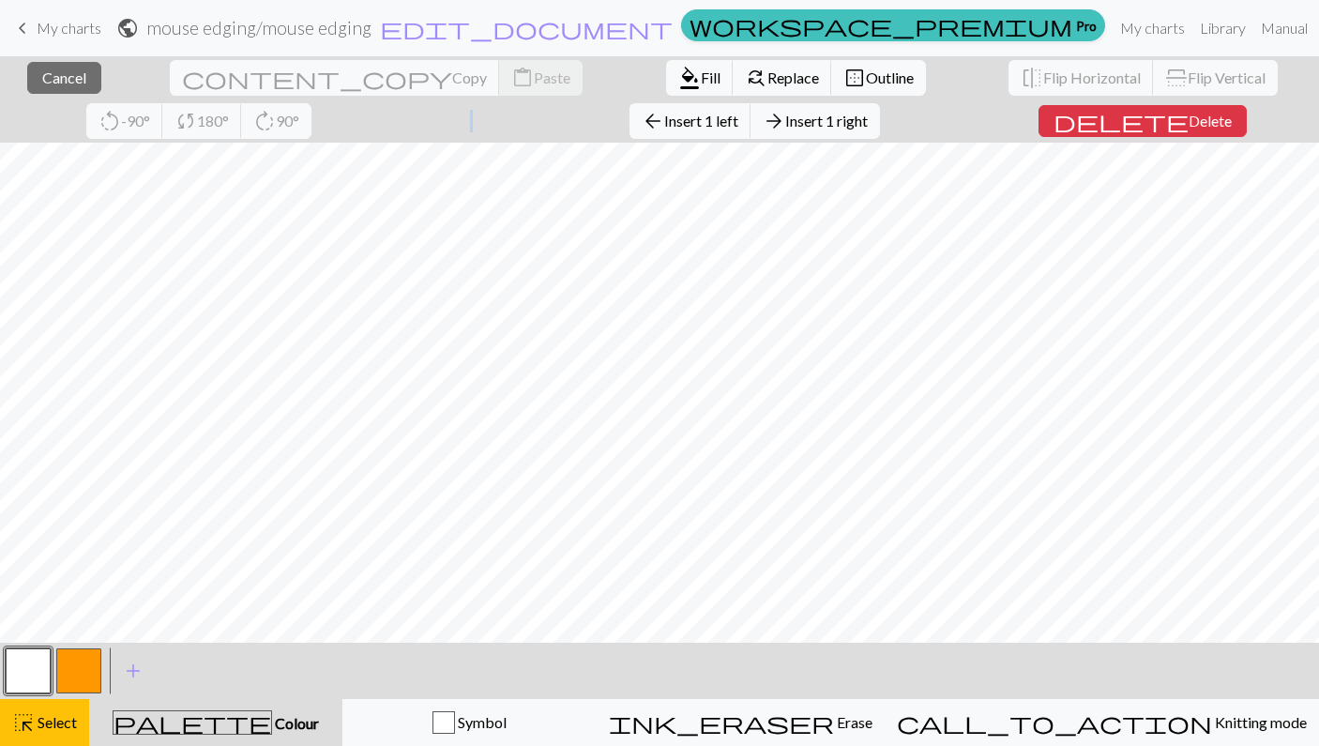
click at [673, 36] on form "public mouse edging / mouse edging edit_document Edit settings" at bounding box center [394, 27] width 557 height 37
click at [1053, 129] on span "delete" at bounding box center [1120, 121] width 135 height 26
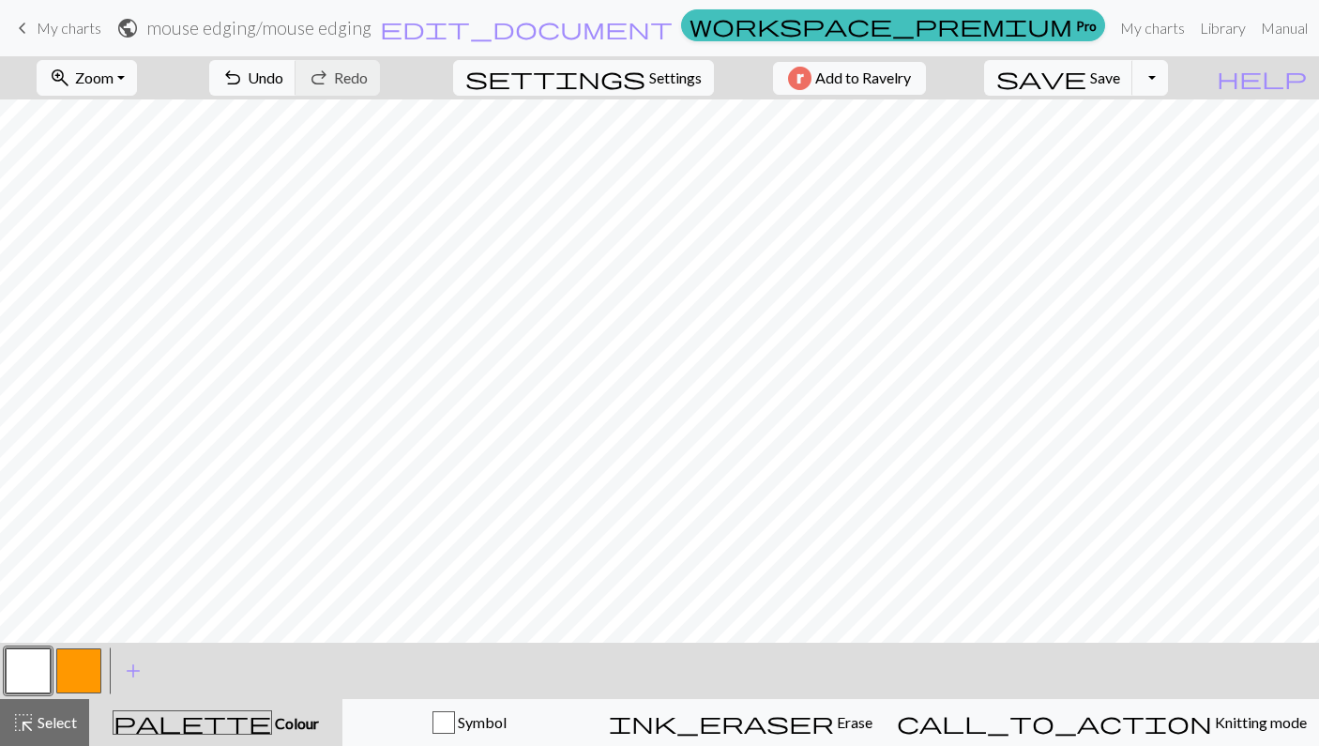
click at [84, 691] on button "button" at bounding box center [78, 670] width 45 height 45
click at [882, 132] on div "zoom_in Zoom Zoom Fit all Fit width Fit height 50% 100% 150% 200% undo Undo Und…" at bounding box center [659, 400] width 1319 height 689
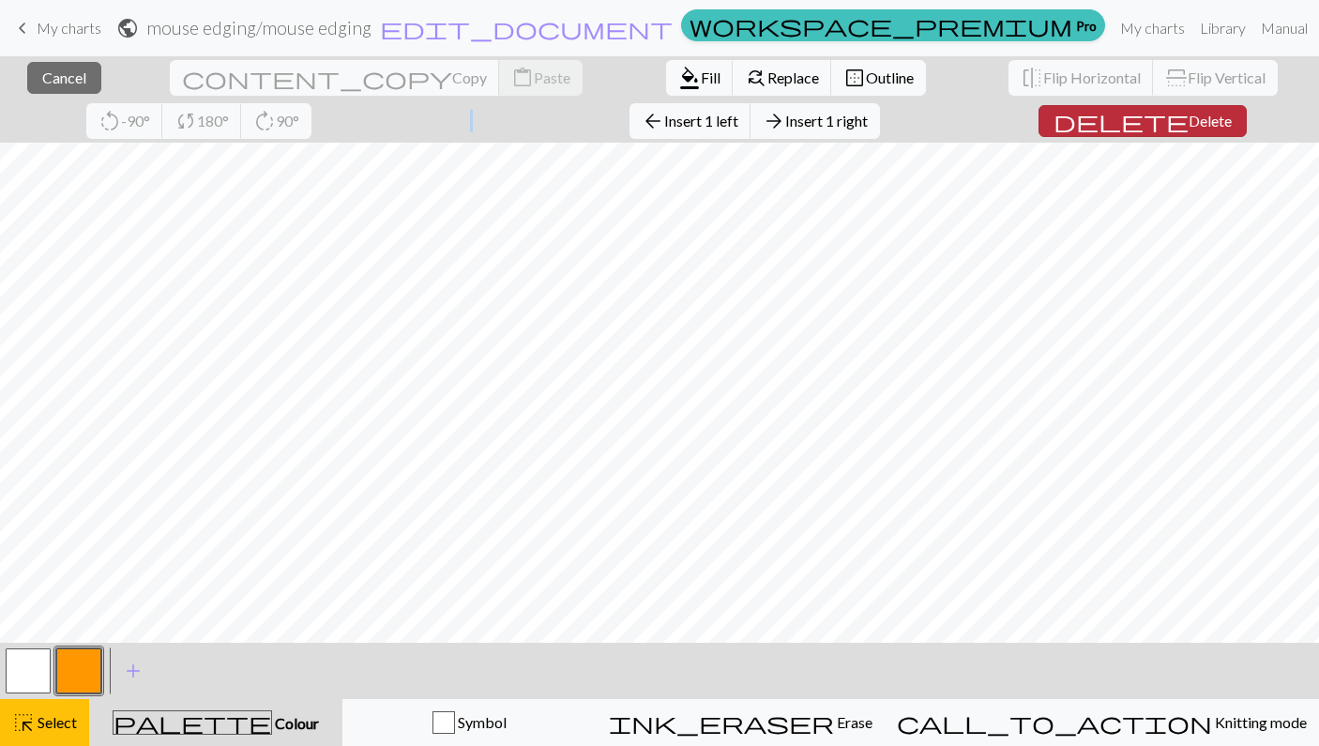
click at [1188, 123] on span "Delete" at bounding box center [1209, 121] width 43 height 18
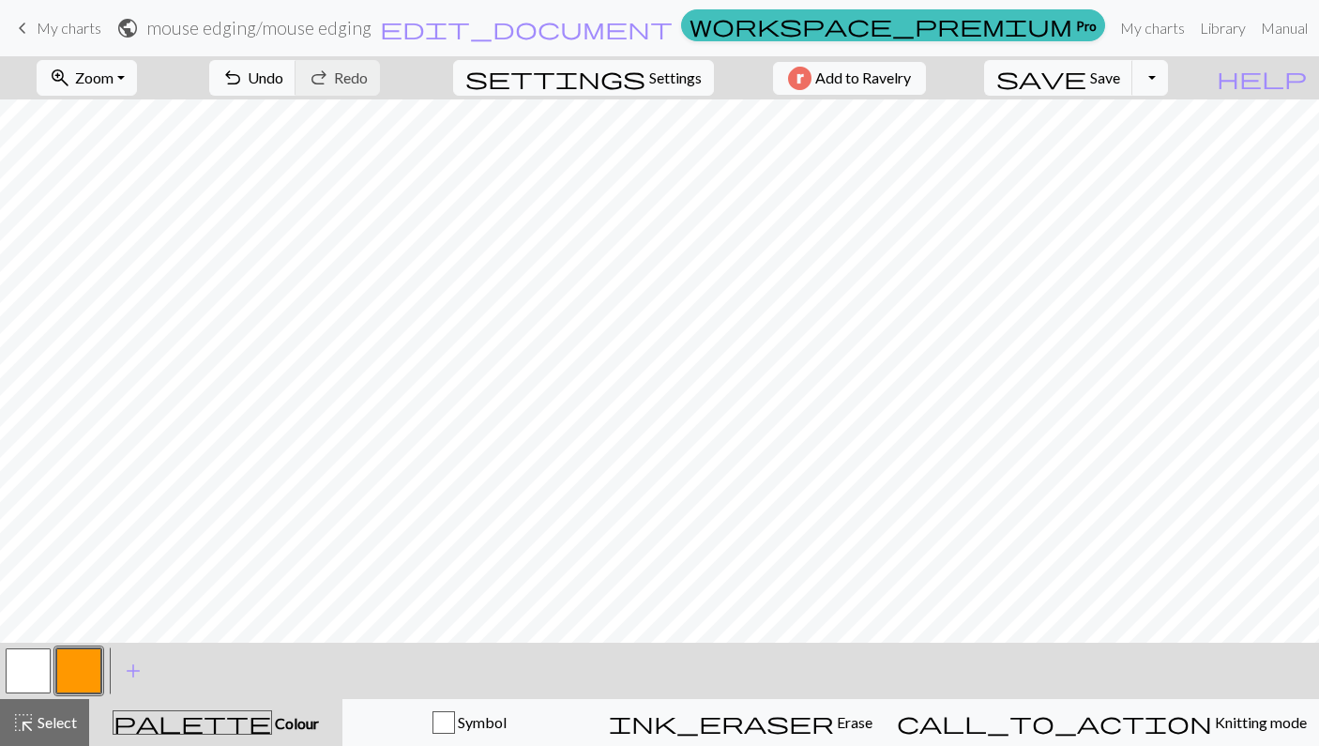
click at [16, 658] on button "button" at bounding box center [28, 670] width 45 height 45
click at [673, 25] on form "public mouse edging / mouse edging edit_document Edit settings" at bounding box center [394, 27] width 557 height 37
click at [65, 654] on button "button" at bounding box center [78, 670] width 45 height 45
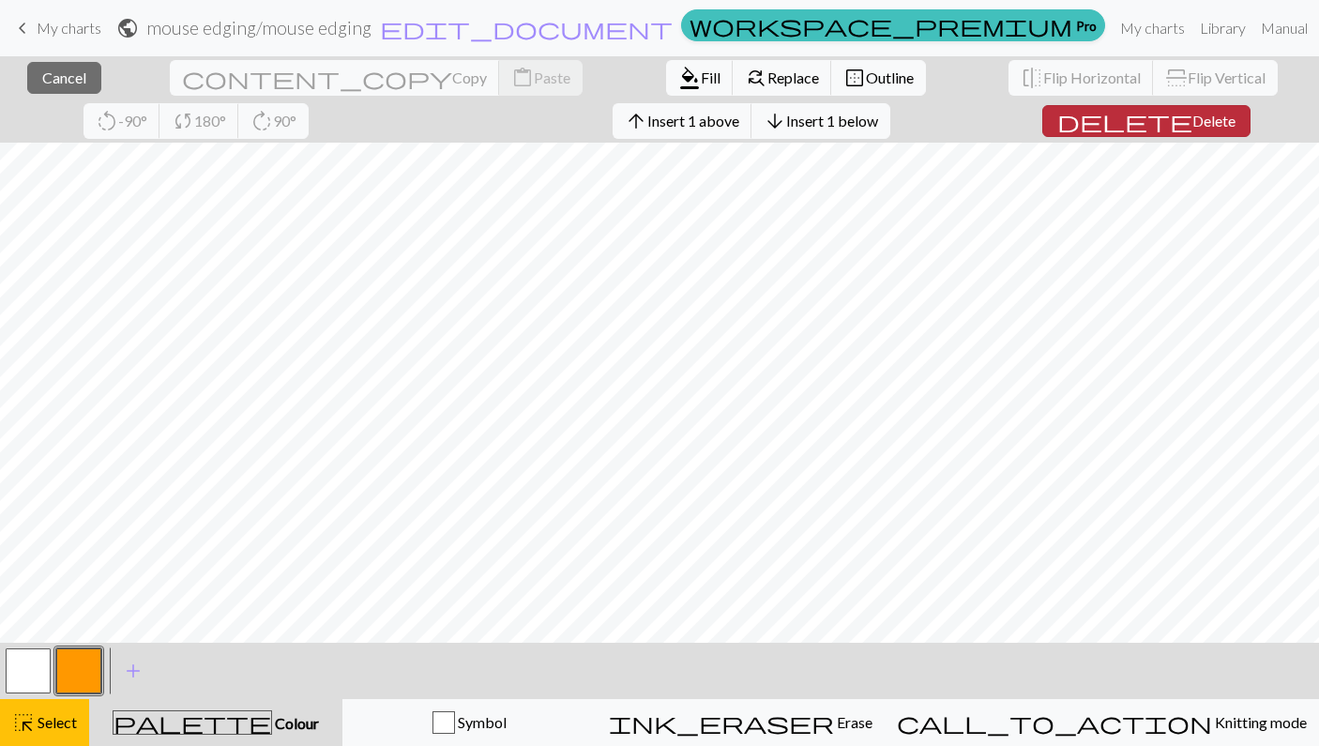
click at [1072, 111] on button "delete Delete" at bounding box center [1146, 121] width 208 height 32
click at [1192, 122] on span "Delete" at bounding box center [1213, 121] width 43 height 18
click at [1057, 130] on button "delete Delete" at bounding box center [1142, 121] width 208 height 32
click at [1188, 126] on span "Delete" at bounding box center [1209, 121] width 43 height 18
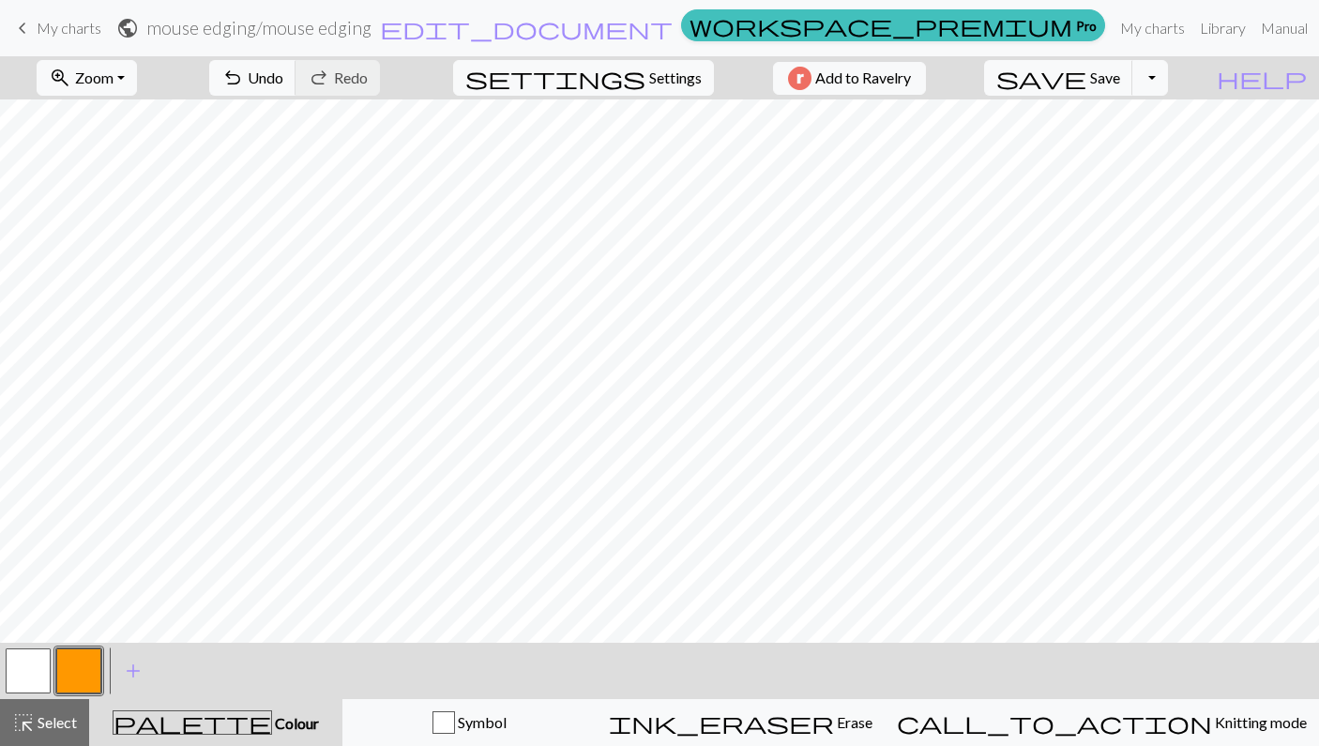
click at [10, 658] on button "button" at bounding box center [28, 670] width 45 height 45
click at [85, 659] on button "button" at bounding box center [78, 670] width 45 height 45
click at [30, 658] on button "button" at bounding box center [28, 670] width 45 height 45
click at [89, 669] on button "button" at bounding box center [78, 670] width 45 height 45
click at [30, 671] on button "button" at bounding box center [28, 670] width 45 height 45
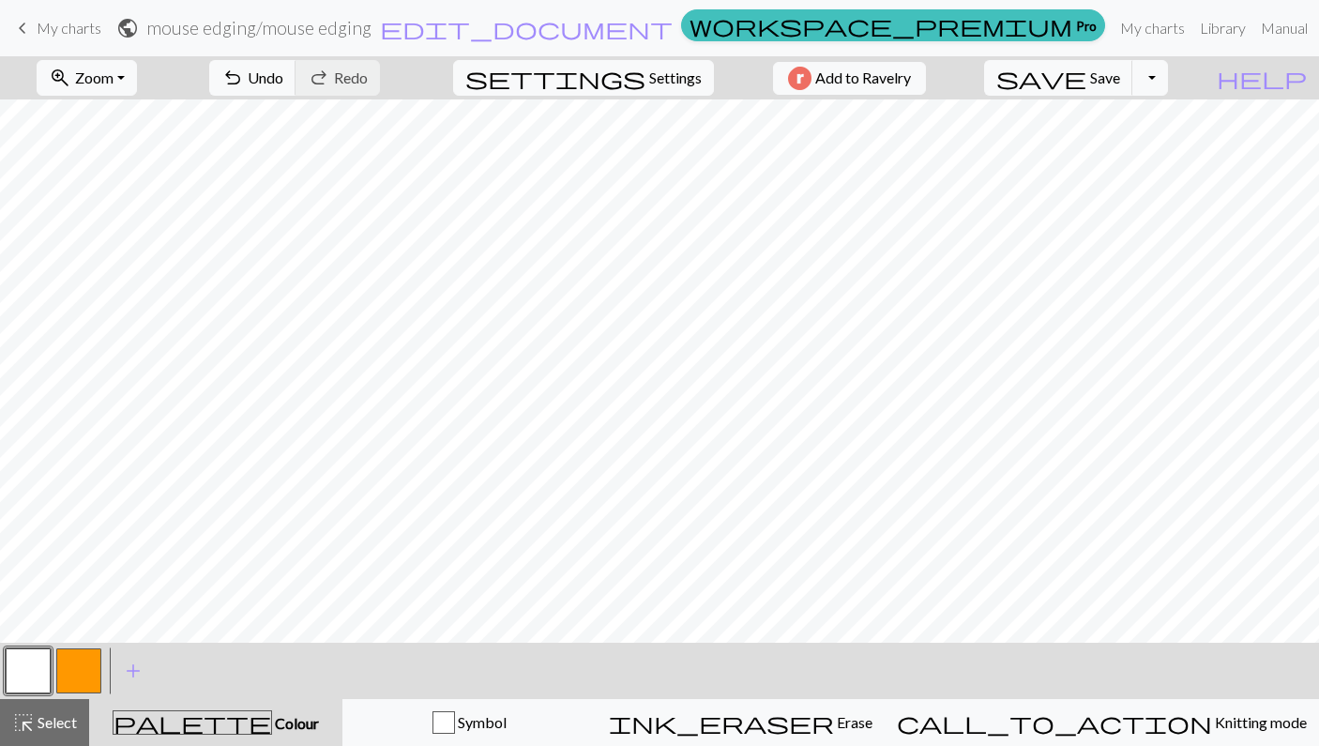
click at [79, 668] on button "button" at bounding box center [78, 670] width 45 height 45
click at [25, 651] on button "button" at bounding box center [28, 670] width 45 height 45
click at [83, 675] on button "button" at bounding box center [78, 670] width 45 height 45
click at [35, 666] on button "button" at bounding box center [28, 670] width 45 height 45
click at [89, 673] on button "button" at bounding box center [78, 670] width 45 height 45
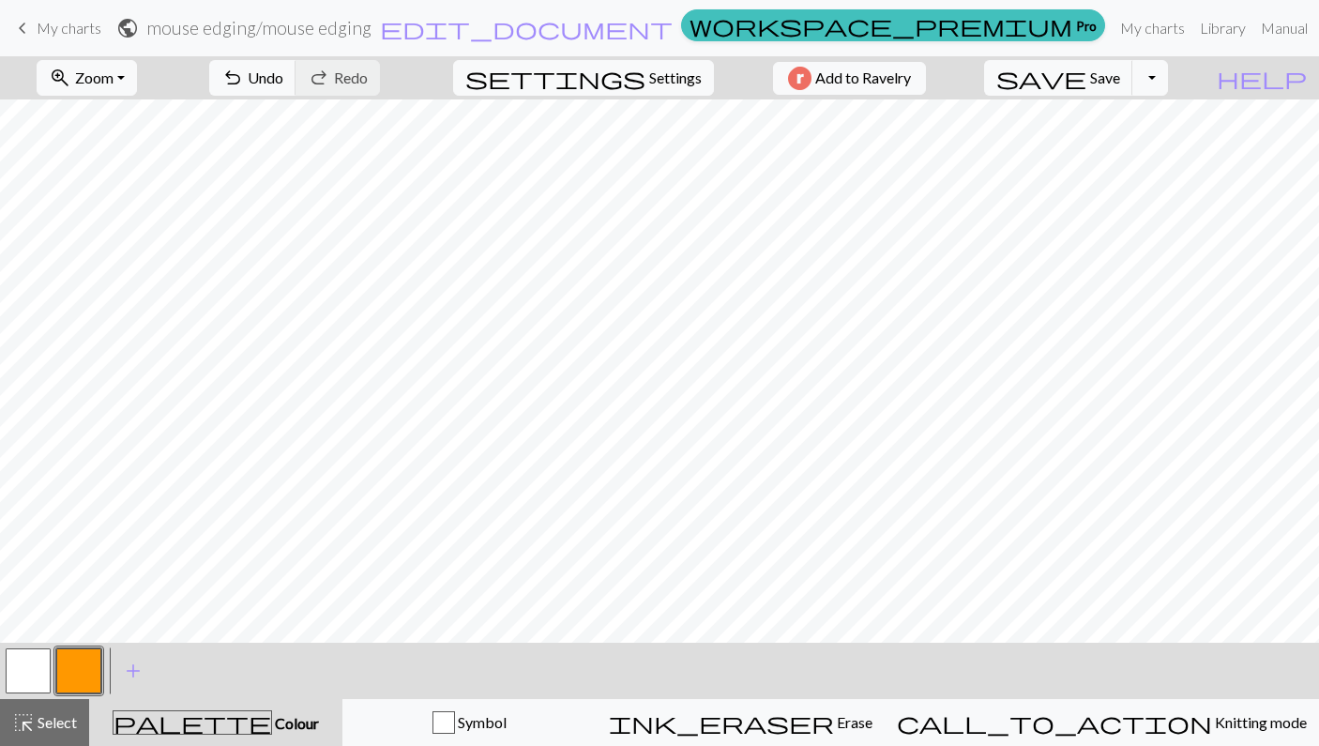
click at [18, 685] on button "button" at bounding box center [28, 670] width 45 height 45
click at [80, 683] on button "button" at bounding box center [78, 670] width 45 height 45
click at [27, 655] on button "button" at bounding box center [28, 670] width 45 height 45
click at [73, 659] on button "button" at bounding box center [78, 670] width 45 height 45
click at [28, 687] on button "button" at bounding box center [28, 670] width 45 height 45
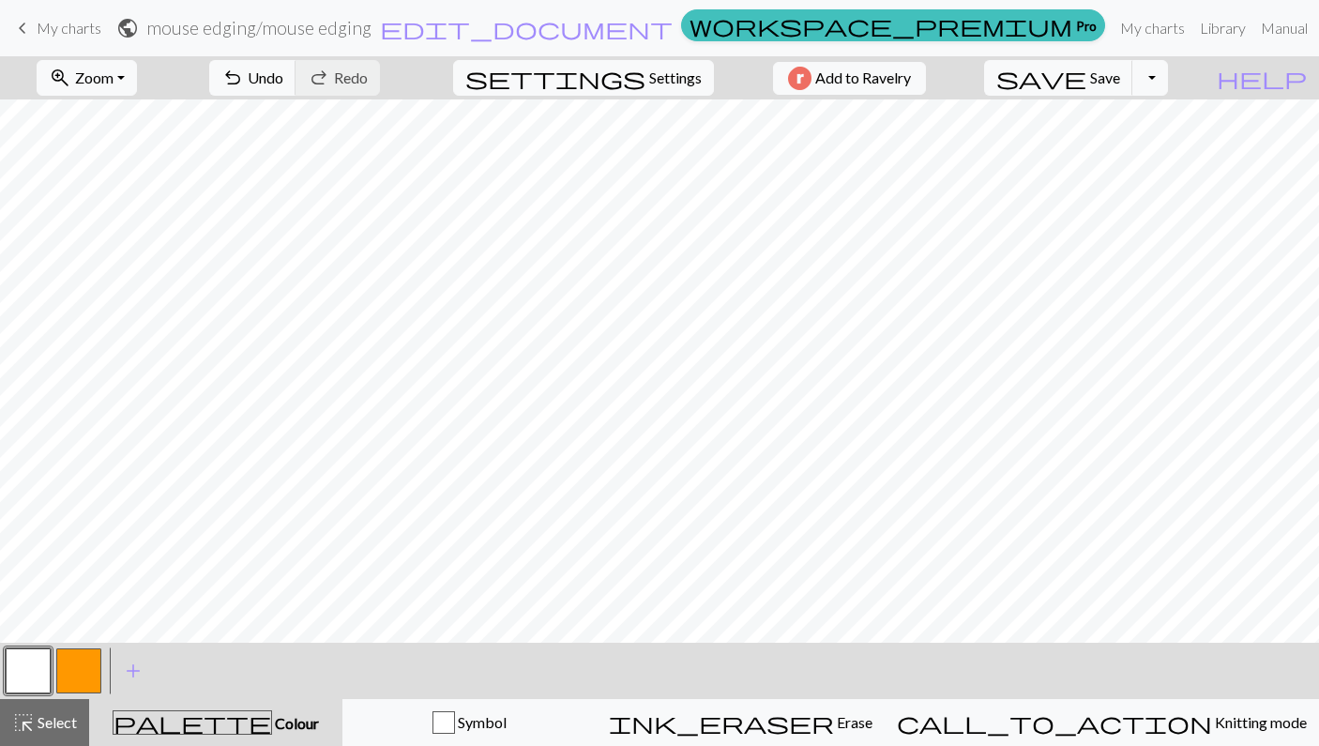
click at [85, 664] on button "button" at bounding box center [78, 670] width 45 height 45
click at [23, 673] on button "button" at bounding box center [28, 670] width 45 height 45
click at [79, 685] on button "button" at bounding box center [78, 670] width 45 height 45
click at [23, 665] on button "button" at bounding box center [28, 670] width 45 height 45
click at [74, 662] on button "button" at bounding box center [78, 670] width 45 height 45
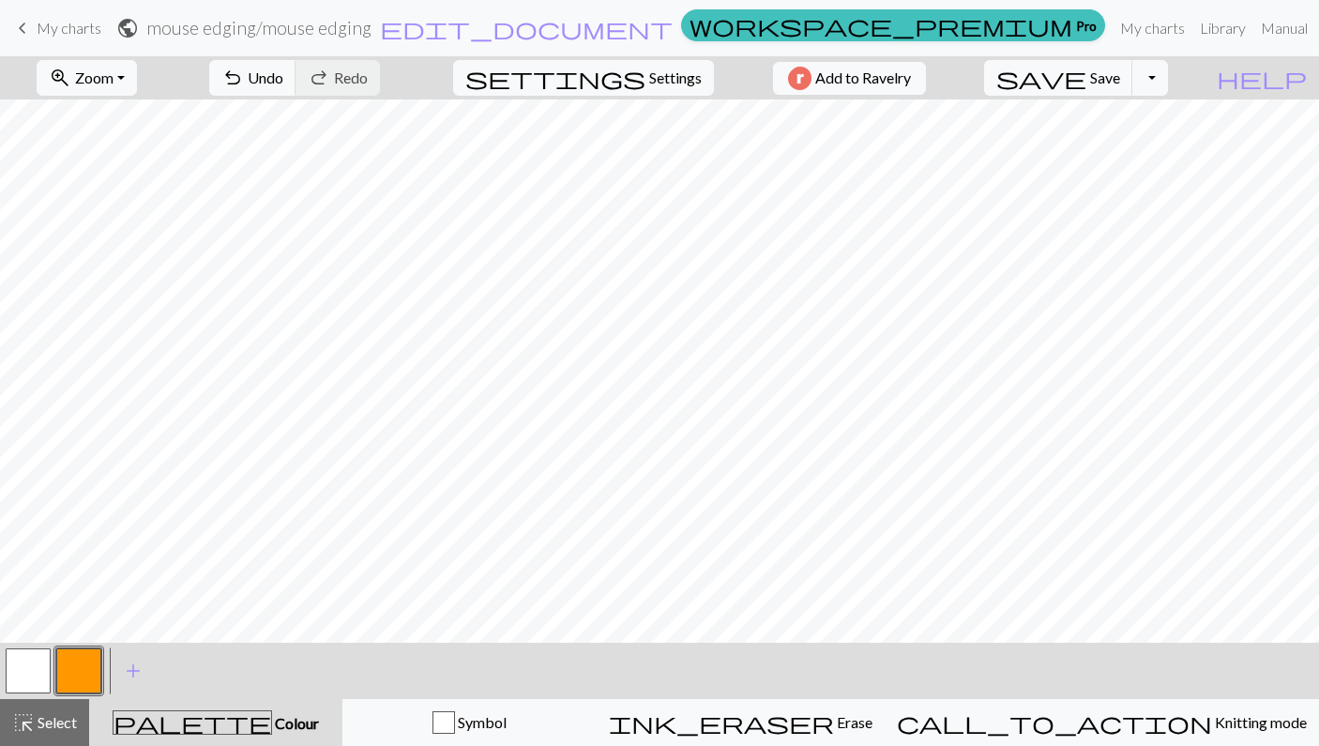
click at [24, 674] on button "button" at bounding box center [28, 670] width 45 height 45
click at [600, 0] on nav "keyboard_arrow_left My charts public mouse edging / mouse edging edit_document …" at bounding box center [659, 28] width 1319 height 56
